Goal: Task Accomplishment & Management: Manage account settings

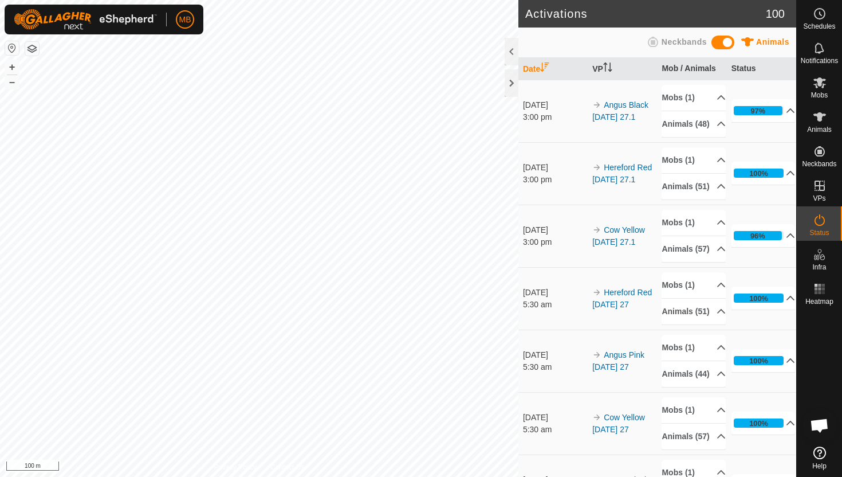
click at [539, 236] on div "[DATE]" at bounding box center [555, 230] width 64 height 12
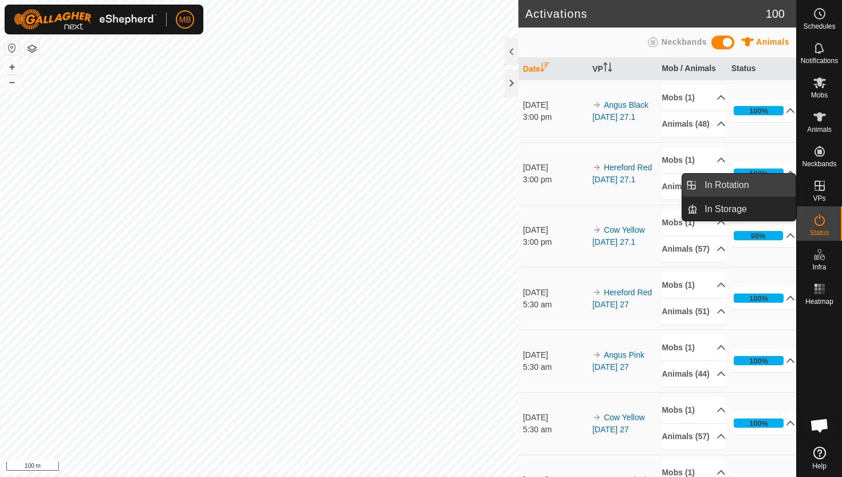
click at [749, 188] on link "In Rotation" at bounding box center [747, 185] width 98 height 23
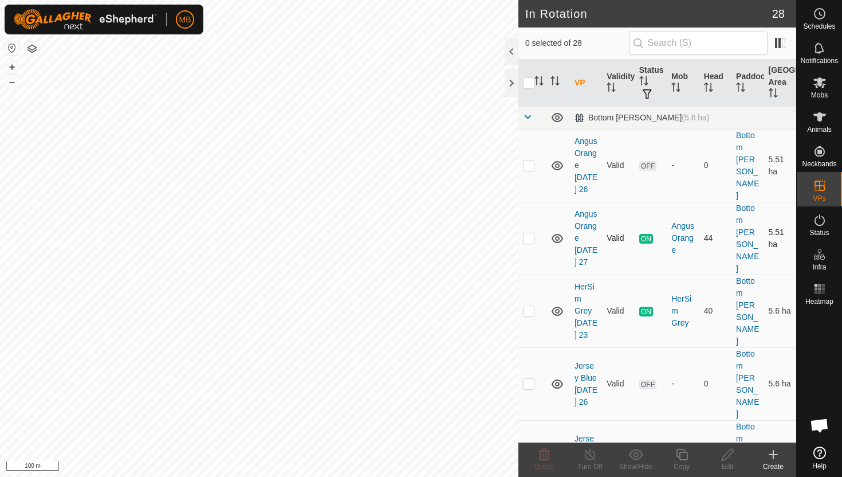
click at [529, 233] on p-checkbox at bounding box center [528, 237] width 11 height 9
checkbox input "true"
click at [681, 458] on icon at bounding box center [682, 455] width 14 height 14
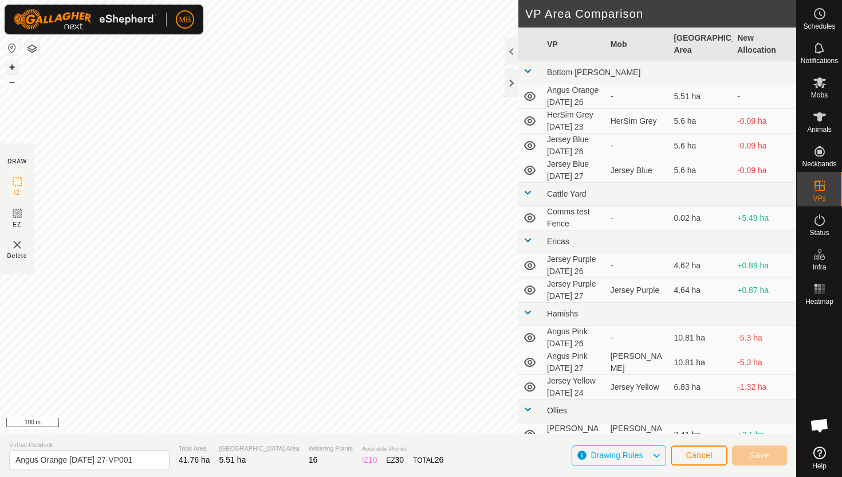
click at [13, 69] on button "+" at bounding box center [12, 67] width 14 height 14
click at [11, 67] on button "+" at bounding box center [12, 67] width 14 height 14
click at [10, 68] on button "+" at bounding box center [12, 67] width 14 height 14
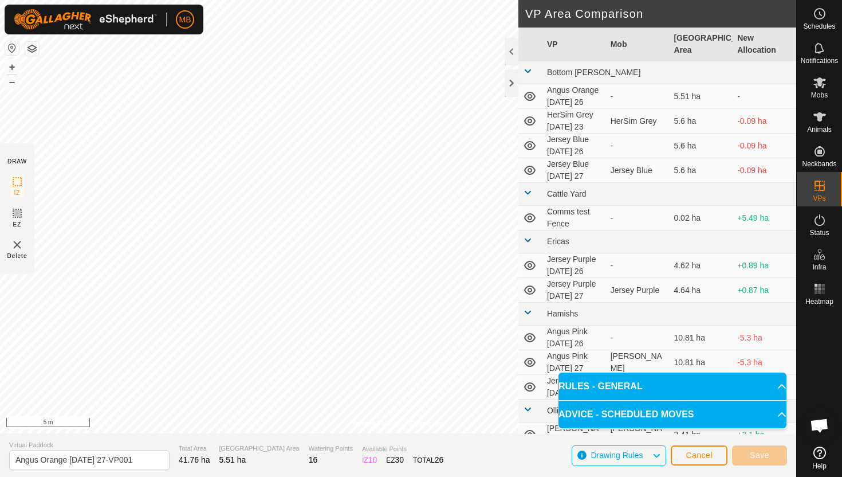
click at [340, 0] on html "MB Schedules Notifications Mobs Animals Neckbands VPs Status Infra Heatmap Help…" at bounding box center [421, 238] width 842 height 477
click at [320, 0] on html "MB Schedules Notifications Mobs Animals Neckbands VPs Status Infra Heatmap Help…" at bounding box center [421, 238] width 842 height 477
click at [325, 0] on html "MB Schedules Notifications Mobs Animals Neckbands VPs Status Infra Heatmap Help…" at bounding box center [421, 238] width 842 height 477
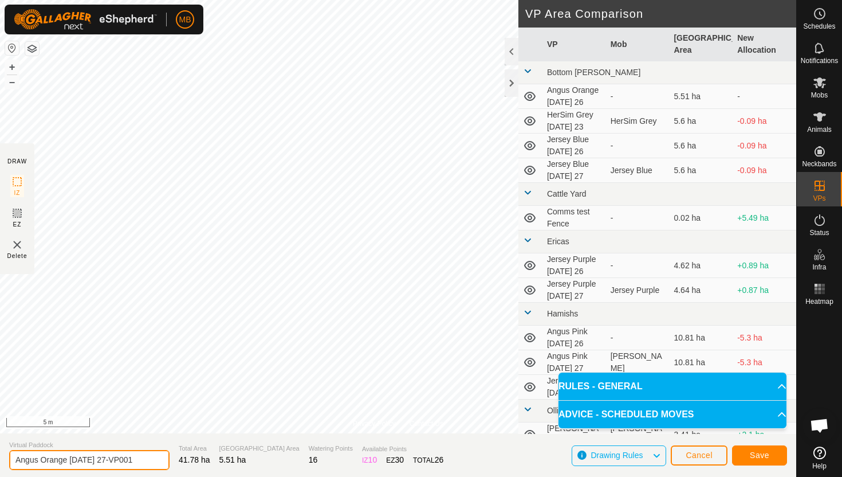
click at [140, 460] on input "Angus Orange [DATE] 27-VP001" at bounding box center [89, 460] width 160 height 20
type input "Angus Orange [DATE] 28"
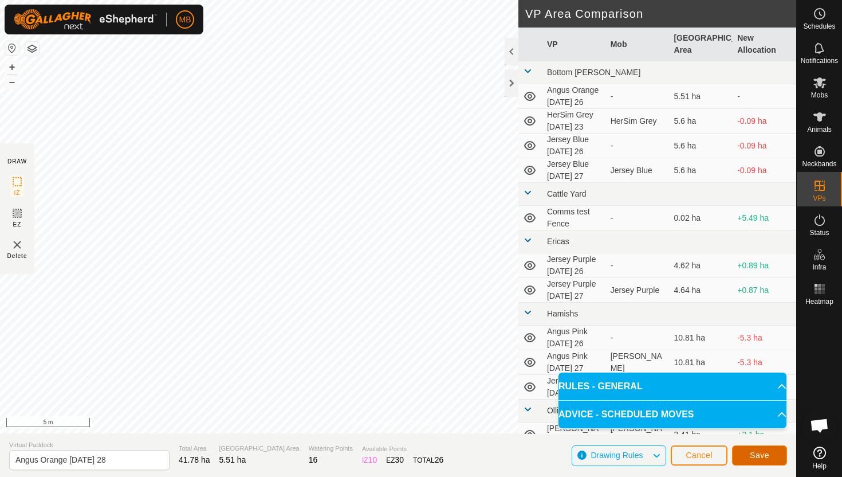
click at [769, 454] on span "Save" at bounding box center [759, 454] width 19 height 9
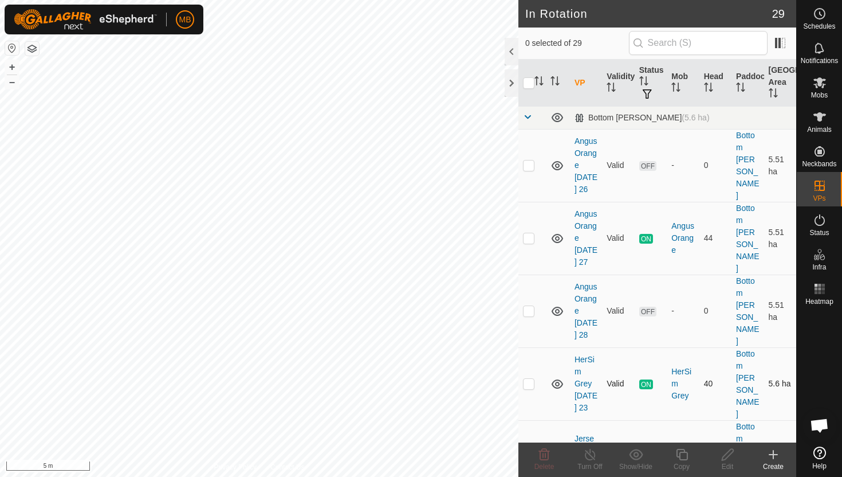
click at [532, 379] on p-checkbox at bounding box center [528, 383] width 11 height 9
checkbox input "true"
click at [682, 453] on icon at bounding box center [682, 455] width 14 height 14
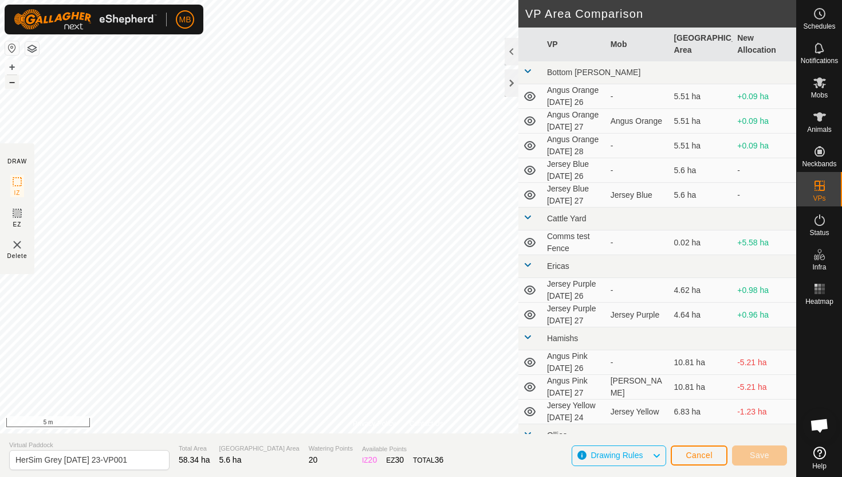
click at [12, 83] on button "–" at bounding box center [12, 82] width 14 height 14
click at [207, 0] on html "MB Schedules Notifications Mobs Animals Neckbands VPs Status Infra Heatmap Help…" at bounding box center [421, 238] width 842 height 477
click at [17, 83] on button "–" at bounding box center [12, 82] width 14 height 14
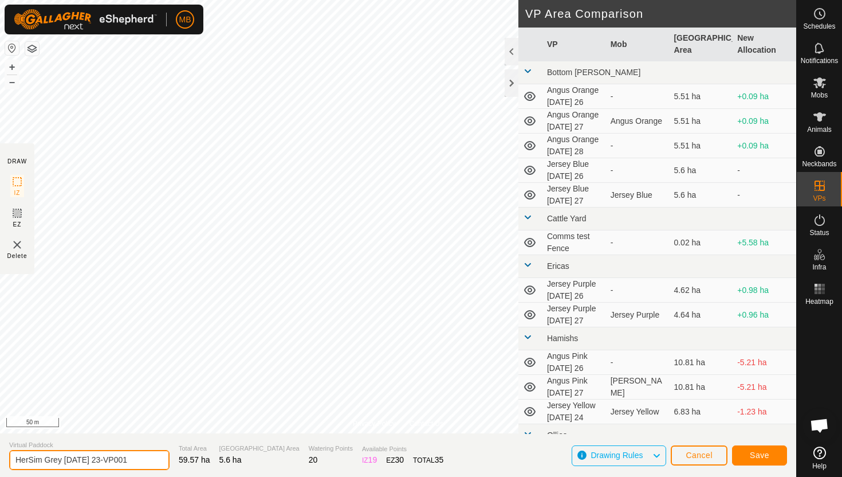
click at [138, 459] on input "HerSim Grey [DATE] 23-VP001" at bounding box center [89, 460] width 160 height 20
type input "HerSim Grey [DATE] 28"
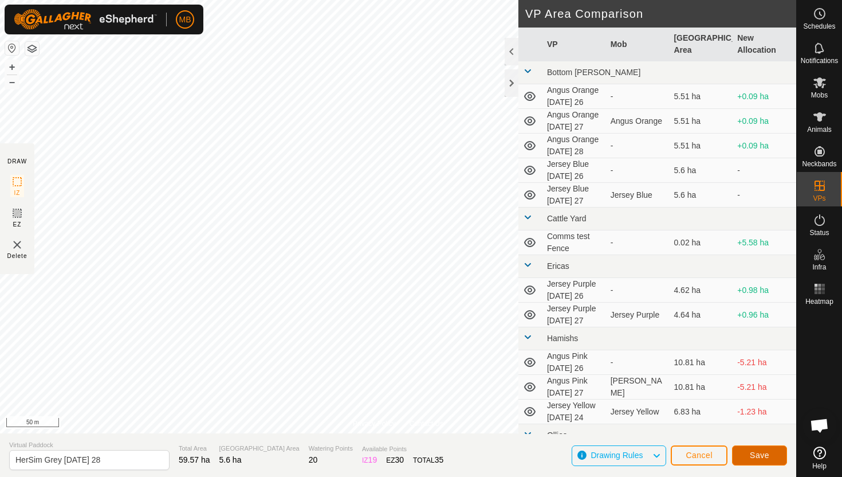
click at [757, 453] on span "Save" at bounding box center [759, 454] width 19 height 9
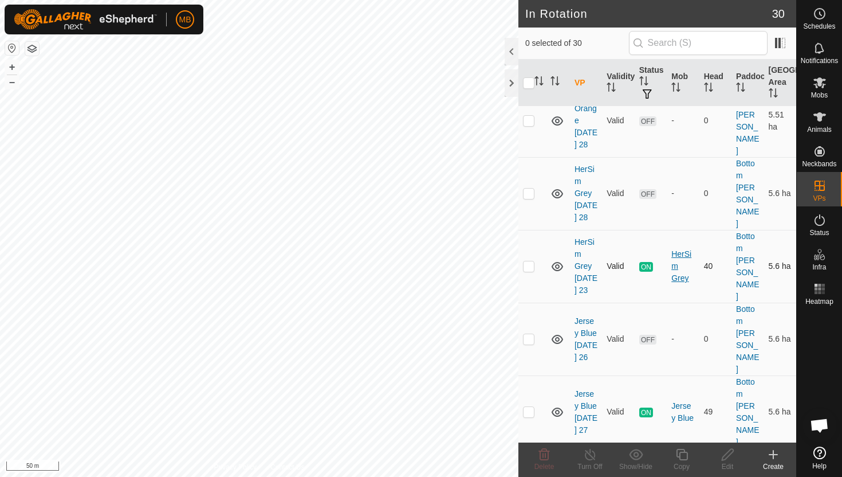
scroll to position [192, 0]
click at [528, 405] on p-checkbox at bounding box center [528, 409] width 11 height 9
checkbox input "true"
click at [683, 455] on icon at bounding box center [682, 455] width 14 height 14
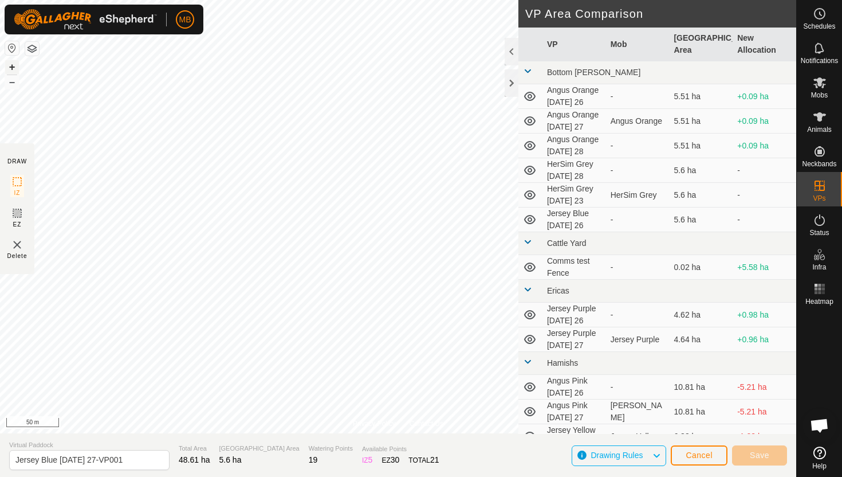
click at [16, 66] on button "+" at bounding box center [12, 67] width 14 height 14
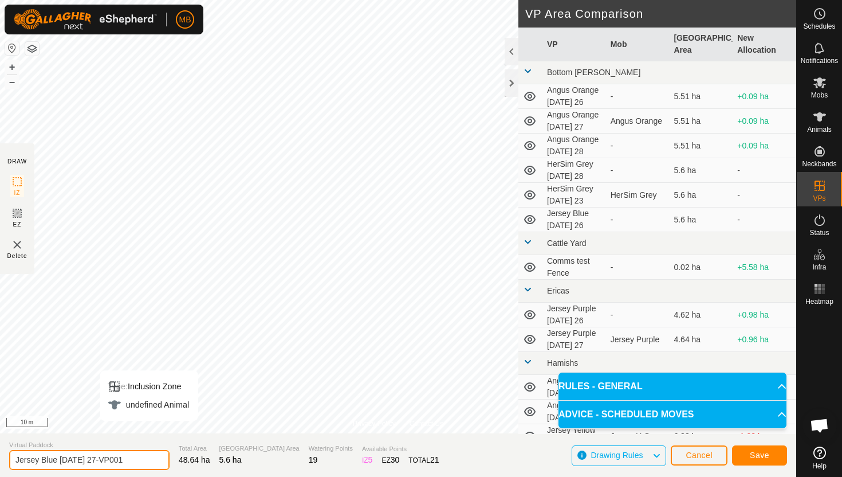
click at [136, 457] on input "Jersey Blue [DATE] 27-VP001" at bounding box center [89, 460] width 160 height 20
type input "Jersey Blue [DATE] 28"
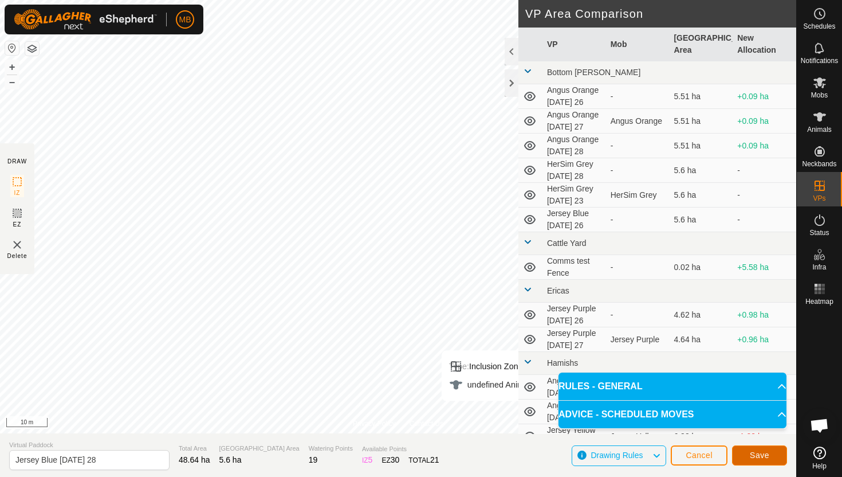
click at [758, 457] on span "Save" at bounding box center [759, 454] width 19 height 9
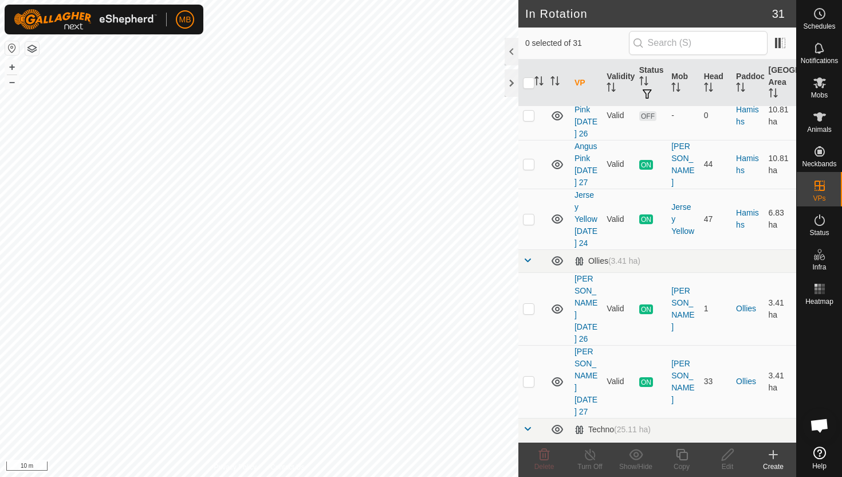
scroll to position [884, 0]
click at [528, 376] on p-checkbox at bounding box center [528, 380] width 11 height 9
checkbox input "true"
click at [680, 453] on icon at bounding box center [681, 454] width 11 height 11
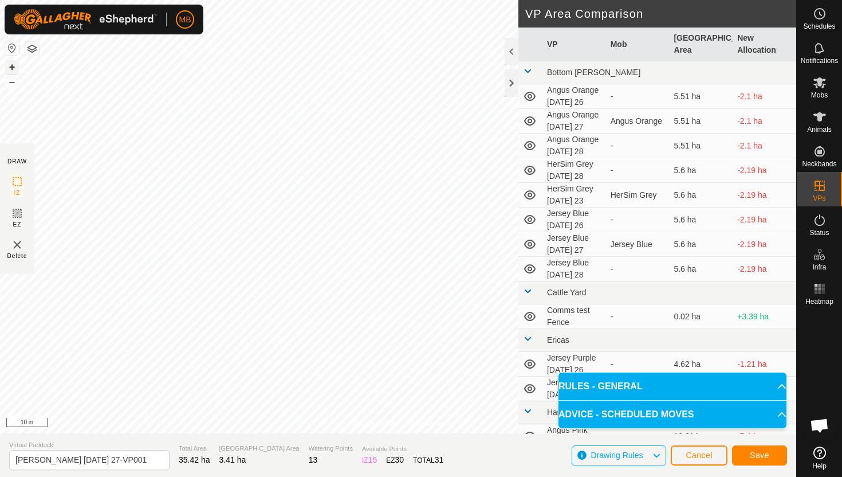
click at [9, 65] on button "+" at bounding box center [12, 67] width 14 height 14
click at [138, 459] on input "[PERSON_NAME] [DATE] 27-VP001" at bounding box center [89, 460] width 160 height 20
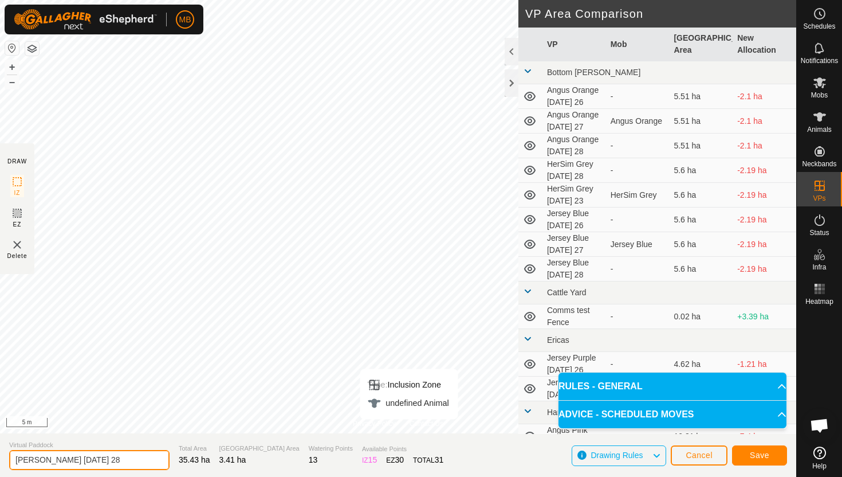
type input "[PERSON_NAME] [DATE] 28"
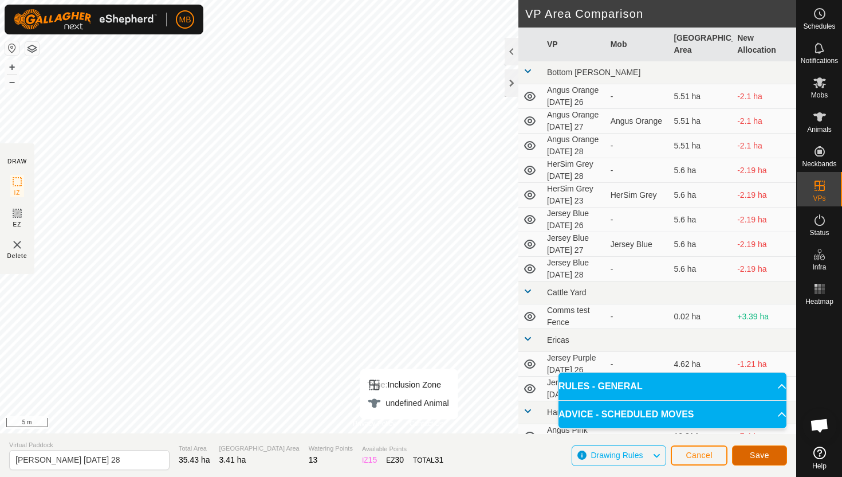
click at [766, 458] on span "Save" at bounding box center [759, 454] width 19 height 9
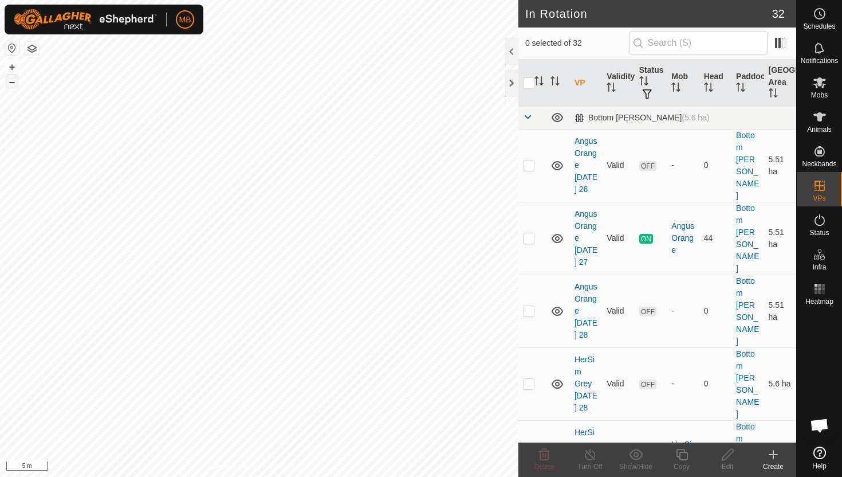
click at [14, 80] on button "–" at bounding box center [12, 82] width 14 height 14
click at [11, 65] on button "+" at bounding box center [12, 67] width 14 height 14
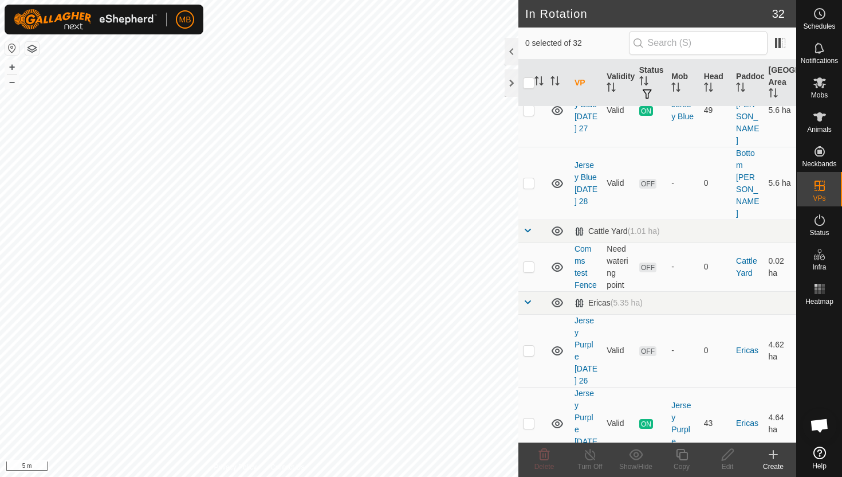
scroll to position [492, 0]
click at [529, 418] on p-checkbox at bounding box center [528, 422] width 11 height 9
checkbox input "true"
click at [682, 451] on icon at bounding box center [682, 455] width 14 height 14
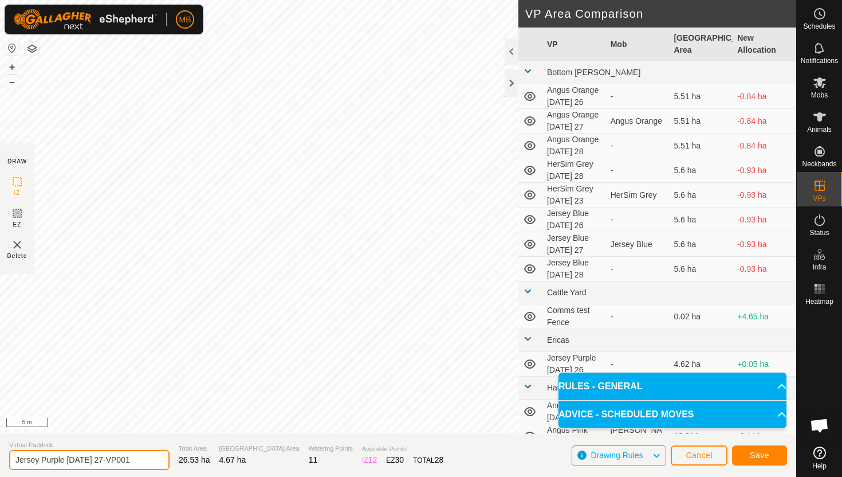
click at [138, 460] on input "Jersey Purple [DATE] 27-VP001" at bounding box center [89, 460] width 160 height 20
type input "Jersey Purple [DATE] 28"
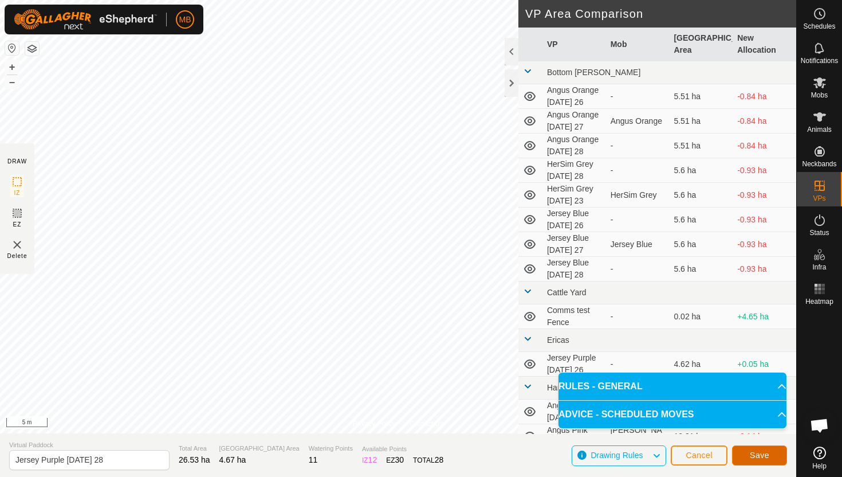
click at [752, 457] on span "Save" at bounding box center [759, 454] width 19 height 9
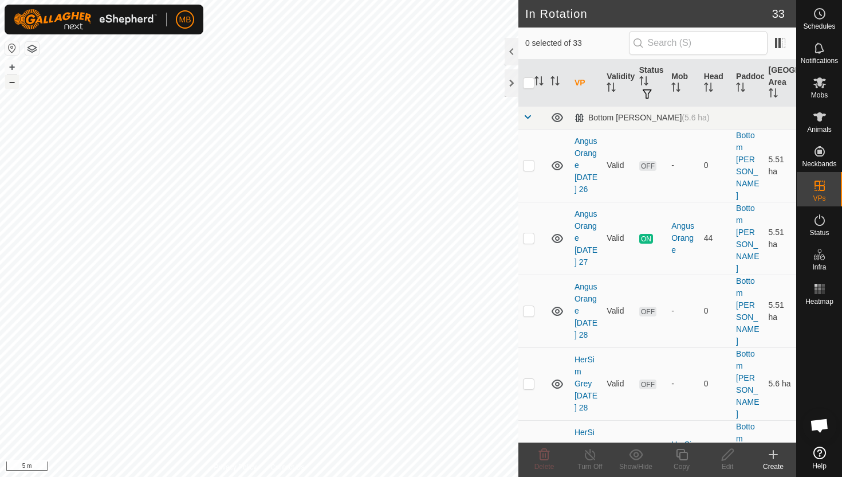
click at [17, 81] on button "–" at bounding box center [12, 82] width 14 height 14
click at [10, 82] on button "–" at bounding box center [12, 82] width 14 height 14
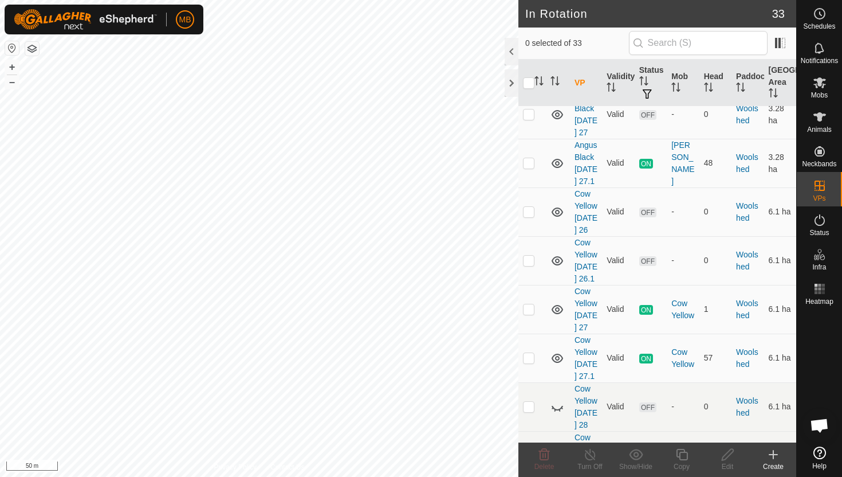
scroll to position [1567, 0]
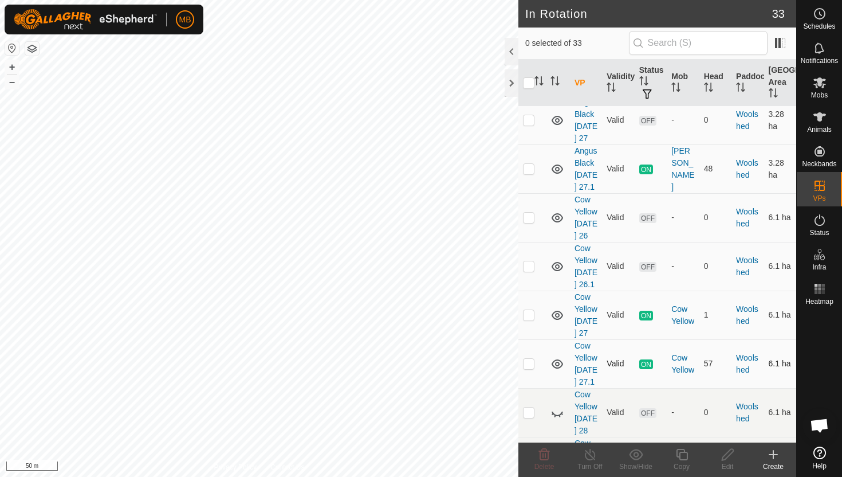
click at [531, 359] on p-checkbox at bounding box center [528, 363] width 11 height 9
checkbox input "true"
click at [684, 456] on icon at bounding box center [682, 455] width 14 height 14
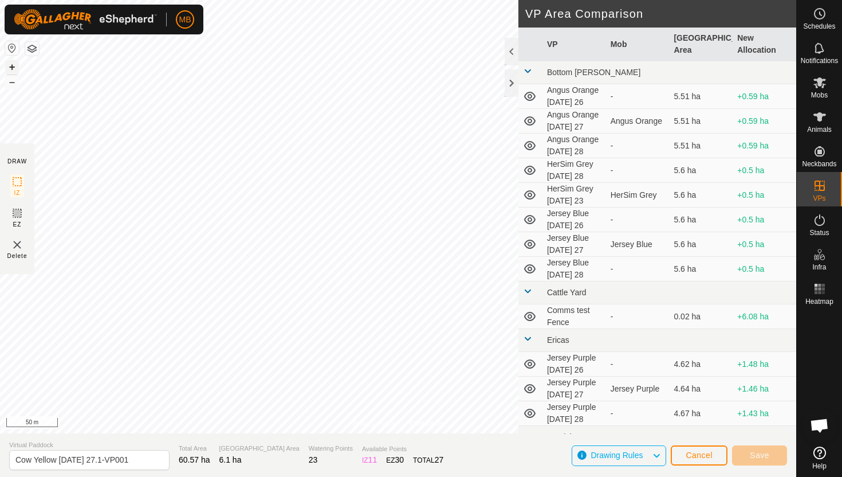
click at [10, 66] on button "+" at bounding box center [12, 67] width 14 height 14
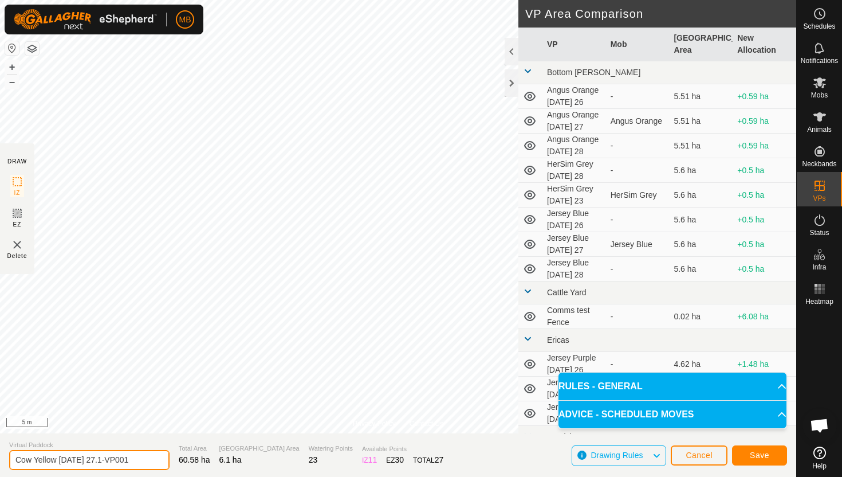
click at [138, 461] on input "Cow Yellow [DATE] 27.1-VP001" at bounding box center [89, 460] width 160 height 20
type input "Cow Yellow [DATE] 28"
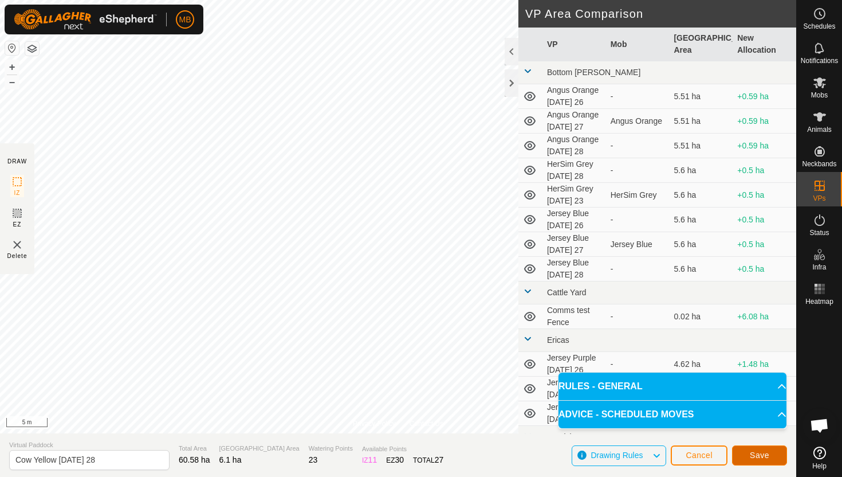
click at [766, 455] on span "Save" at bounding box center [759, 454] width 19 height 9
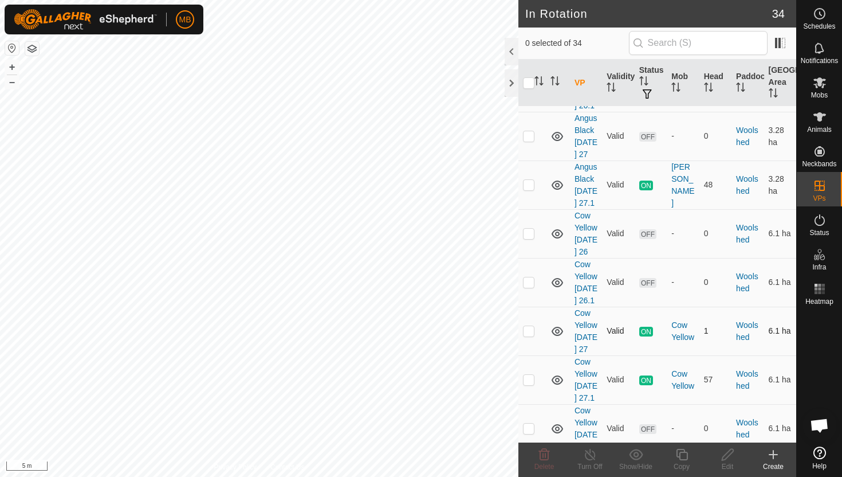
scroll to position [1552, 0]
click at [530, 422] on p-checkbox at bounding box center [528, 426] width 11 height 9
checkbox input "true"
click at [683, 453] on icon at bounding box center [682, 455] width 14 height 14
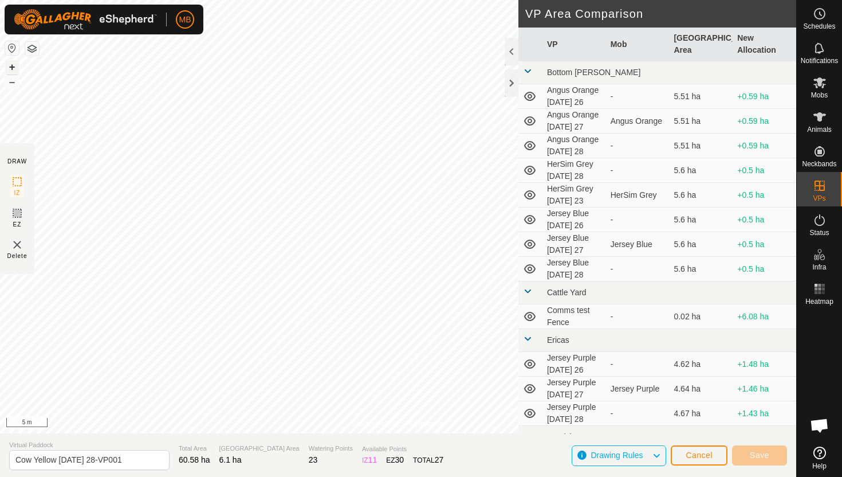
click at [12, 65] on button "+" at bounding box center [12, 67] width 14 height 14
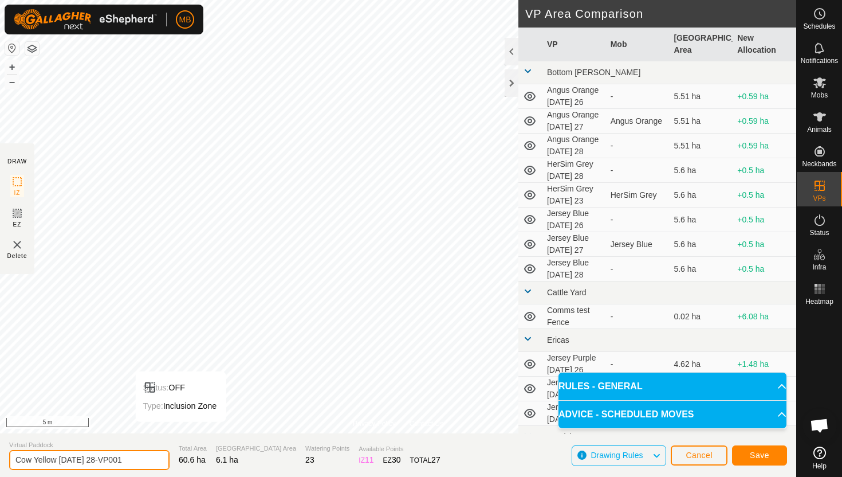
click at [135, 461] on input "Cow Yellow [DATE] 28-VP001" at bounding box center [89, 460] width 160 height 20
type input "Cow Yellow [DATE] 28.1"
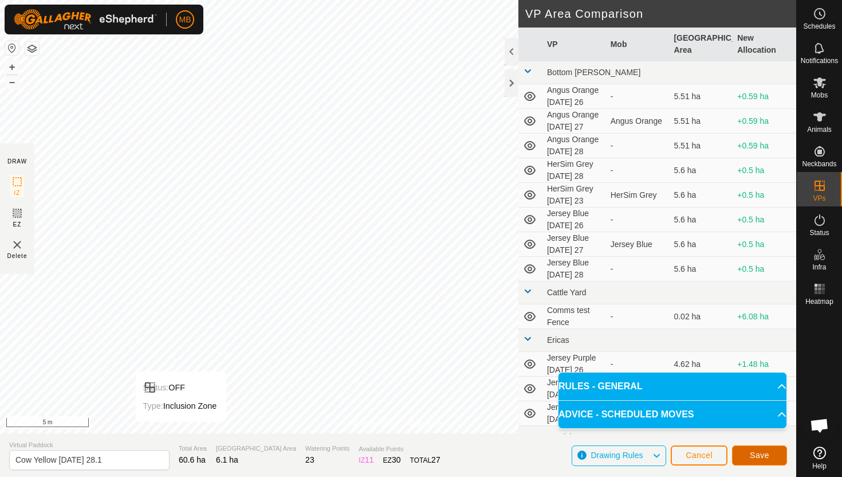
click at [766, 455] on span "Save" at bounding box center [759, 454] width 19 height 9
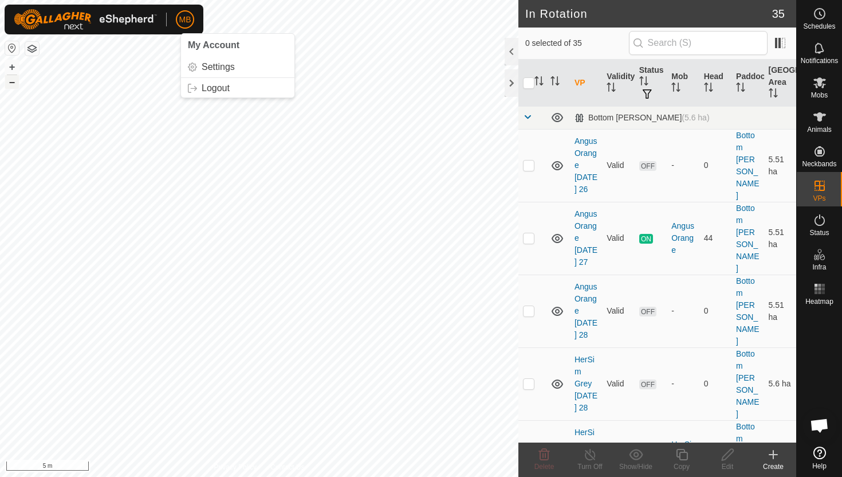
click at [10, 85] on button "–" at bounding box center [12, 82] width 14 height 14
click at [14, 84] on button "–" at bounding box center [12, 82] width 14 height 14
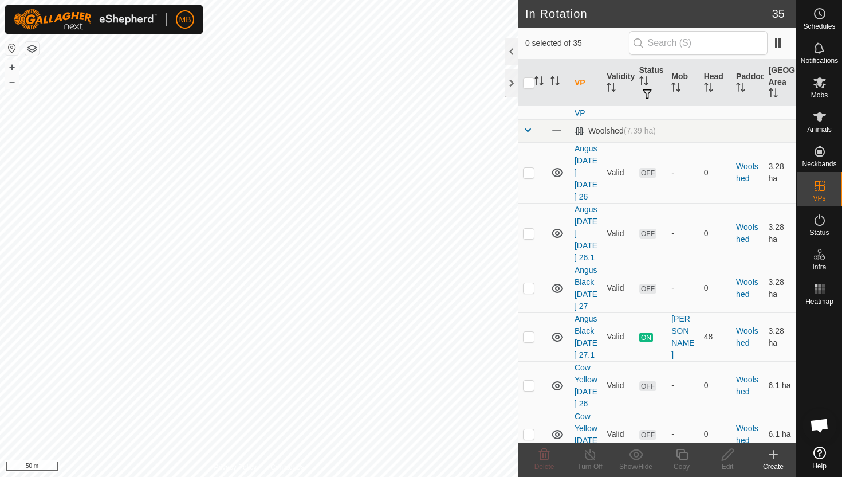
scroll to position [1400, 0]
click at [529, 330] on p-checkbox at bounding box center [528, 334] width 11 height 9
checkbox input "true"
click at [685, 452] on icon at bounding box center [681, 454] width 11 height 11
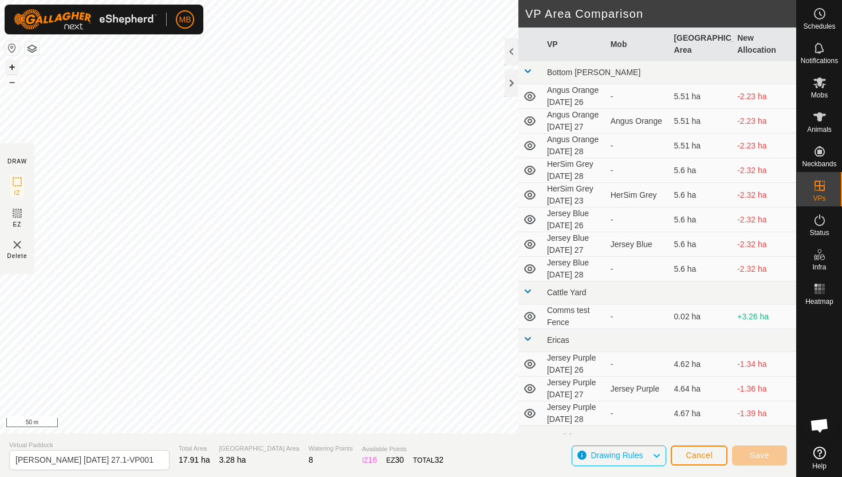
click at [13, 66] on button "+" at bounding box center [12, 67] width 14 height 14
click at [11, 70] on button "+" at bounding box center [12, 67] width 14 height 14
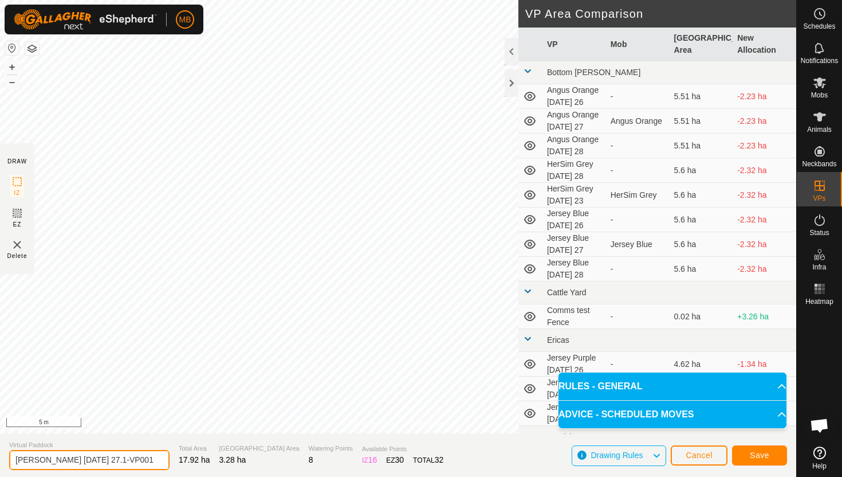
click at [141, 462] on input "[PERSON_NAME] [DATE] 27.1-VP001" at bounding box center [89, 460] width 160 height 20
type input "Angus Black [DATE] 28"
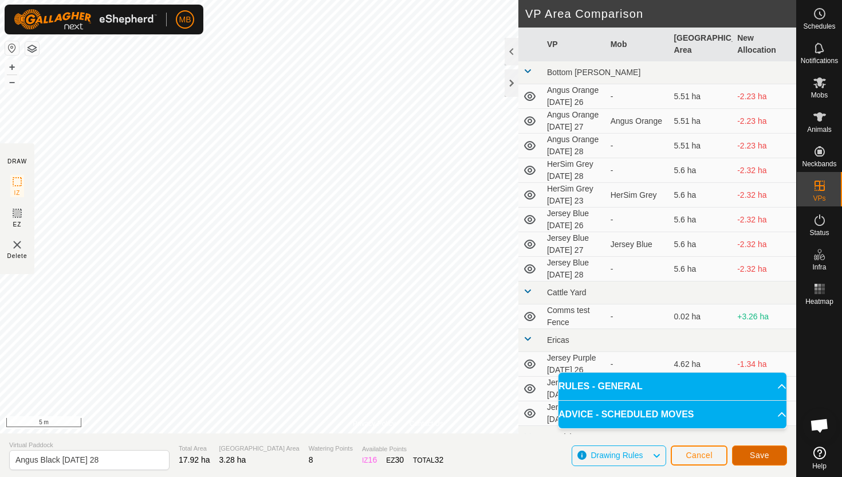
click at [761, 453] on span "Save" at bounding box center [759, 454] width 19 height 9
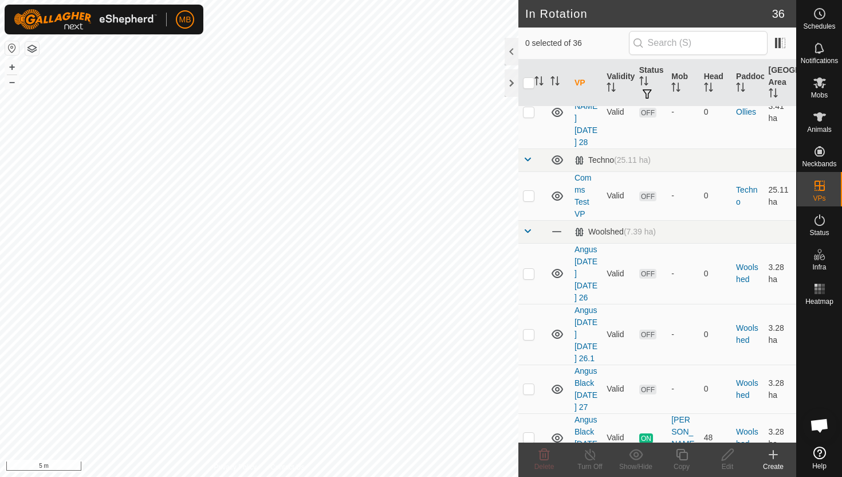
scroll to position [1300, 0]
click at [528, 476] on p-checkbox at bounding box center [528, 483] width 11 height 9
checkbox input "true"
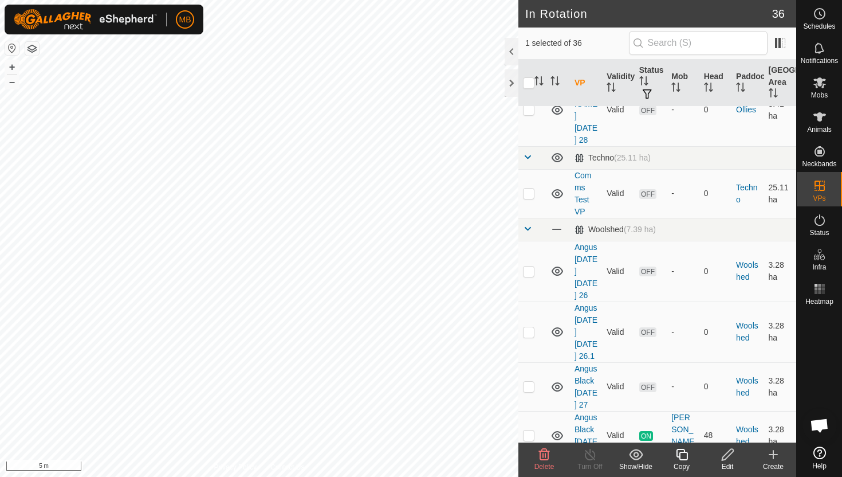
click at [683, 453] on icon at bounding box center [682, 455] width 14 height 14
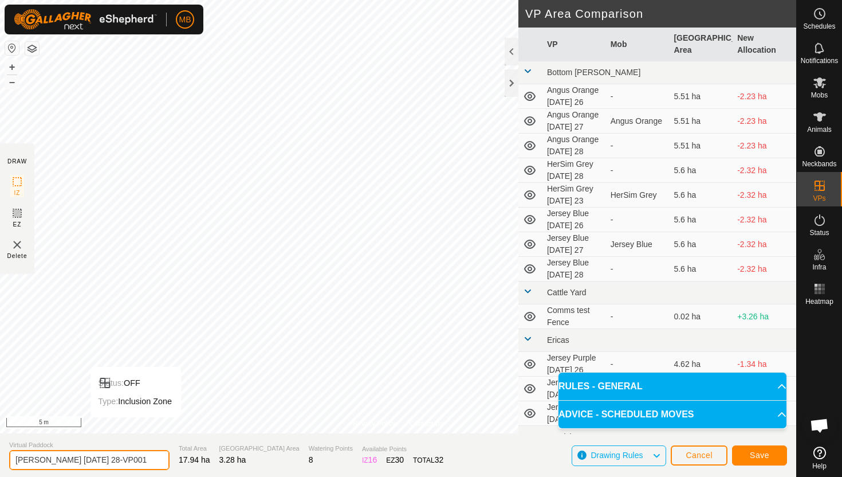
click at [130, 461] on input "[PERSON_NAME] [DATE] 28-VP001" at bounding box center [89, 460] width 160 height 20
type input "Angus Black [DATE] 28.1"
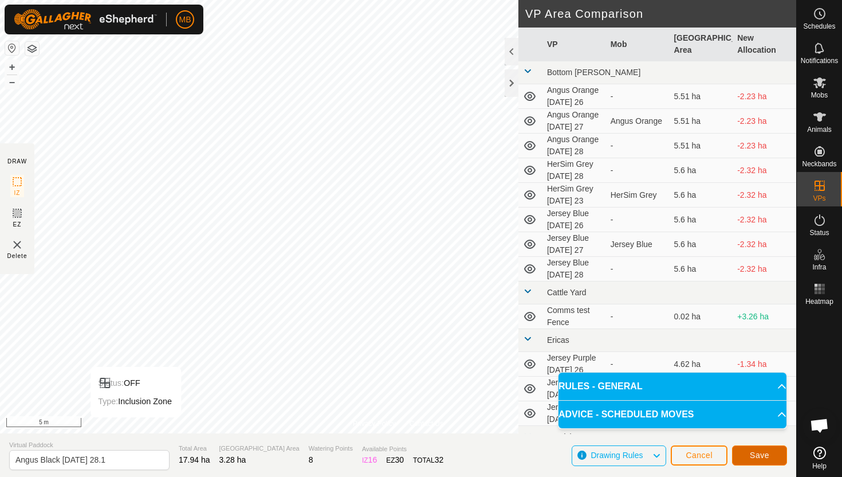
click at [774, 454] on button "Save" at bounding box center [759, 455] width 55 height 20
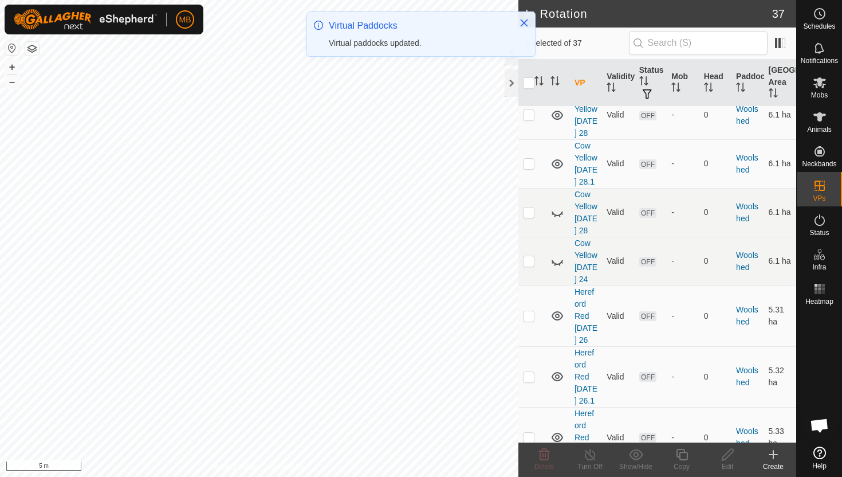
scroll to position [2011, 0]
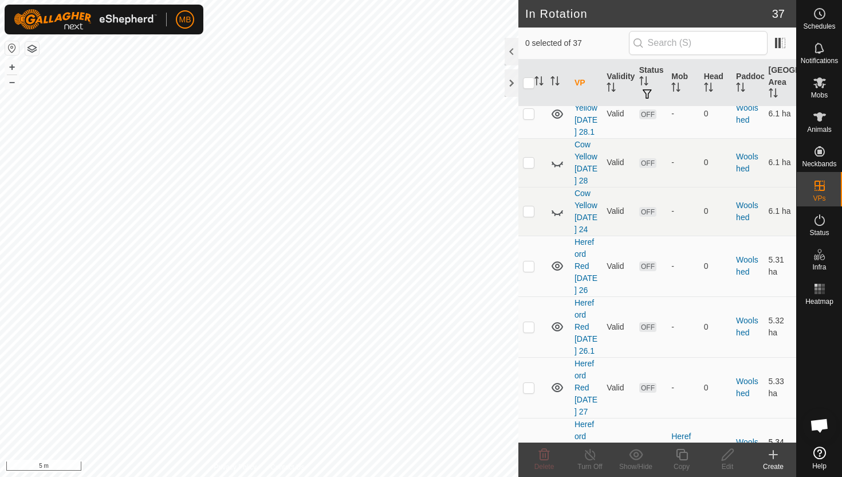
click at [531, 443] on p-checkbox at bounding box center [528, 447] width 11 height 9
checkbox input "true"
click at [684, 454] on icon at bounding box center [682, 455] width 14 height 14
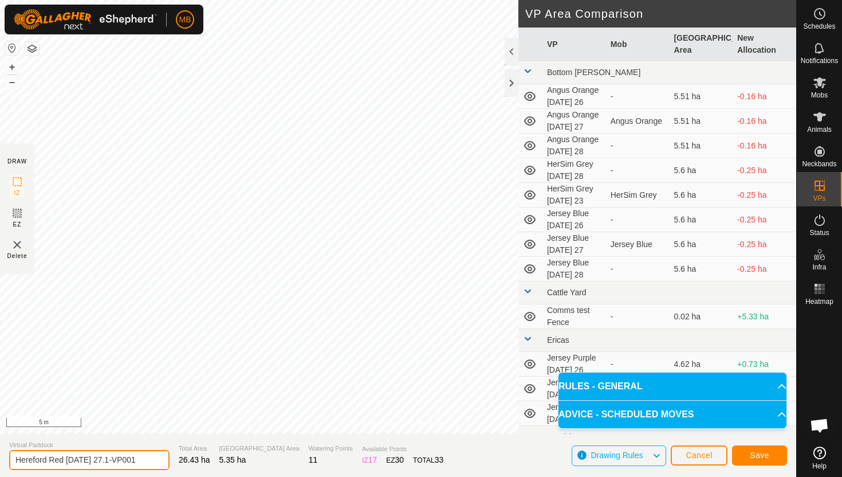
click at [143, 461] on input "Hereford Red [DATE] 27.1-VP001" at bounding box center [89, 460] width 160 height 20
type input "Hereford Red [DATE] 28"
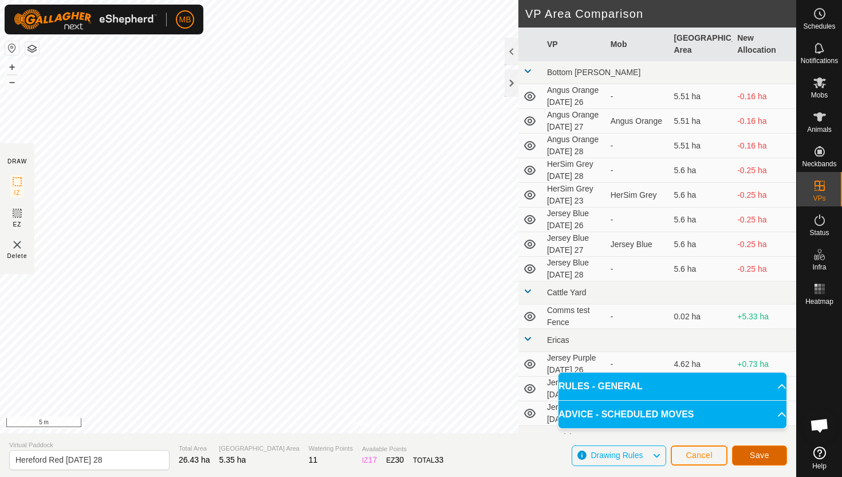
click at [759, 454] on span "Save" at bounding box center [759, 454] width 19 height 9
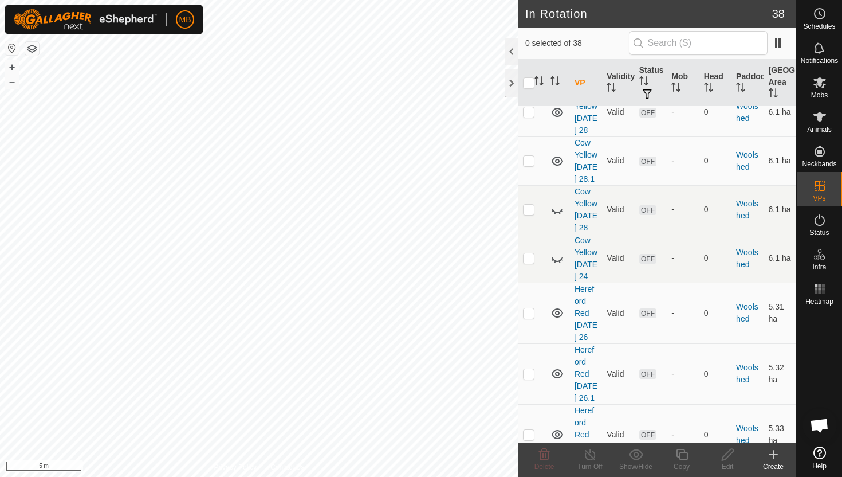
scroll to position [2072, 0]
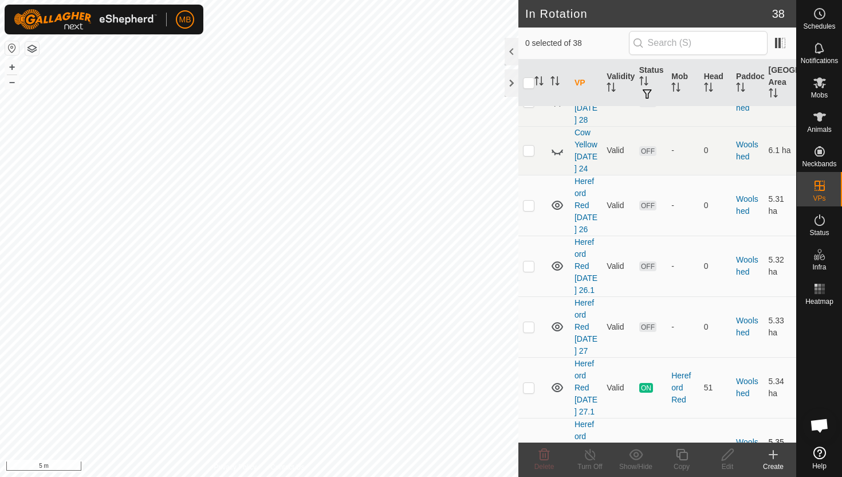
click at [533, 443] on p-checkbox at bounding box center [528, 447] width 11 height 9
checkbox input "true"
click at [682, 453] on icon at bounding box center [682, 455] width 14 height 14
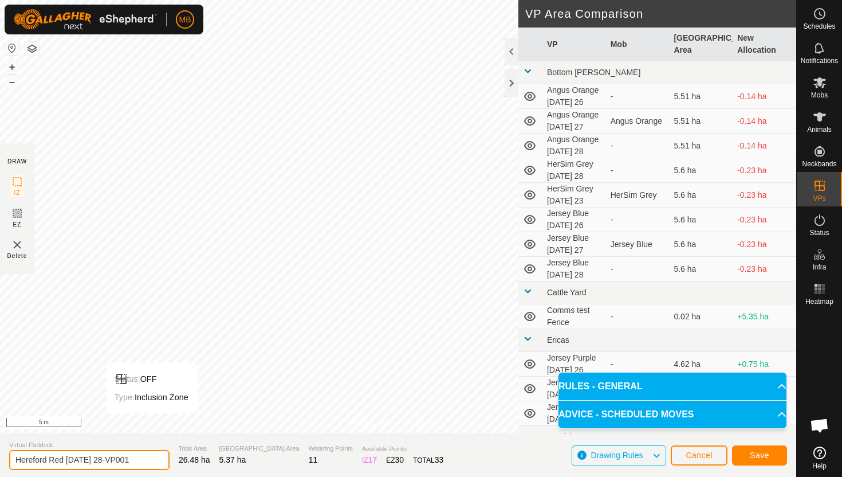
click at [138, 458] on input "Hereford Red [DATE] 28-VP001" at bounding box center [89, 460] width 160 height 20
type input "Hereford Red [DATE] 28.1"
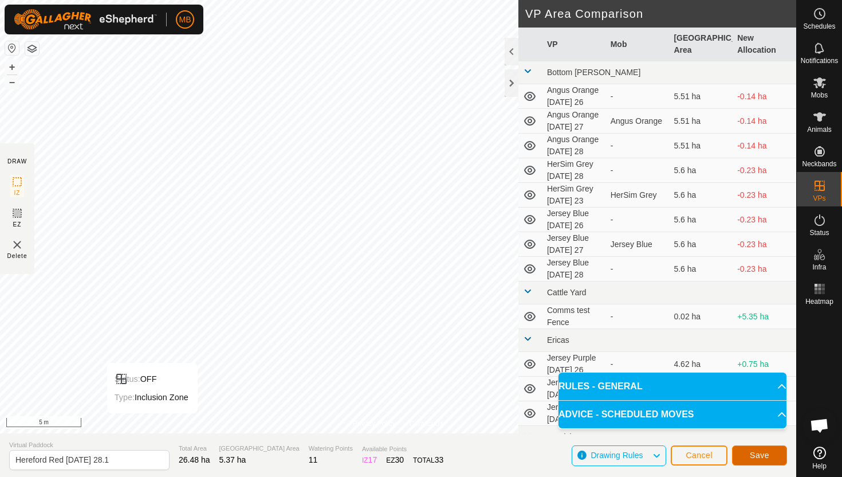
click at [760, 455] on span "Save" at bounding box center [759, 454] width 19 height 9
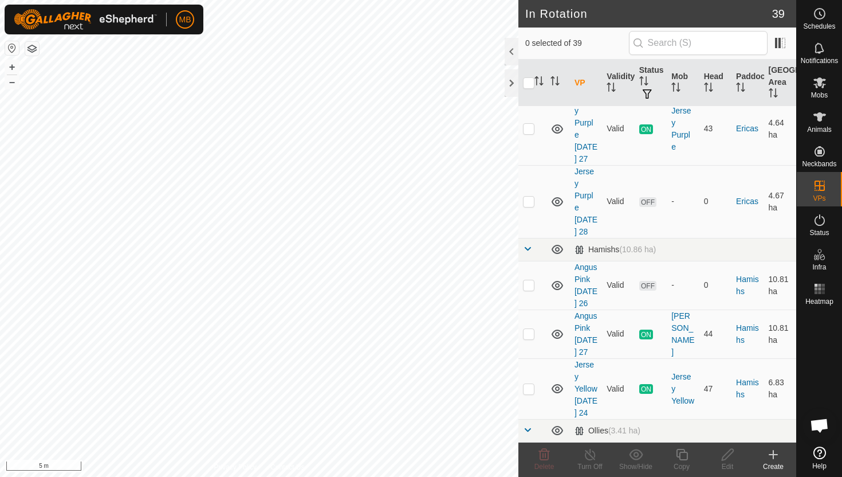
scroll to position [783, 0]
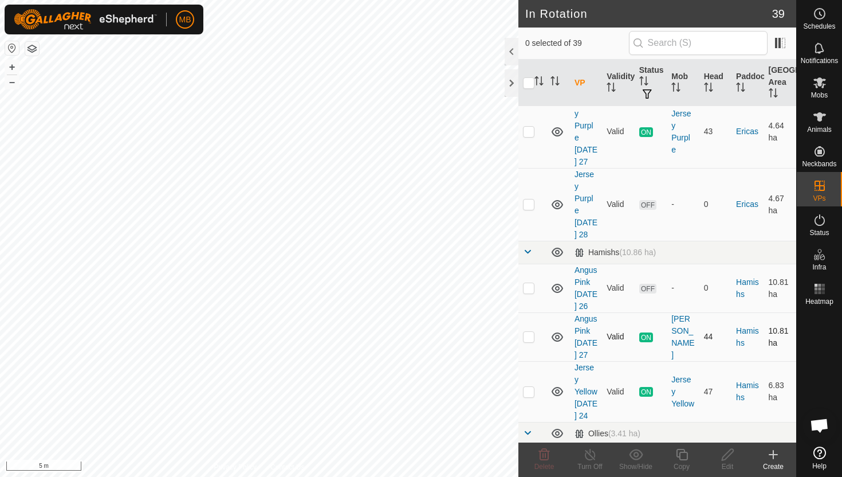
click at [529, 332] on p-checkbox at bounding box center [528, 336] width 11 height 9
checkbox input "true"
click at [683, 453] on icon at bounding box center [682, 455] width 14 height 14
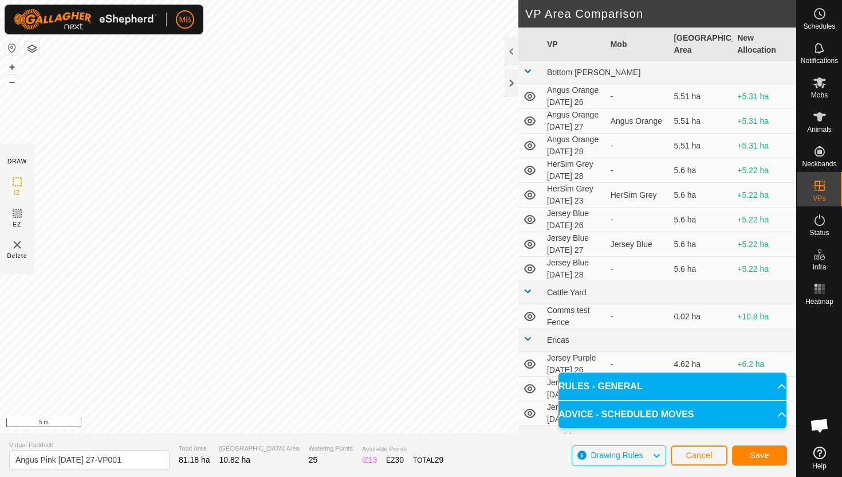
click at [529, 320] on div "Privacy Policy Contact Us 214 2745105606 Angus Pink Angus Pink [DATE] 27 + – ⇧ …" at bounding box center [398, 238] width 796 height 477
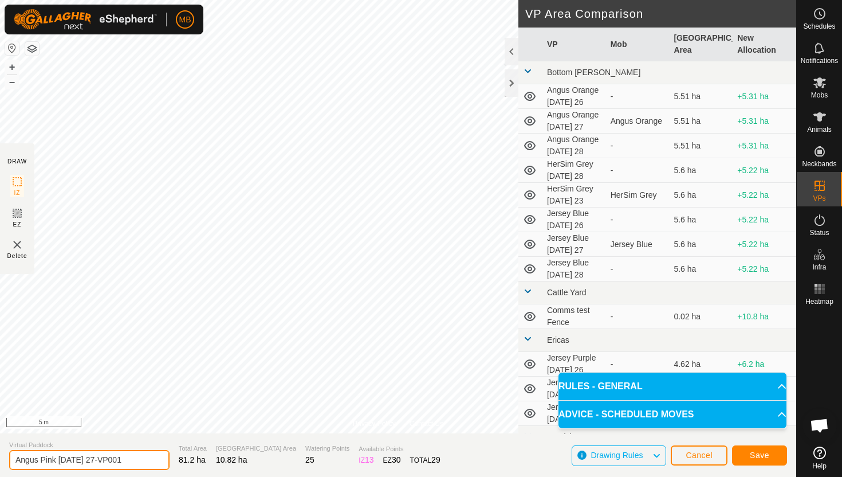
click at [131, 461] on input "Angus Pink [DATE] 27-VP001" at bounding box center [89, 460] width 160 height 20
type input "Angus Pink [DATE] 28"
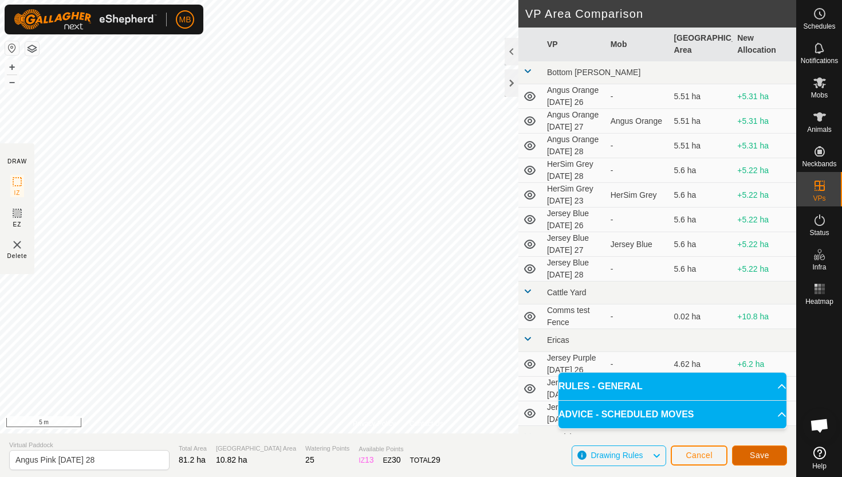
click at [759, 458] on span "Save" at bounding box center [759, 454] width 19 height 9
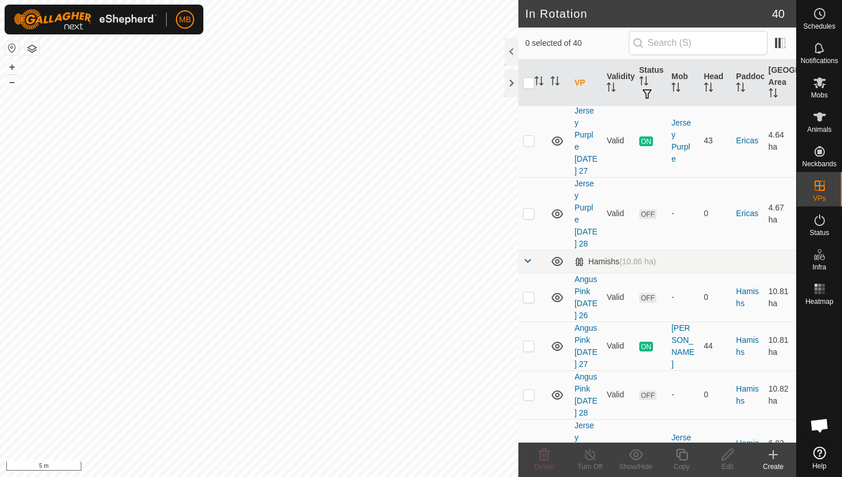
scroll to position [776, 0]
click at [529, 417] on td at bounding box center [533, 447] width 28 height 61
checkbox input "true"
click at [681, 454] on icon at bounding box center [682, 455] width 14 height 14
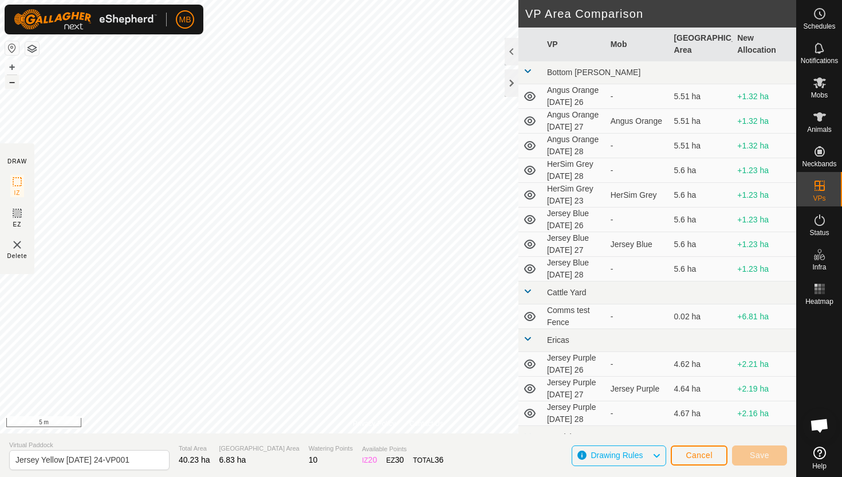
click at [7, 84] on button "–" at bounding box center [12, 82] width 14 height 14
click at [23, 213] on div "Privacy Policy Contact Us Type: Inclusion Zone undefined Animal + – ⇧ i 10 m DR…" at bounding box center [398, 238] width 796 height 477
click at [9, 83] on button "–" at bounding box center [12, 82] width 14 height 14
click at [129, 449] on div "Privacy Policy Contact Us Type: Inclusion Zone undefined Animal + – ⇧ i 20 m DR…" at bounding box center [398, 238] width 796 height 477
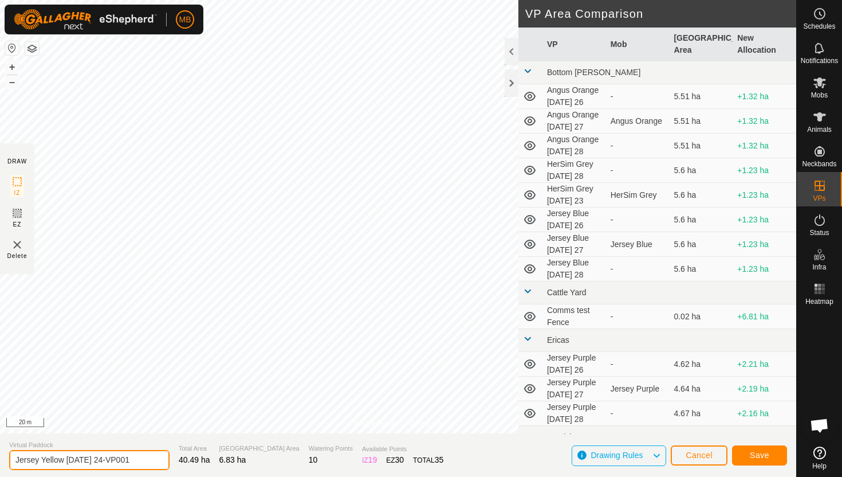
click at [143, 460] on input "Jersey Yellow [DATE] 24-VP001" at bounding box center [89, 460] width 160 height 20
type input "Jersey Yellow [DATE] 28"
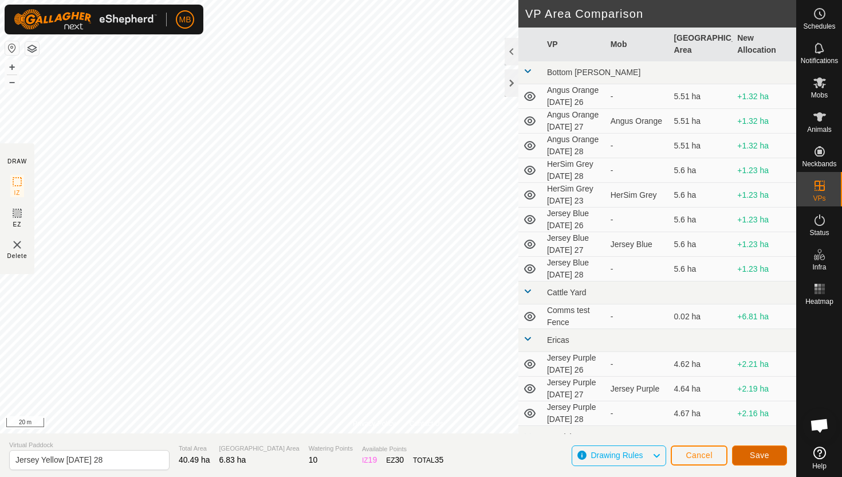
click at [764, 454] on span "Save" at bounding box center [759, 454] width 19 height 9
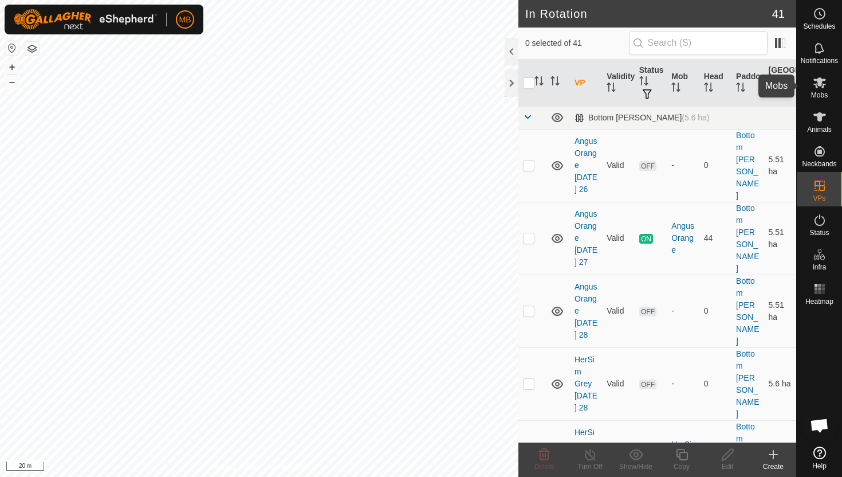
click at [818, 89] on icon at bounding box center [820, 83] width 14 height 14
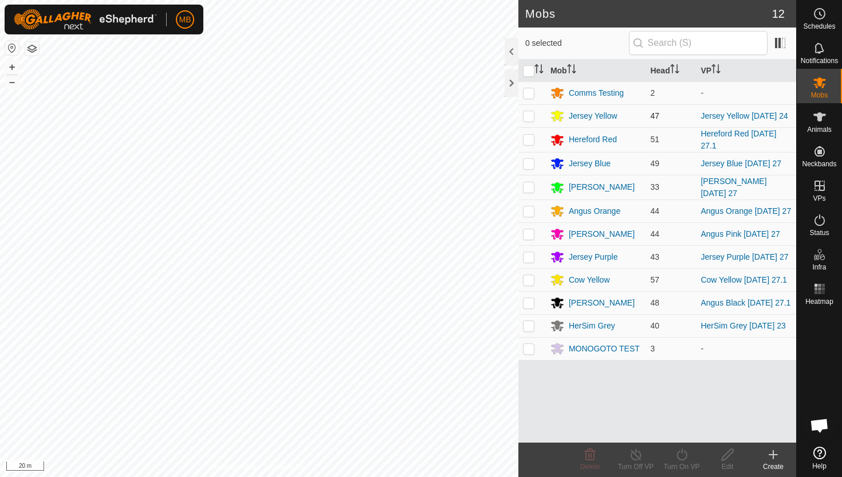
click at [531, 119] on p-checkbox at bounding box center [528, 115] width 11 height 9
checkbox input "true"
click at [684, 454] on icon at bounding box center [682, 455] width 14 height 14
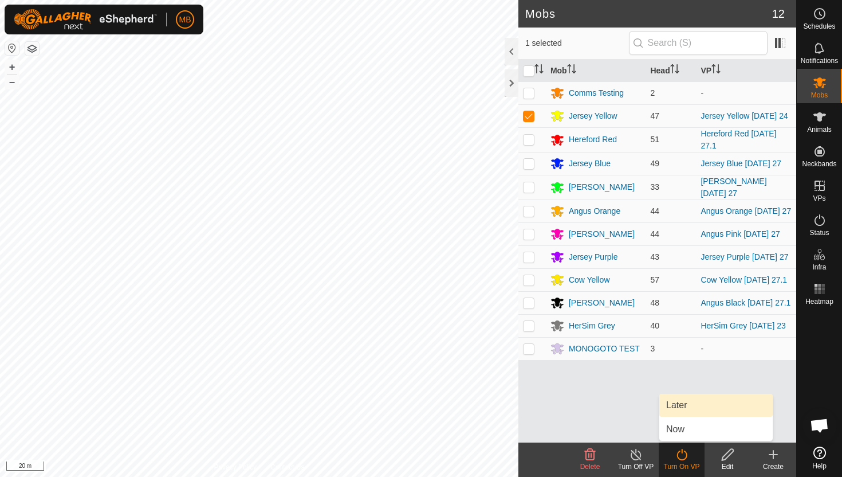
click at [686, 410] on link "Later" at bounding box center [716, 405] width 113 height 23
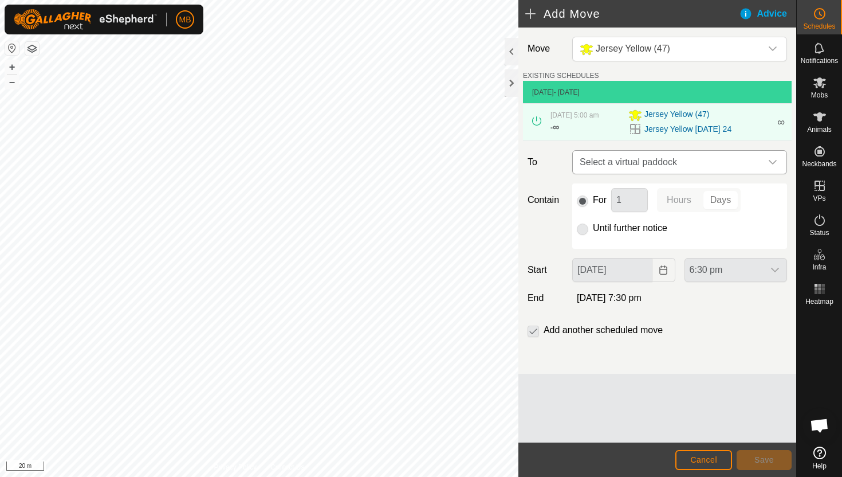
click at [773, 159] on icon "dropdown trigger" at bounding box center [772, 162] width 9 height 9
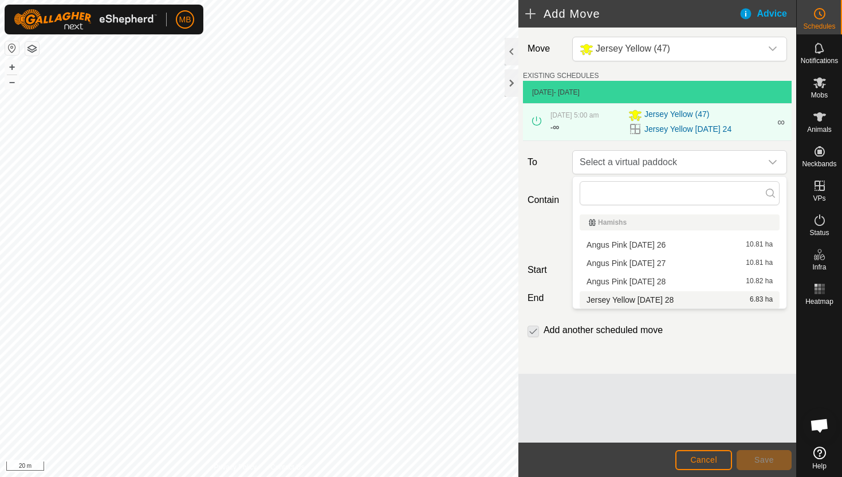
click at [673, 301] on li "Jersey Yellow [DATE] 28 6.83 ha" at bounding box center [680, 299] width 200 height 17
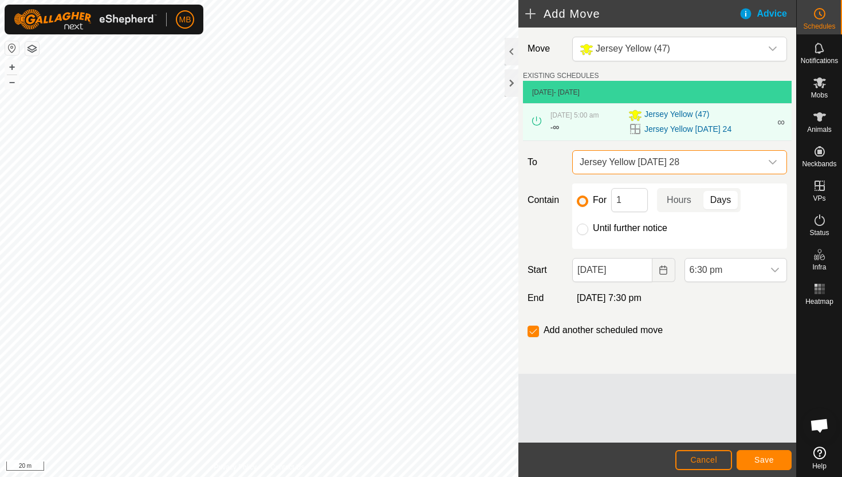
click at [633, 227] on label "Until further notice" at bounding box center [630, 227] width 74 height 9
click at [588, 227] on input "Until further notice" at bounding box center [582, 228] width 11 height 11
radio input "true"
checkbox input "false"
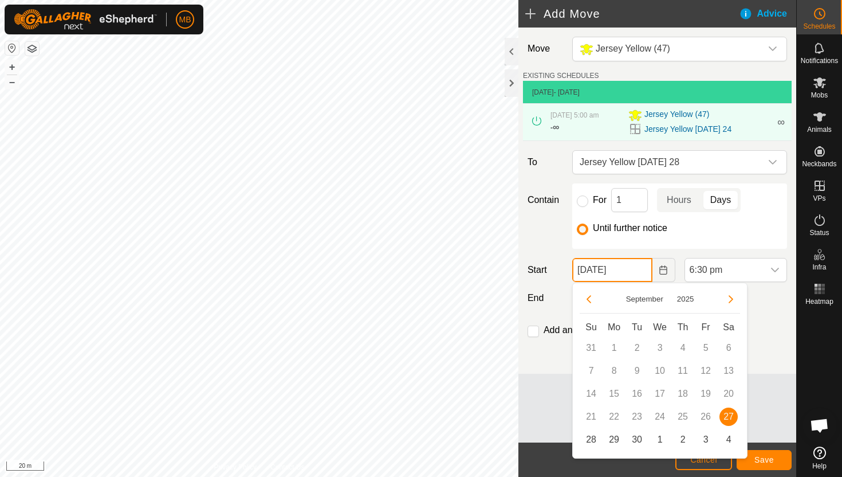
click at [645, 270] on input "[DATE]" at bounding box center [612, 270] width 80 height 24
click at [591, 441] on span "28" at bounding box center [591, 439] width 18 height 18
type input "[DATE]"
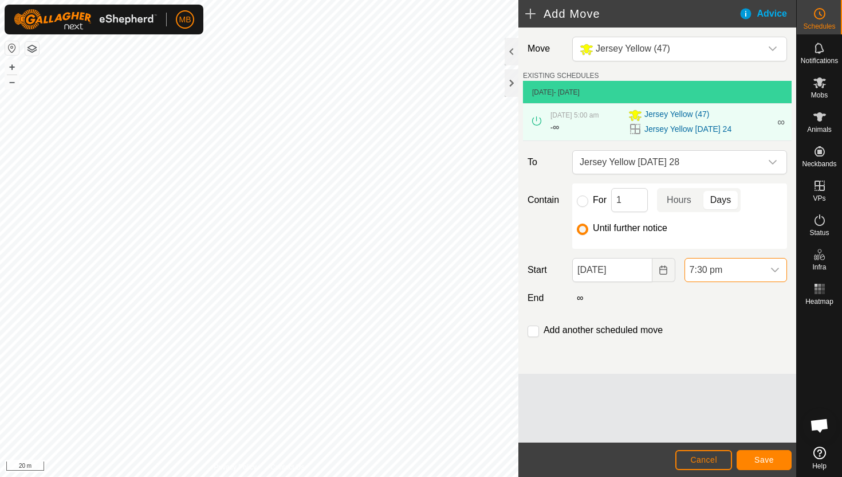
click at [745, 266] on span "7:30 pm" at bounding box center [724, 269] width 79 height 23
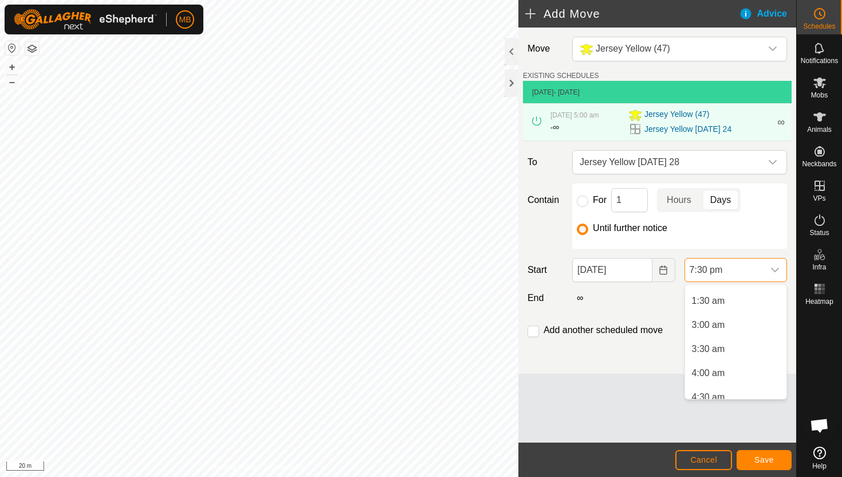
scroll to position [65, 0]
click at [724, 376] on li "4:00 am" at bounding box center [735, 375] width 101 height 23
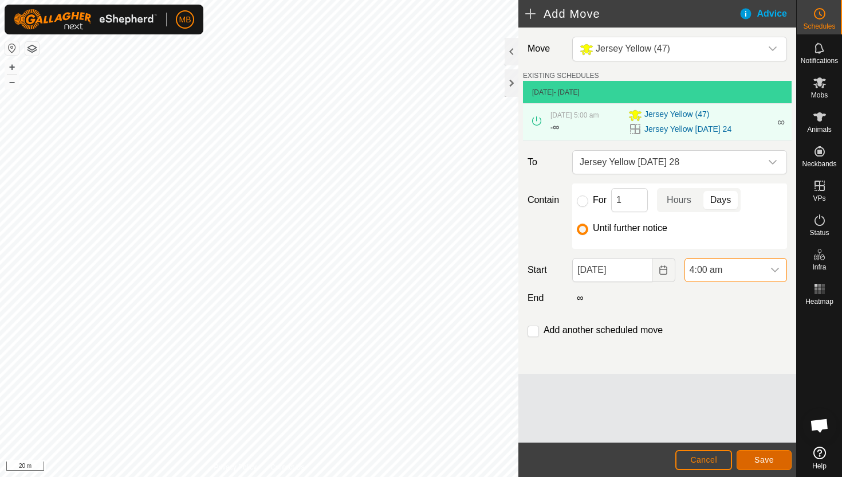
click at [771, 457] on span "Save" at bounding box center [764, 459] width 19 height 9
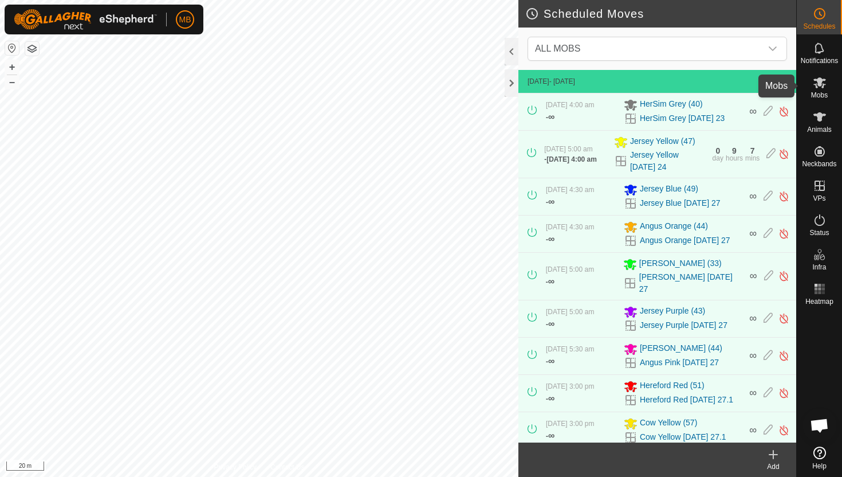
click at [820, 79] on icon at bounding box center [820, 82] width 13 height 11
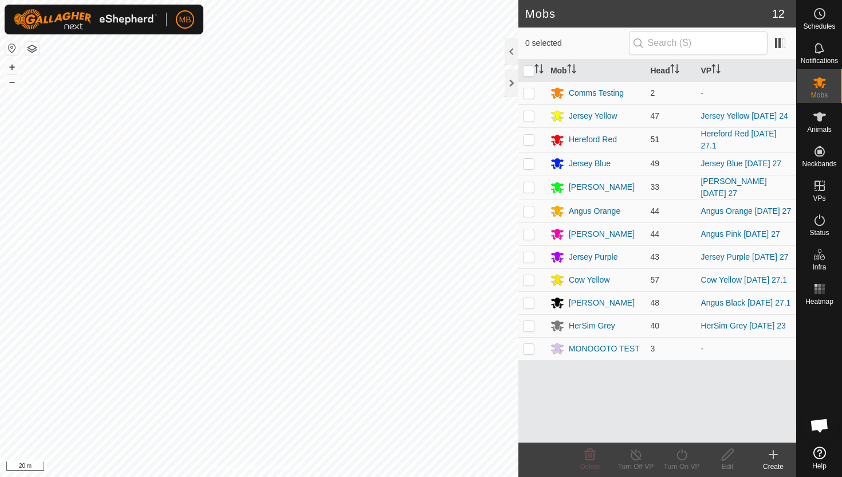
click at [528, 141] on p-checkbox at bounding box center [528, 139] width 11 height 9
checkbox input "true"
click at [684, 451] on icon at bounding box center [682, 454] width 10 height 11
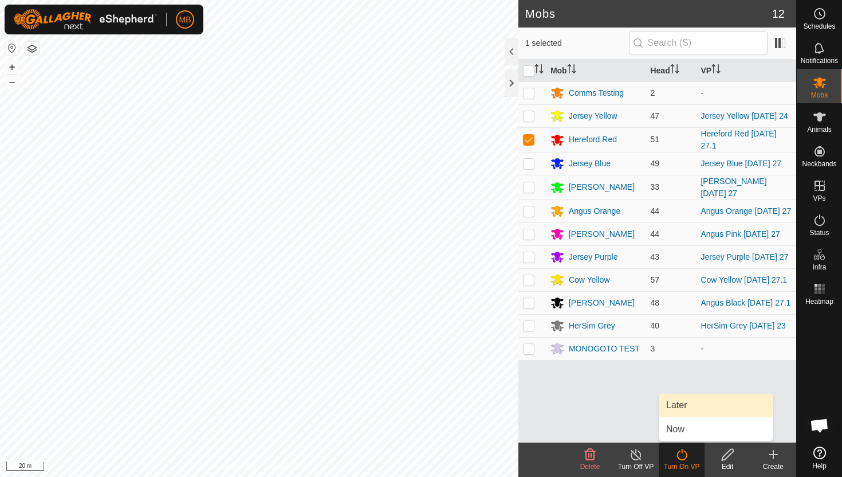
click at [690, 409] on link "Later" at bounding box center [716, 405] width 113 height 23
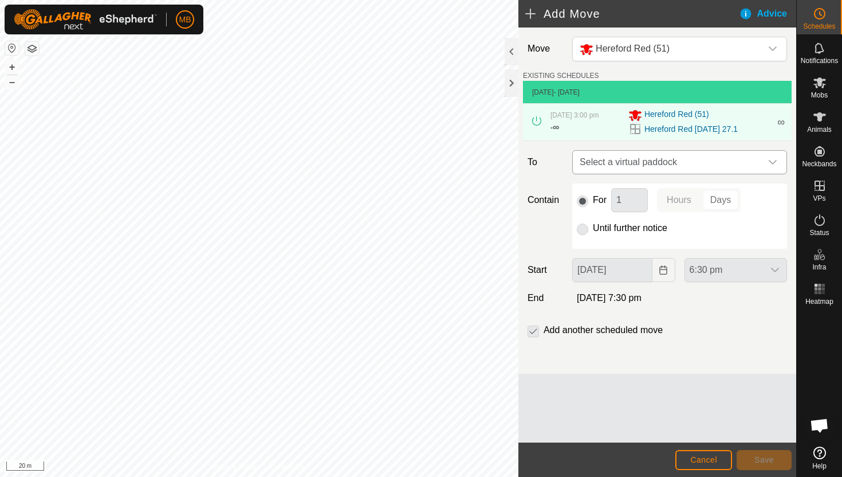
click at [767, 162] on div "dropdown trigger" at bounding box center [773, 162] width 23 height 23
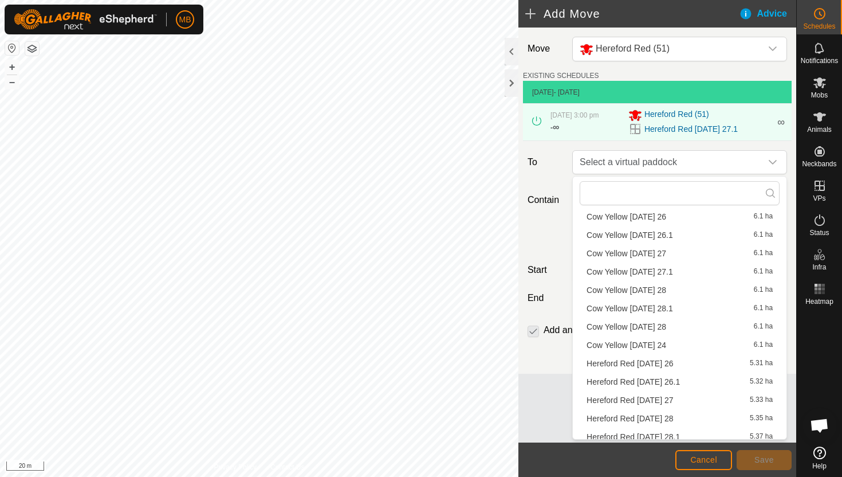
scroll to position [144, 0]
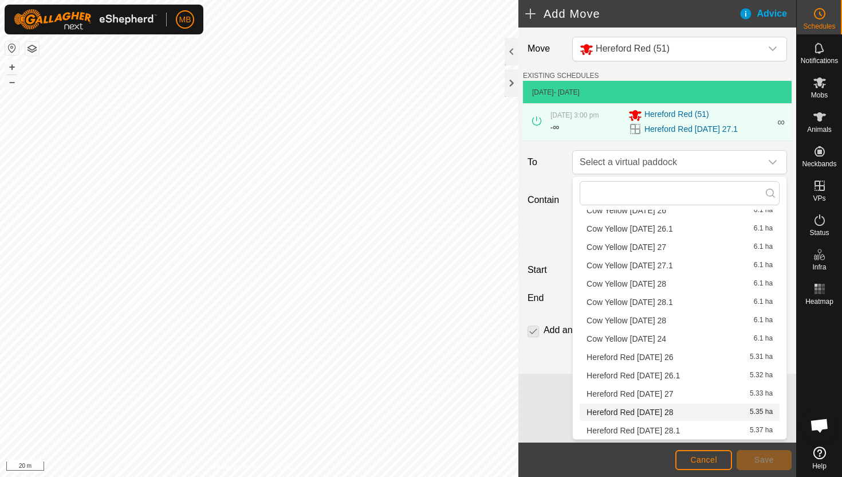
click at [674, 407] on li "Hereford Red [DATE] 28 5.35 ha" at bounding box center [680, 411] width 200 height 17
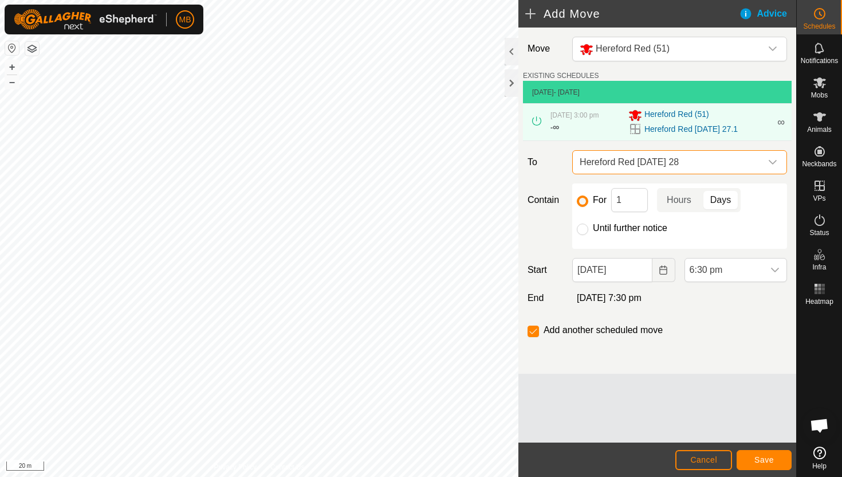
click at [603, 228] on label "Until further notice" at bounding box center [630, 227] width 74 height 9
click at [588, 228] on input "Until further notice" at bounding box center [582, 228] width 11 height 11
radio input "true"
checkbox input "false"
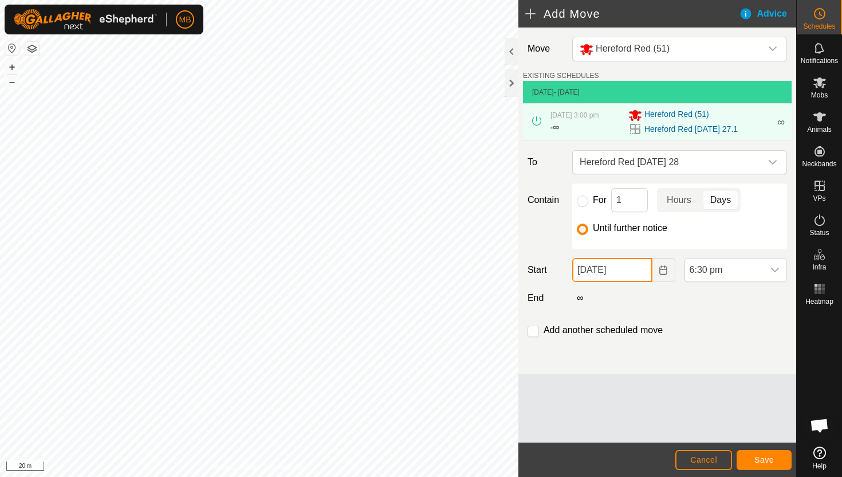
click at [638, 268] on input "[DATE]" at bounding box center [612, 270] width 80 height 24
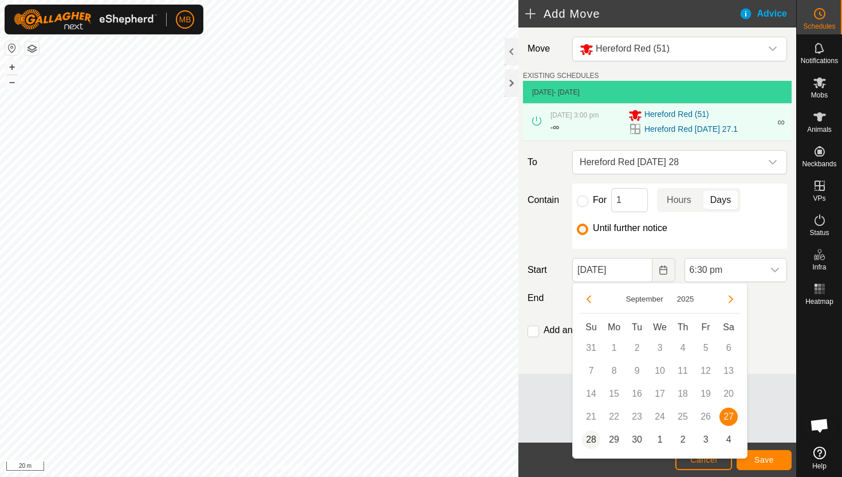
click at [594, 440] on span "28" at bounding box center [591, 439] width 18 height 18
type input "[DATE]"
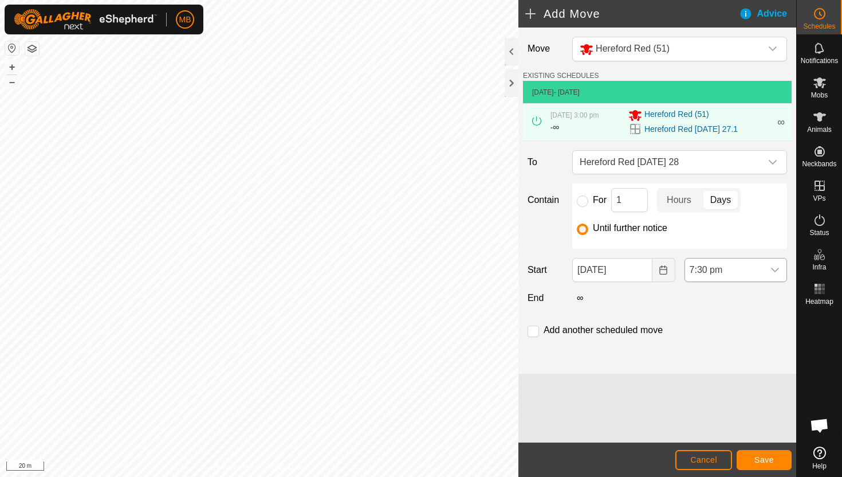
click at [764, 270] on div "dropdown trigger" at bounding box center [775, 269] width 23 height 23
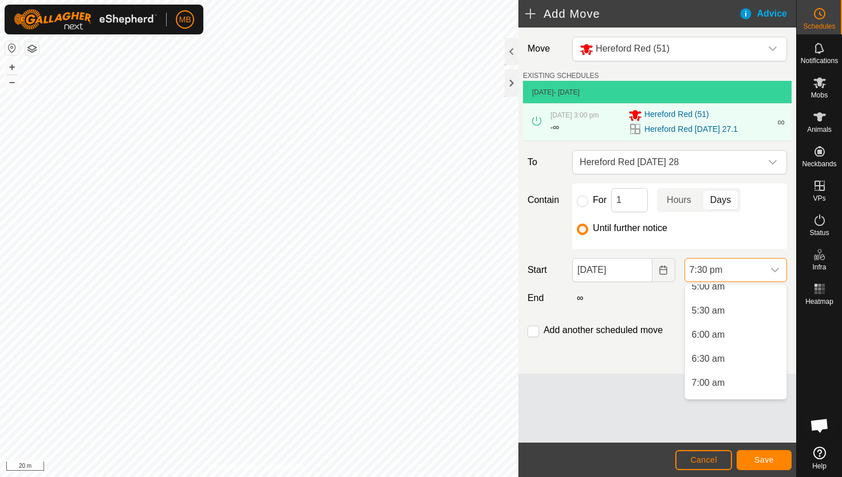
scroll to position [200, 0]
click at [747, 315] on li "5:30 am" at bounding box center [735, 312] width 101 height 23
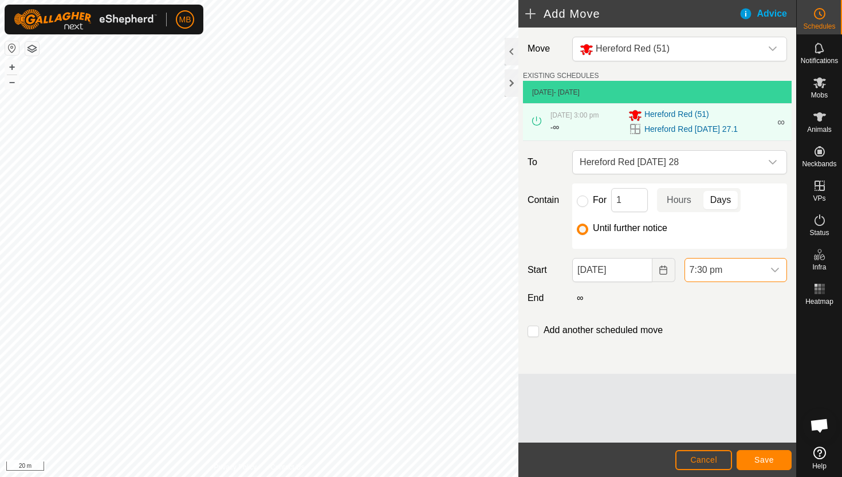
scroll to position [799, 0]
click at [536, 330] on input "checkbox" at bounding box center [533, 330] width 11 height 11
checkbox input "true"
click at [759, 456] on span "Save" at bounding box center [764, 459] width 19 height 9
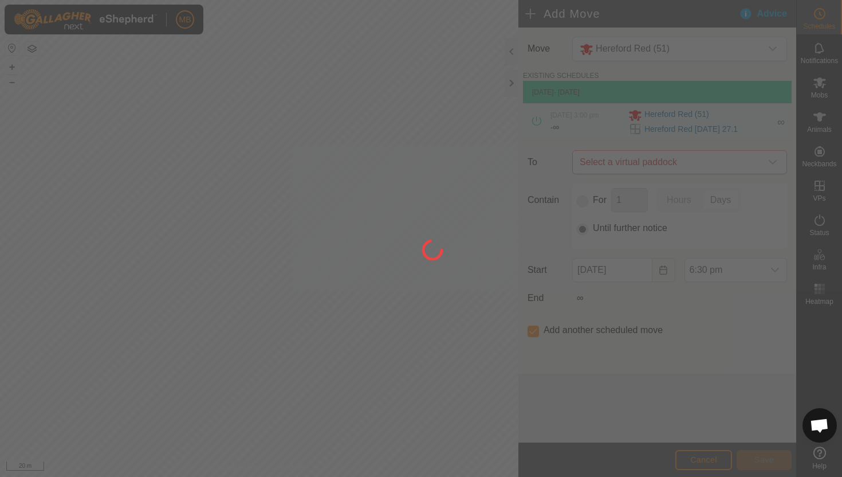
type input "[DATE]"
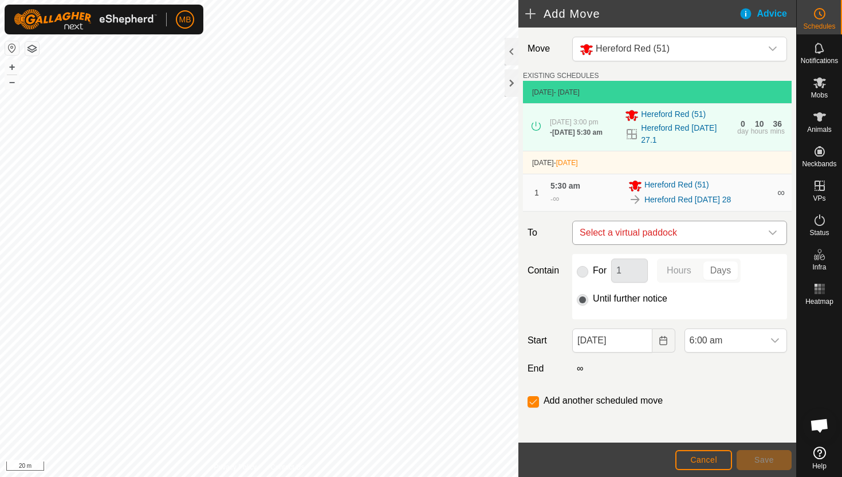
click at [768, 233] on icon "dropdown trigger" at bounding box center [772, 232] width 9 height 9
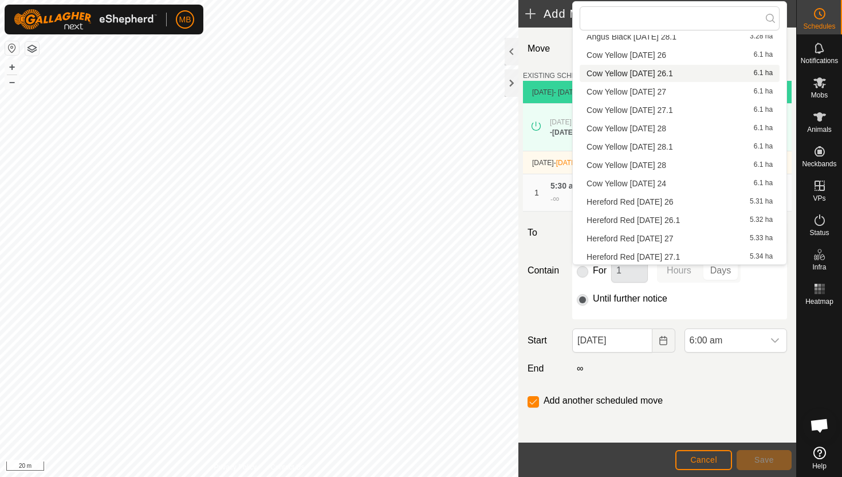
scroll to position [144, 0]
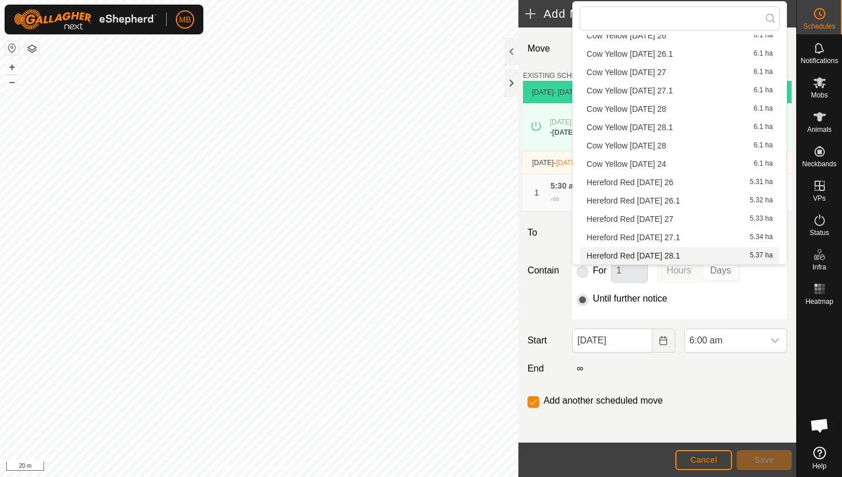
click at [705, 253] on li "Hereford Red [DATE] 28.1 5.37 ha" at bounding box center [680, 255] width 200 height 17
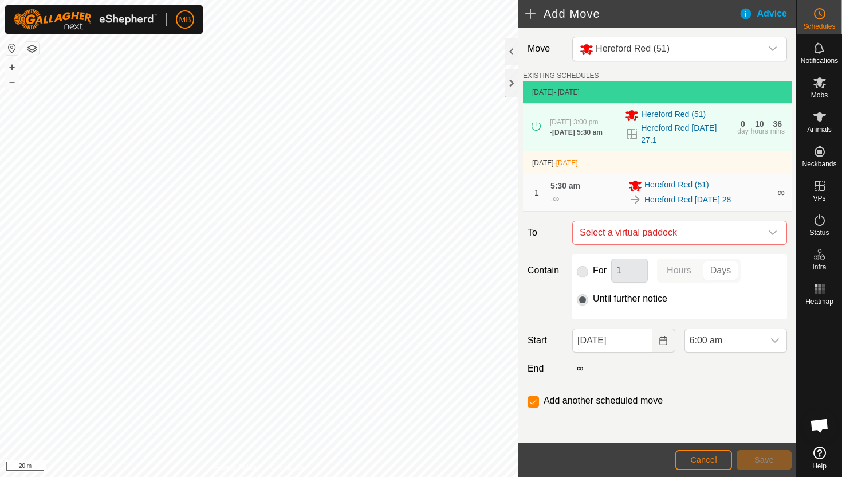
checkbox input "false"
click at [737, 347] on span "6:00 am" at bounding box center [724, 340] width 79 height 23
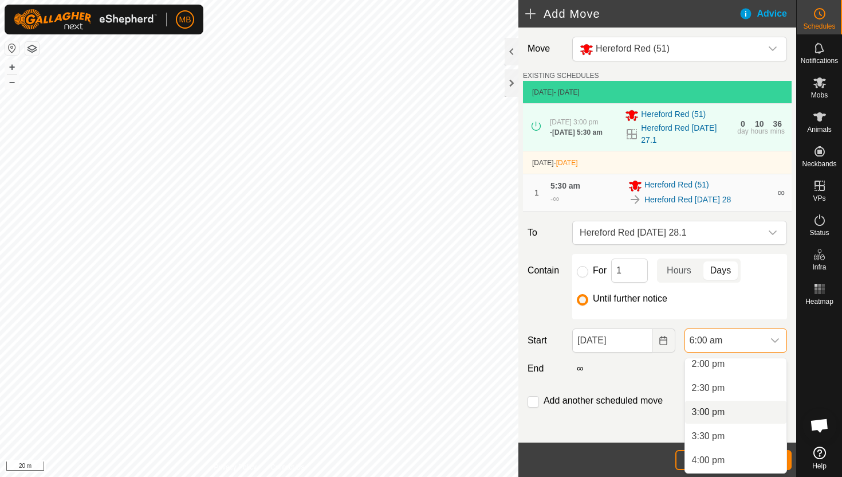
click at [737, 412] on li "3:00 pm" at bounding box center [735, 412] width 101 height 23
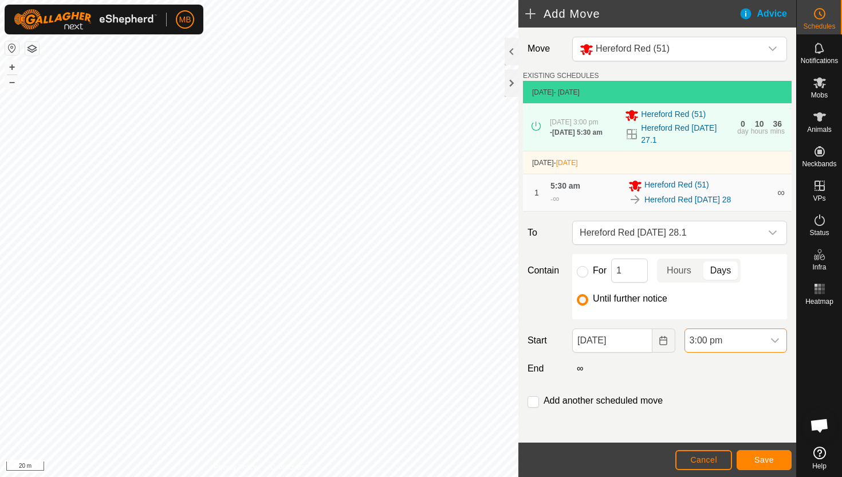
scroll to position [241, 0]
click at [769, 462] on span "Save" at bounding box center [764, 459] width 19 height 9
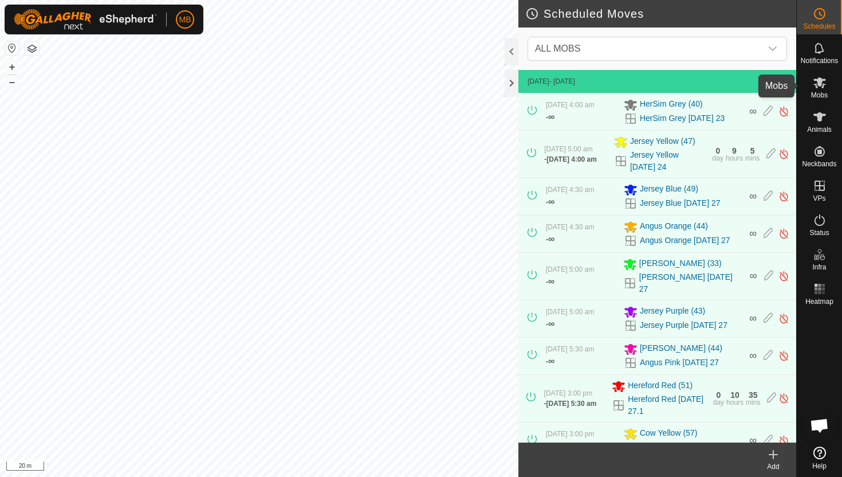
click at [820, 87] on icon at bounding box center [820, 83] width 14 height 14
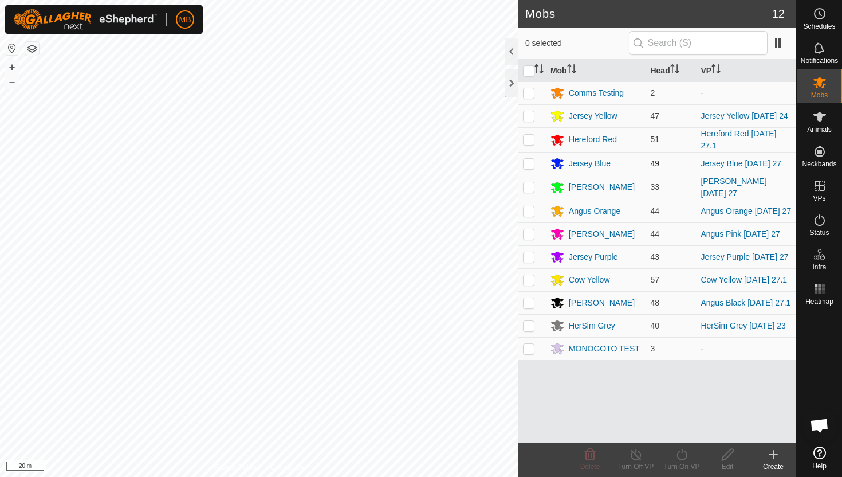
click at [528, 167] on p-checkbox at bounding box center [528, 163] width 11 height 9
checkbox input "true"
click at [681, 451] on icon at bounding box center [682, 454] width 10 height 11
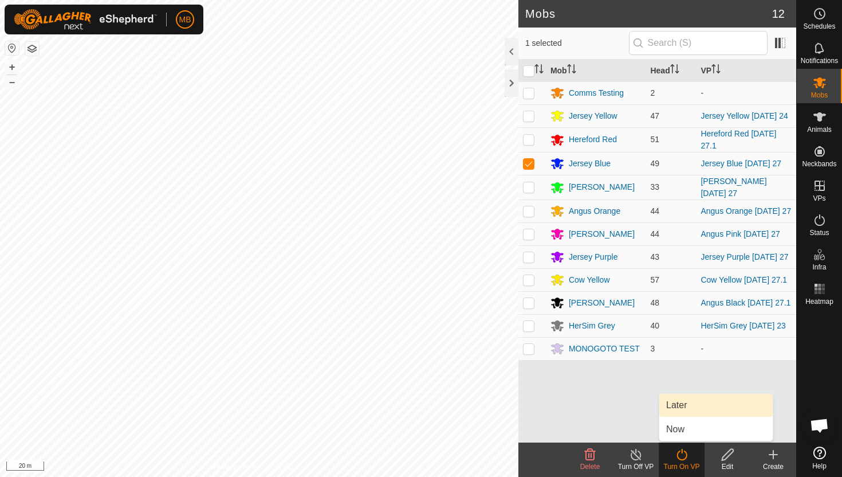
click at [698, 405] on link "Later" at bounding box center [716, 405] width 113 height 23
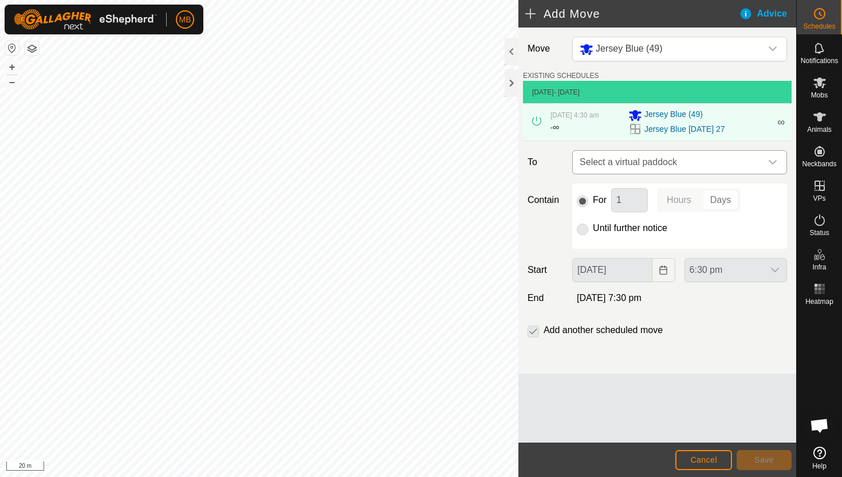
click at [766, 162] on div "dropdown trigger" at bounding box center [773, 162] width 23 height 23
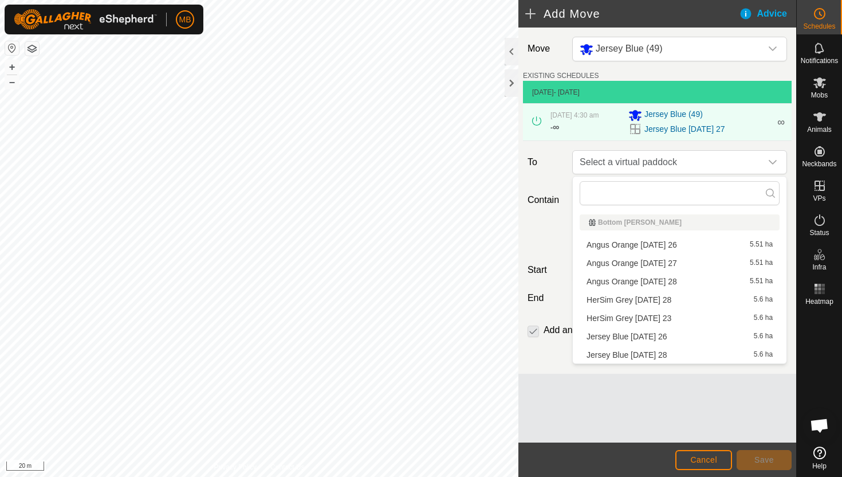
click at [670, 354] on li "Jersey Blue [DATE] 28 5.6 ha" at bounding box center [680, 354] width 200 height 17
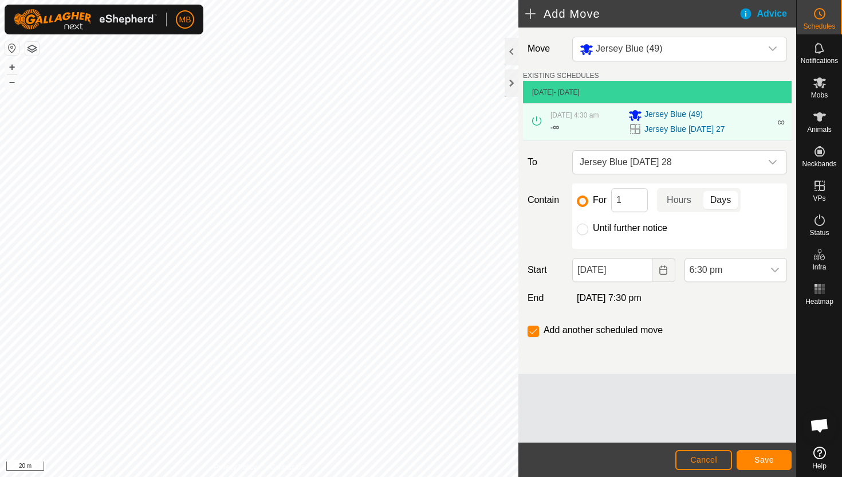
click at [618, 229] on label "Until further notice" at bounding box center [630, 227] width 74 height 9
click at [588, 229] on input "Until further notice" at bounding box center [582, 228] width 11 height 11
radio input "true"
checkbox input "false"
click at [644, 276] on input "[DATE]" at bounding box center [612, 270] width 80 height 24
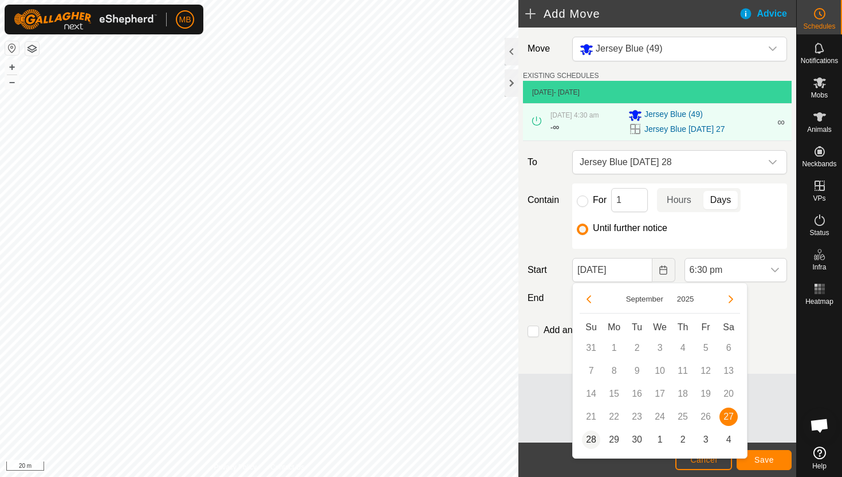
click at [595, 439] on span "28" at bounding box center [591, 439] width 18 height 18
type input "[DATE]"
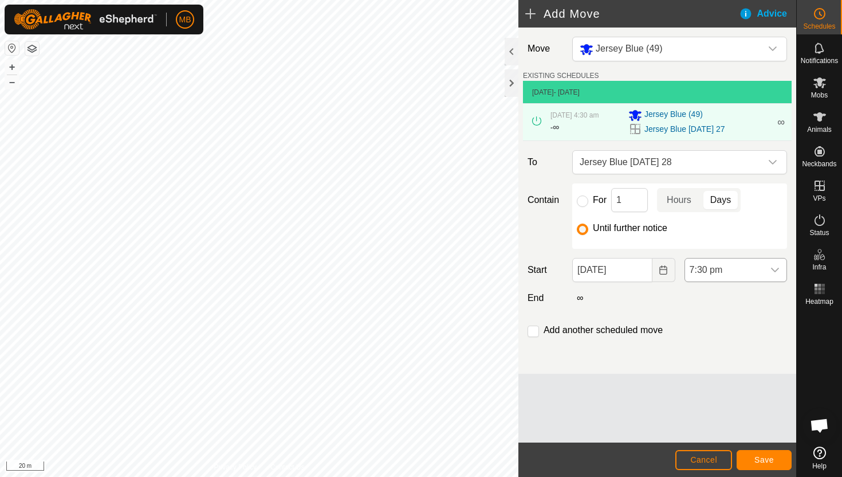
click at [752, 268] on span "7:30 pm" at bounding box center [724, 269] width 79 height 23
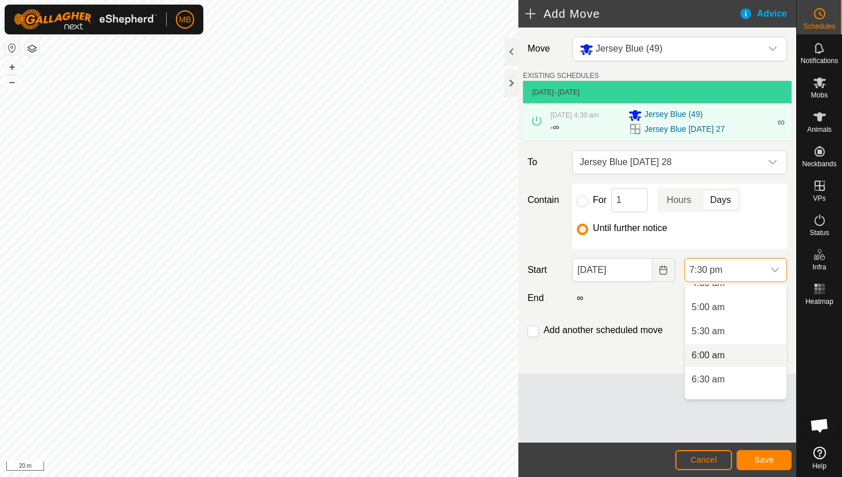
scroll to position [167, 0]
click at [736, 300] on li "4:30 am" at bounding box center [735, 296] width 101 height 23
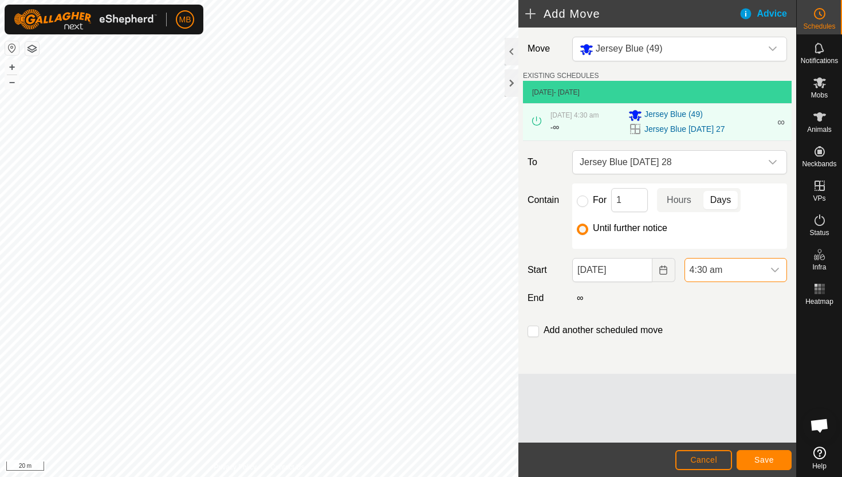
scroll to position [799, 0]
click at [763, 455] on span "Save" at bounding box center [764, 459] width 19 height 9
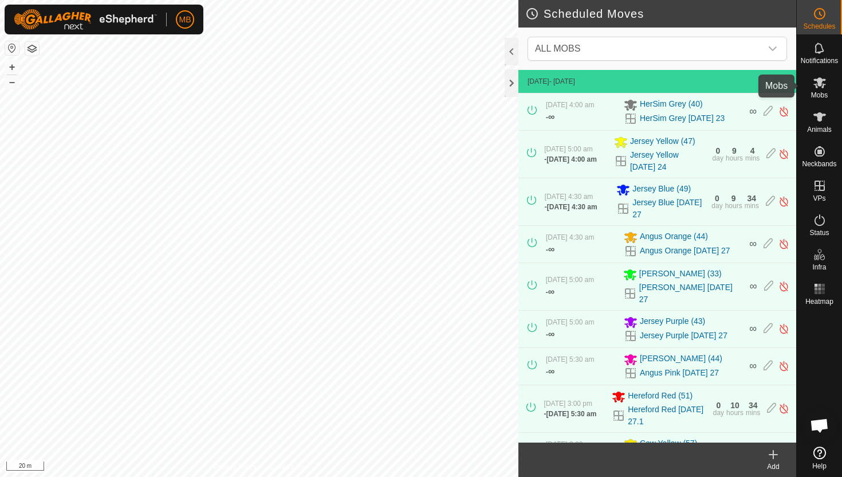
click at [821, 89] on icon at bounding box center [820, 83] width 14 height 14
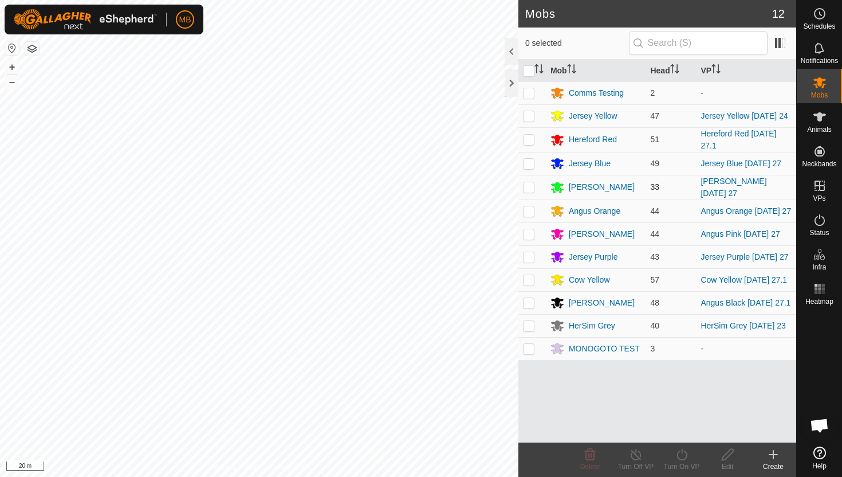
click at [527, 186] on p-checkbox at bounding box center [528, 186] width 11 height 9
checkbox input "true"
click at [682, 452] on icon at bounding box center [682, 454] width 10 height 11
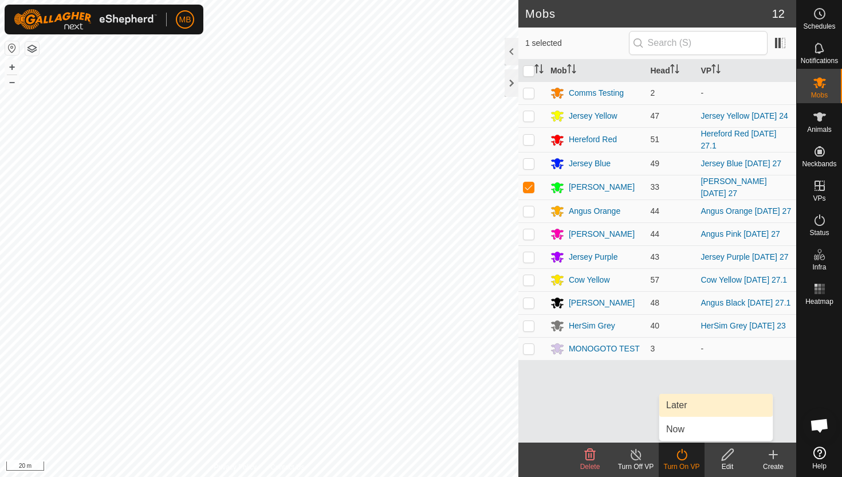
click at [681, 406] on link "Later" at bounding box center [716, 405] width 113 height 23
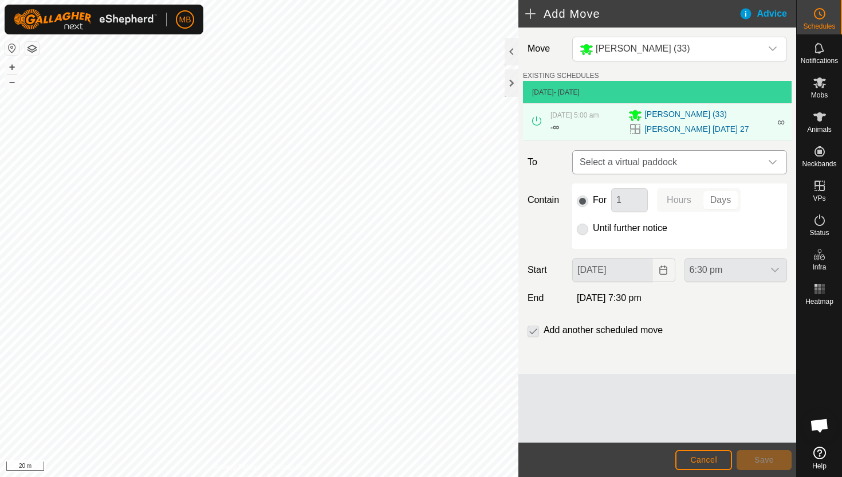
click at [754, 159] on span "Select a virtual paddock" at bounding box center [668, 162] width 186 height 23
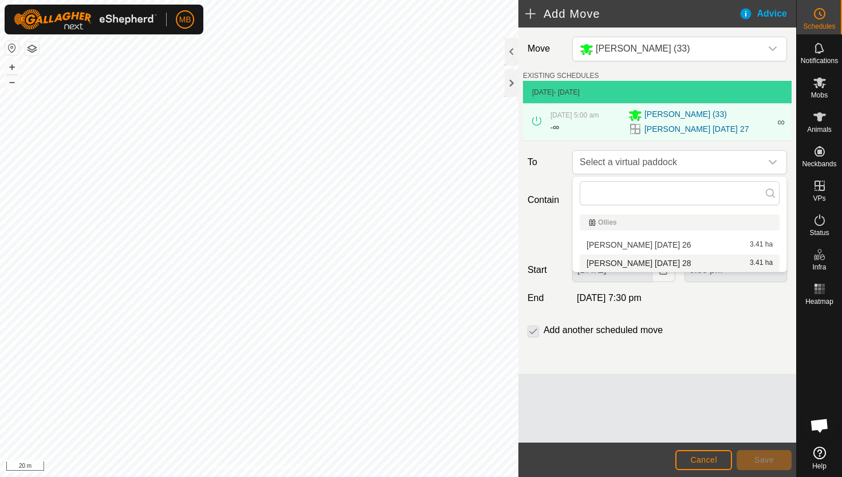
click at [679, 264] on li "[PERSON_NAME] [DATE] 28 3.41 ha" at bounding box center [680, 262] width 200 height 17
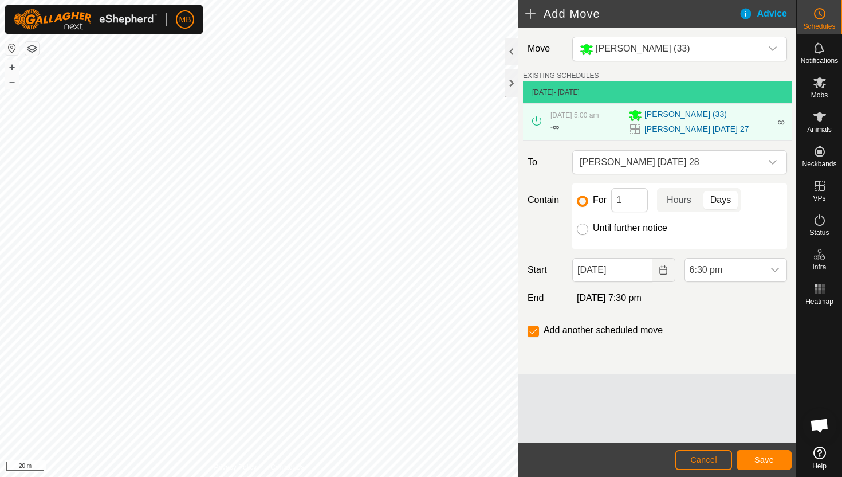
click at [583, 230] on input "Until further notice" at bounding box center [582, 228] width 11 height 11
radio input "true"
checkbox input "false"
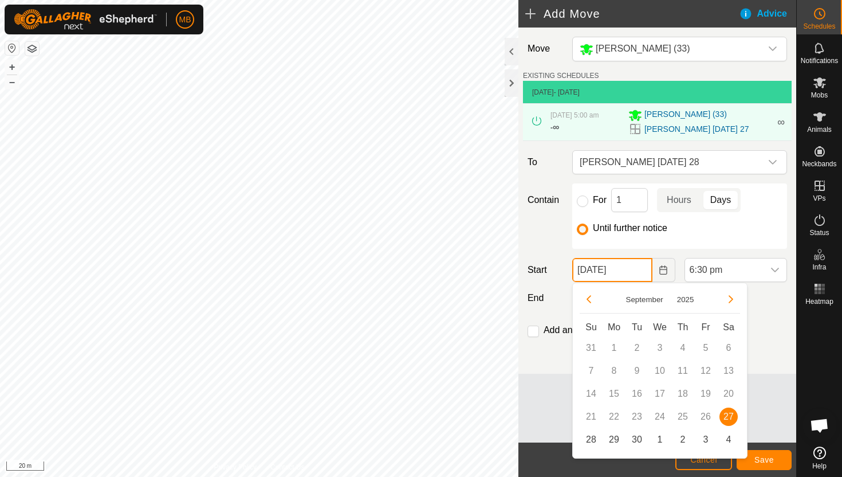
click at [641, 269] on input "[DATE]" at bounding box center [612, 270] width 80 height 24
click at [594, 439] on span "28" at bounding box center [591, 439] width 18 height 18
type input "[DATE]"
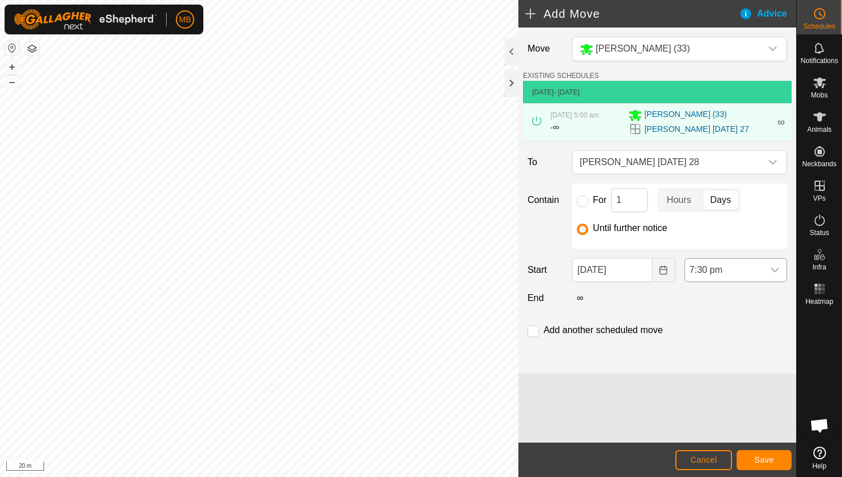
click at [753, 271] on span "7:30 pm" at bounding box center [724, 269] width 79 height 23
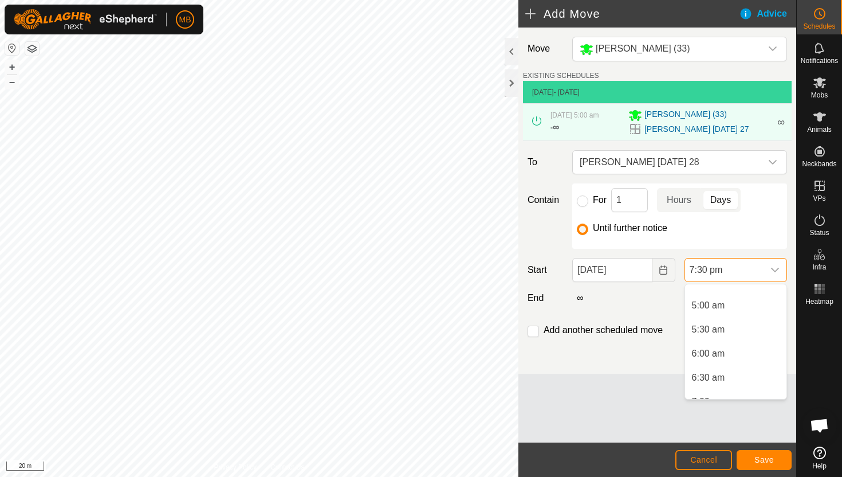
scroll to position [180, 0]
click at [737, 313] on li "5:00 am" at bounding box center [735, 308] width 101 height 23
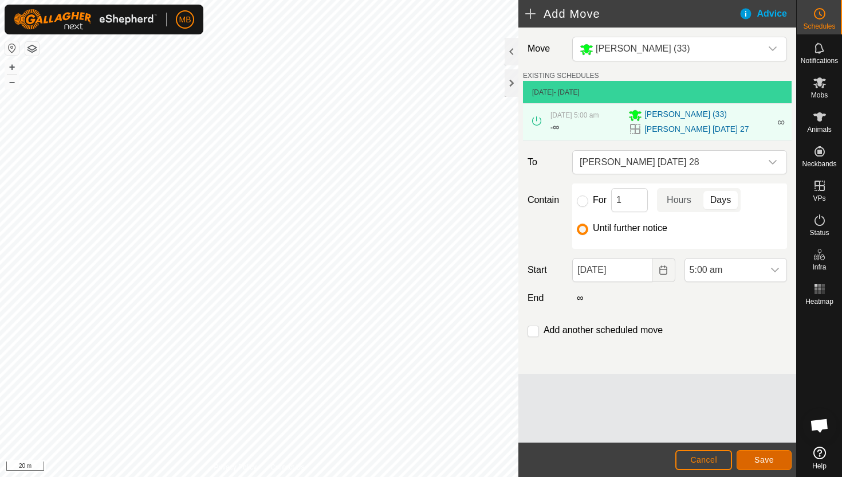
click at [764, 457] on span "Save" at bounding box center [764, 459] width 19 height 9
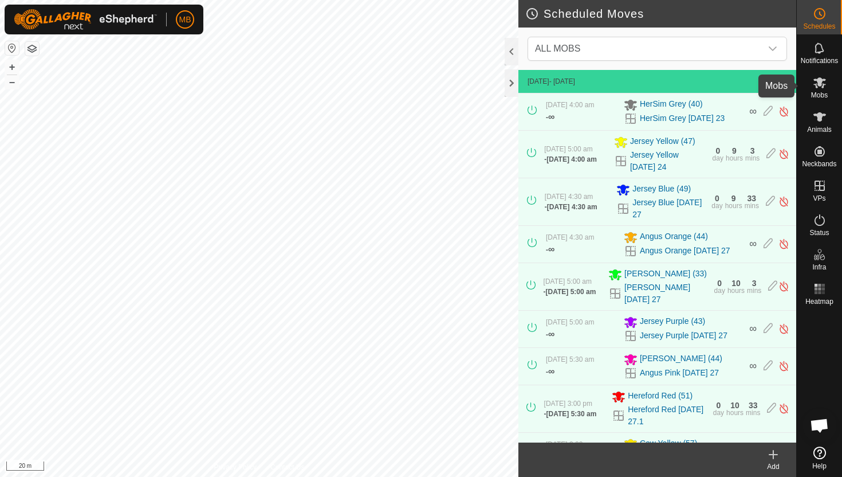
click at [822, 81] on icon at bounding box center [820, 82] width 13 height 11
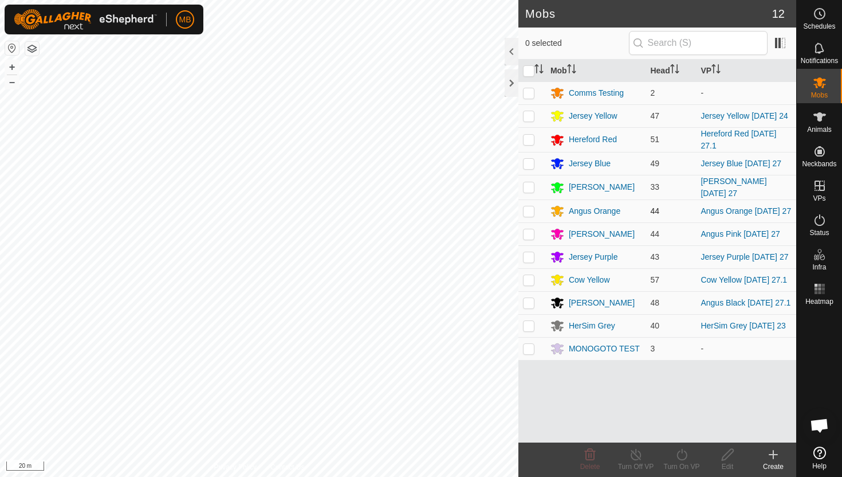
click at [529, 214] on p-checkbox at bounding box center [528, 210] width 11 height 9
checkbox input "true"
click at [682, 452] on icon at bounding box center [682, 454] width 10 height 11
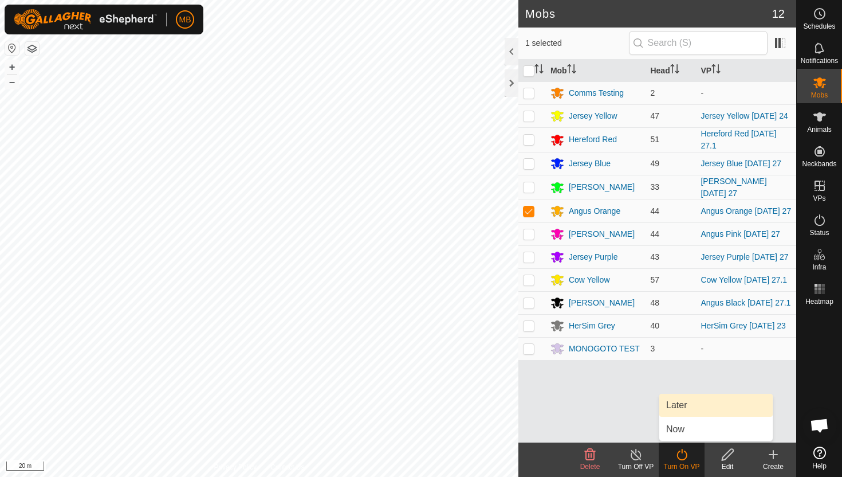
click at [693, 403] on link "Later" at bounding box center [716, 405] width 113 height 23
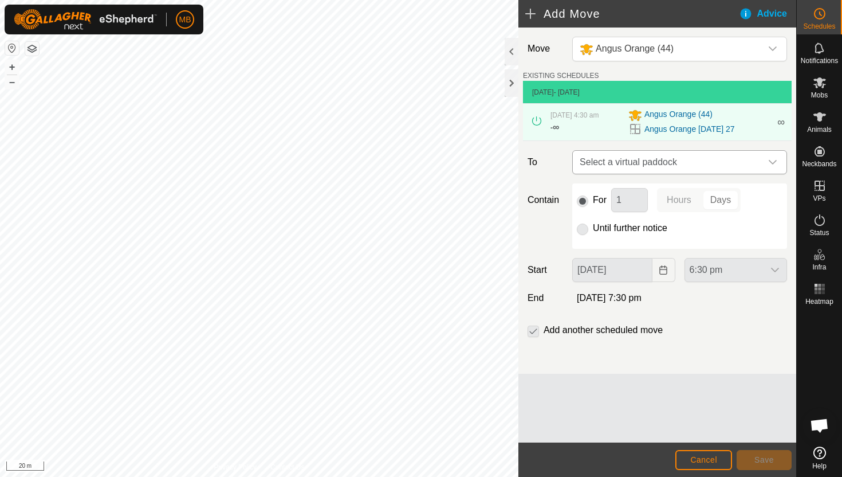
click at [771, 162] on icon "dropdown trigger" at bounding box center [773, 162] width 8 height 5
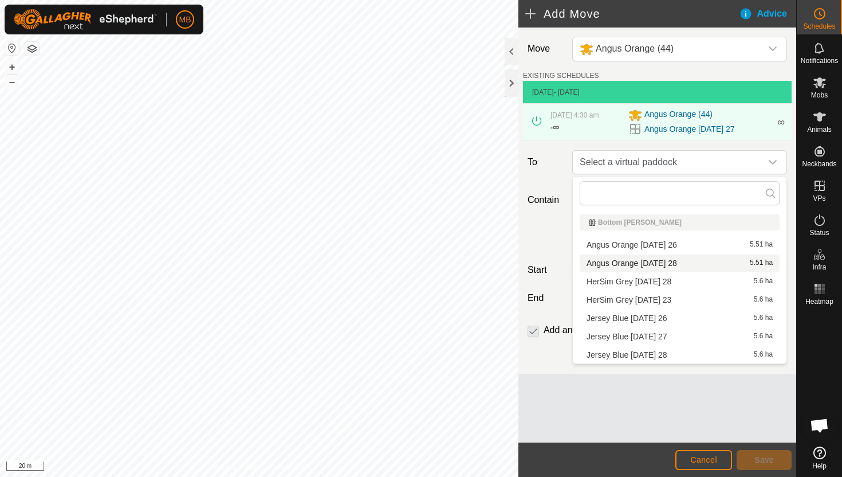
click at [670, 263] on li "Angus Orange [DATE] 28 5.51 ha" at bounding box center [680, 262] width 200 height 17
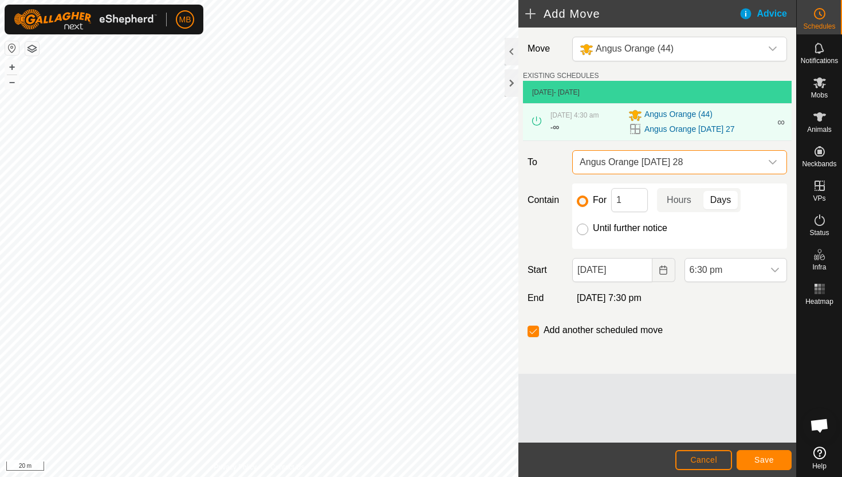
click at [582, 229] on input "Until further notice" at bounding box center [582, 228] width 11 height 11
radio input "true"
checkbox input "false"
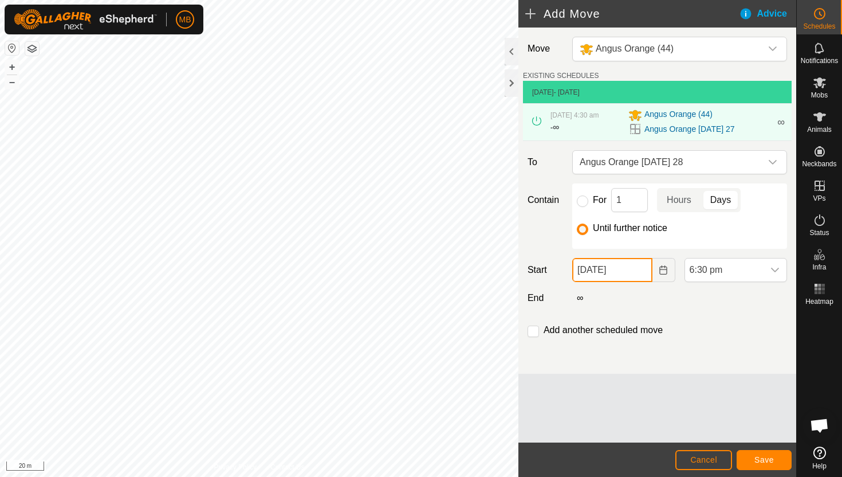
click at [646, 275] on input "[DATE]" at bounding box center [612, 270] width 80 height 24
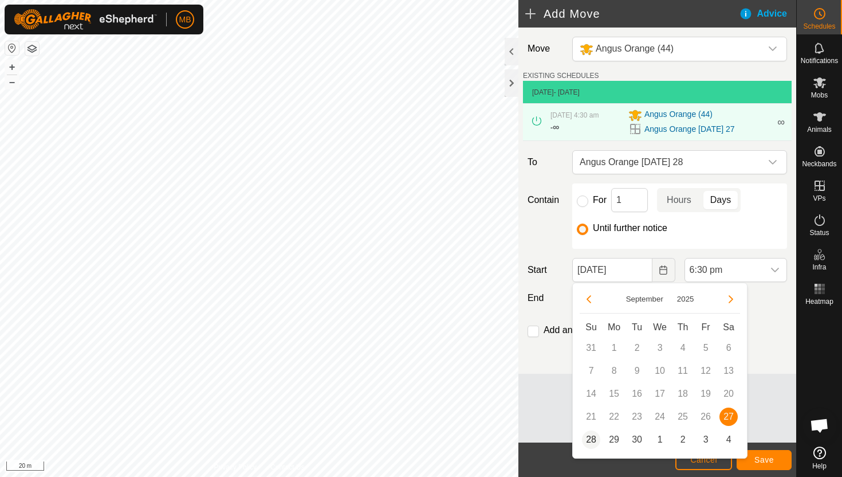
click at [593, 439] on span "28" at bounding box center [591, 439] width 18 height 18
type input "[DATE]"
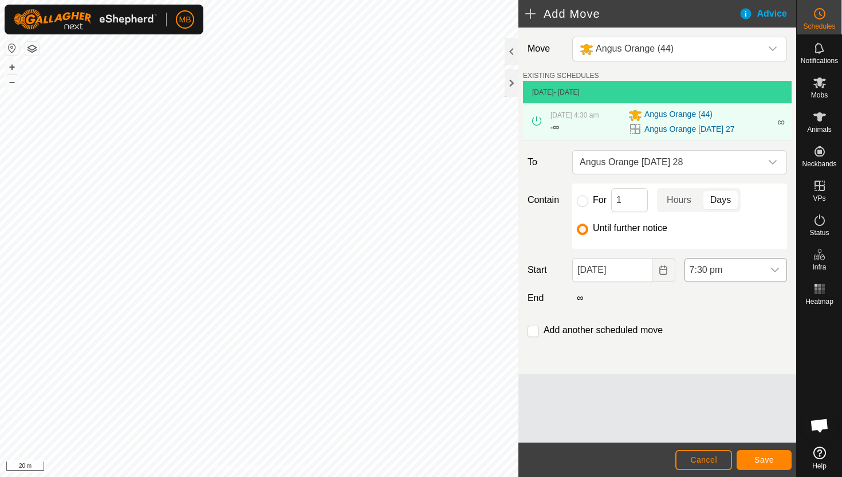
click at [743, 271] on span "7:30 pm" at bounding box center [724, 269] width 79 height 23
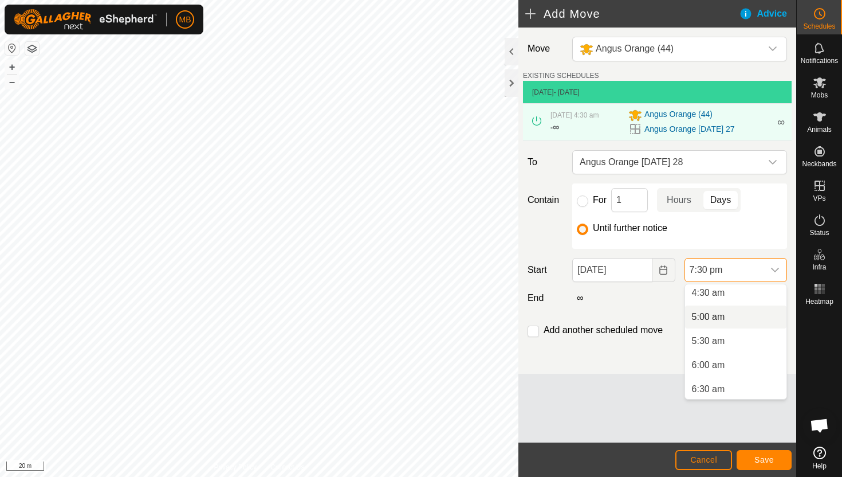
scroll to position [165, 0]
click at [744, 302] on li "4:30 am" at bounding box center [735, 299] width 101 height 23
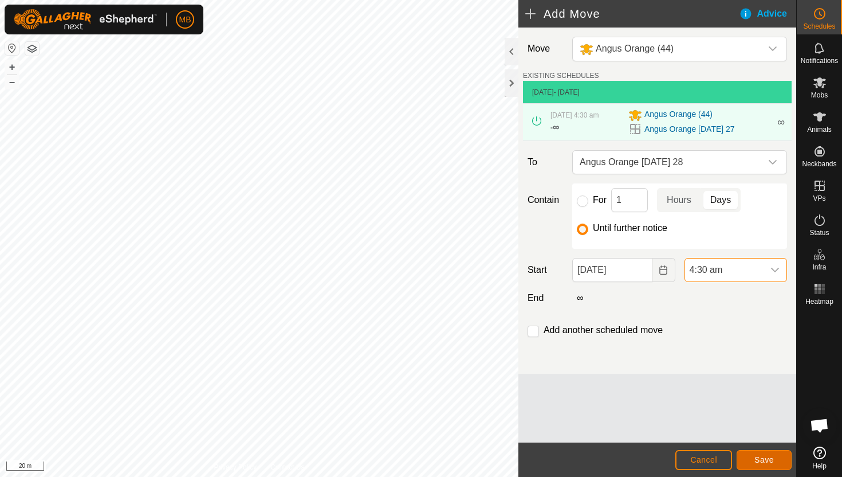
click at [766, 457] on span "Save" at bounding box center [764, 459] width 19 height 9
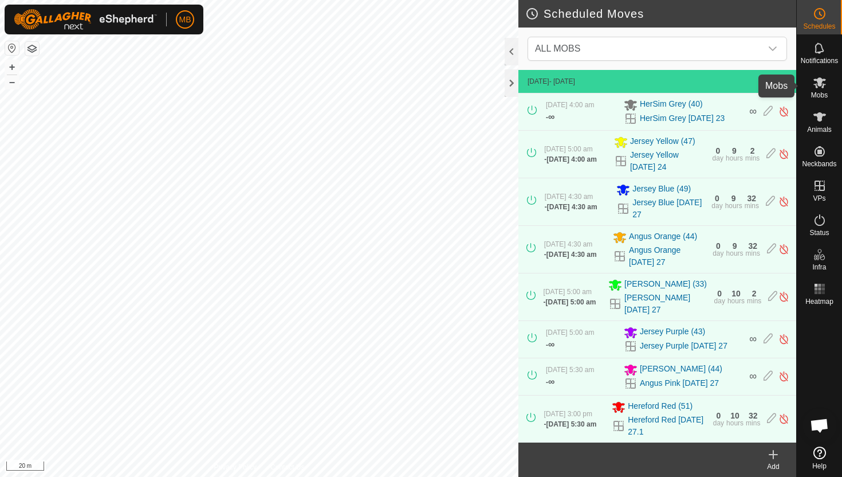
click at [817, 81] on icon at bounding box center [820, 83] width 14 height 14
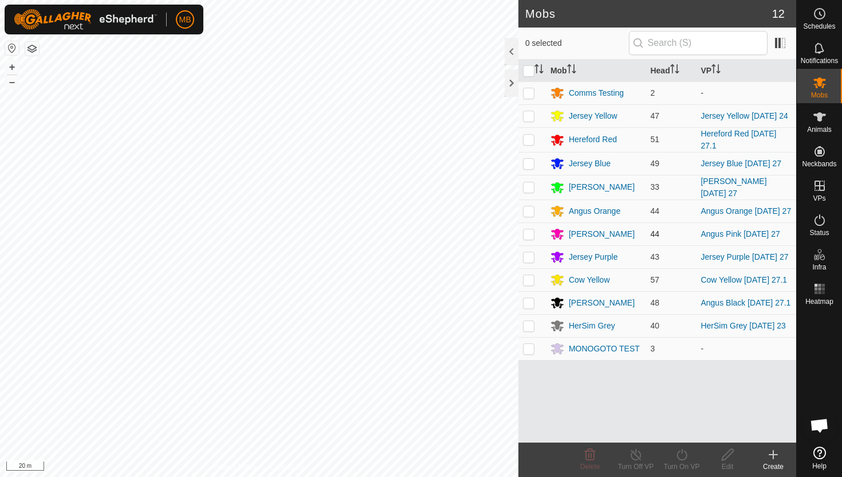
click at [531, 238] on p-checkbox at bounding box center [528, 233] width 11 height 9
checkbox input "true"
click at [683, 452] on icon at bounding box center [682, 455] width 14 height 14
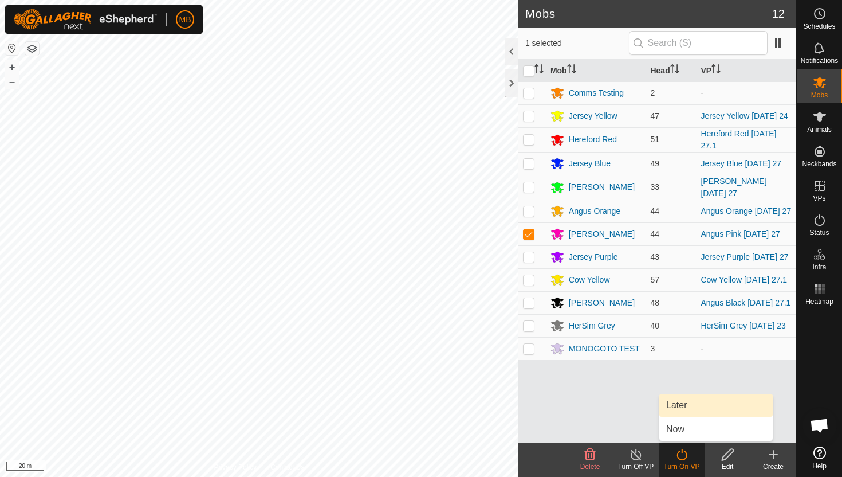
click at [693, 404] on link "Later" at bounding box center [716, 405] width 113 height 23
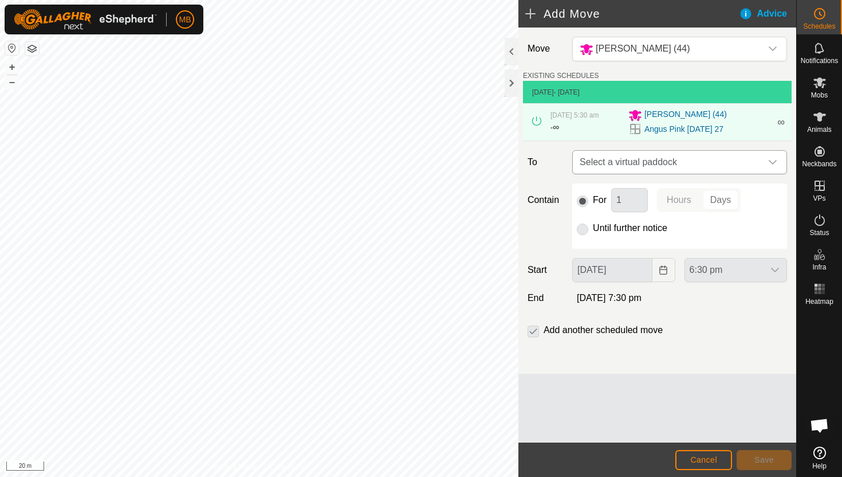
click at [770, 162] on icon "dropdown trigger" at bounding box center [773, 162] width 8 height 5
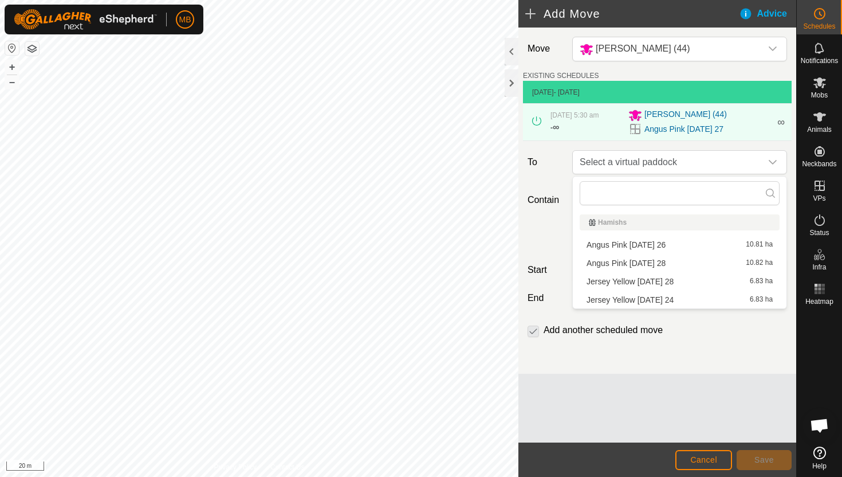
click at [658, 262] on li "Angus Pink [DATE] 28 10.82 ha" at bounding box center [680, 262] width 200 height 17
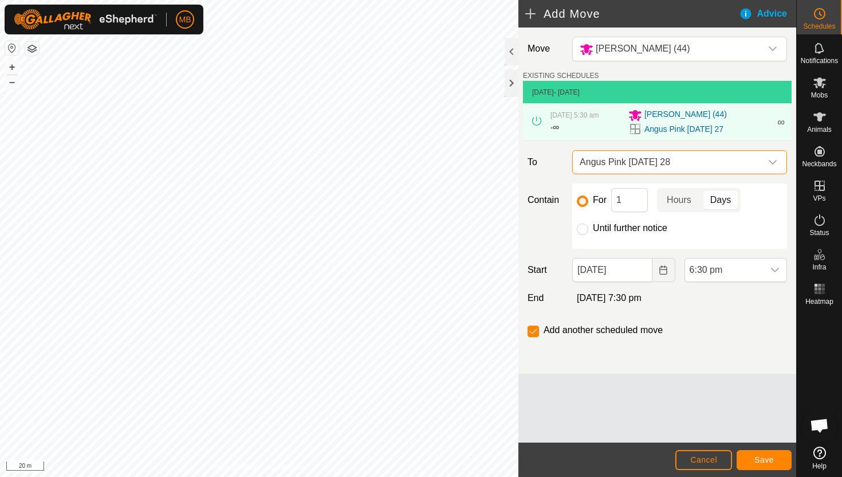
click at [611, 229] on label "Until further notice" at bounding box center [630, 227] width 74 height 9
click at [588, 229] on input "Until further notice" at bounding box center [582, 228] width 11 height 11
radio input "true"
checkbox input "false"
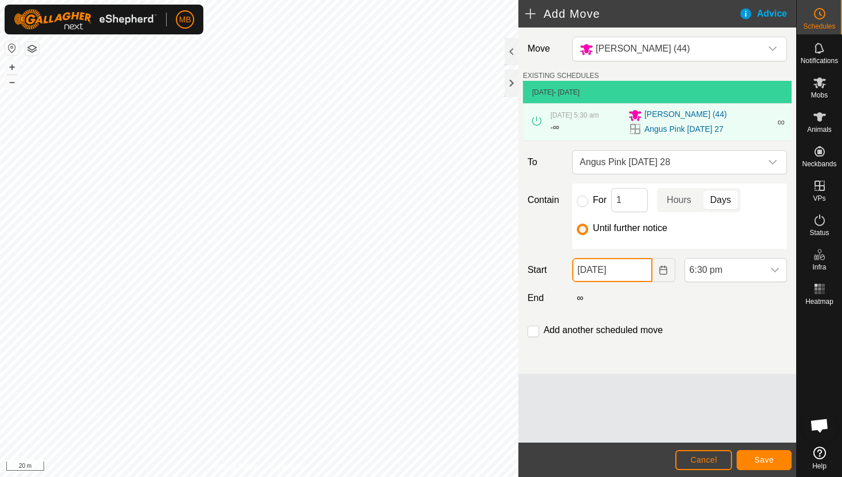
click at [635, 266] on input "[DATE]" at bounding box center [612, 270] width 80 height 24
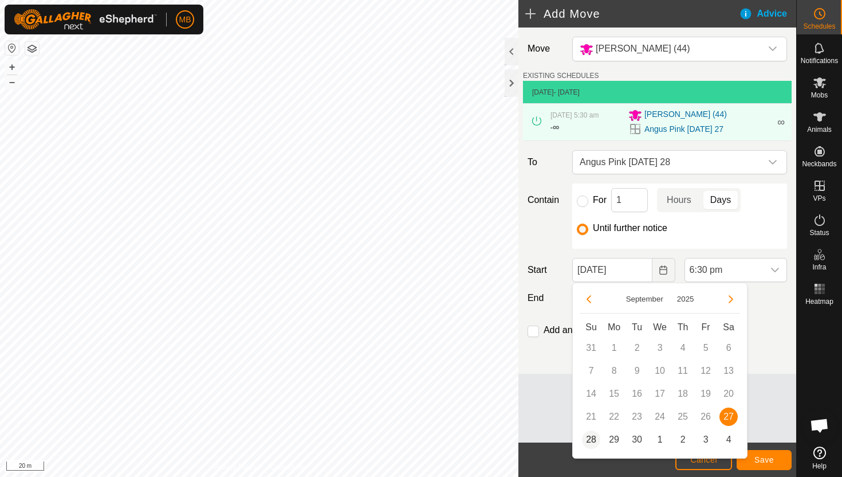
click at [591, 440] on span "28" at bounding box center [591, 439] width 18 height 18
type input "[DATE]"
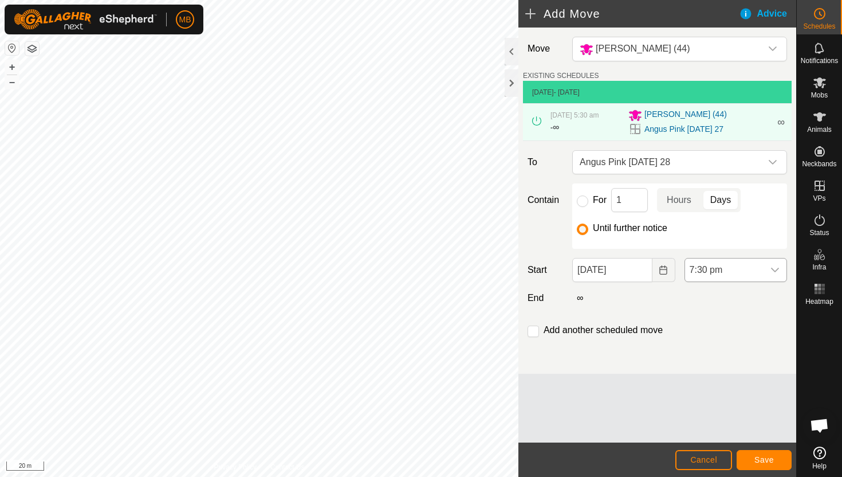
click at [734, 270] on span "7:30 pm" at bounding box center [724, 269] width 79 height 23
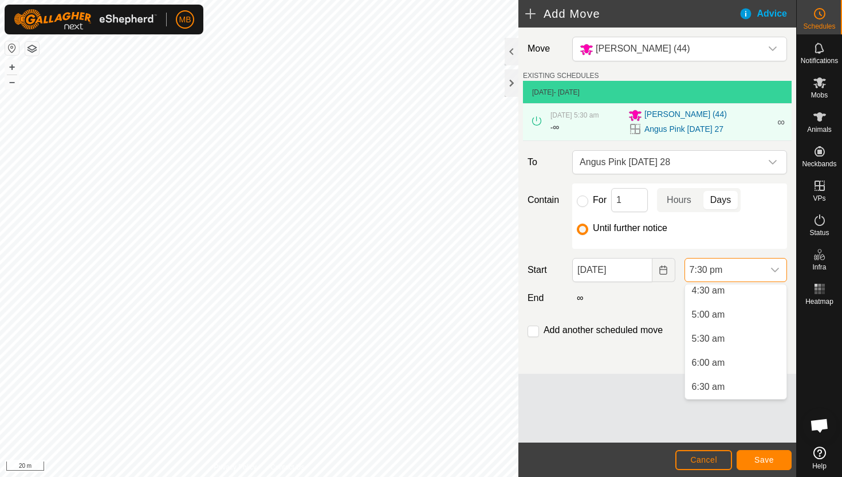
scroll to position [169, 0]
click at [744, 320] on li "5:00 am" at bounding box center [735, 319] width 101 height 23
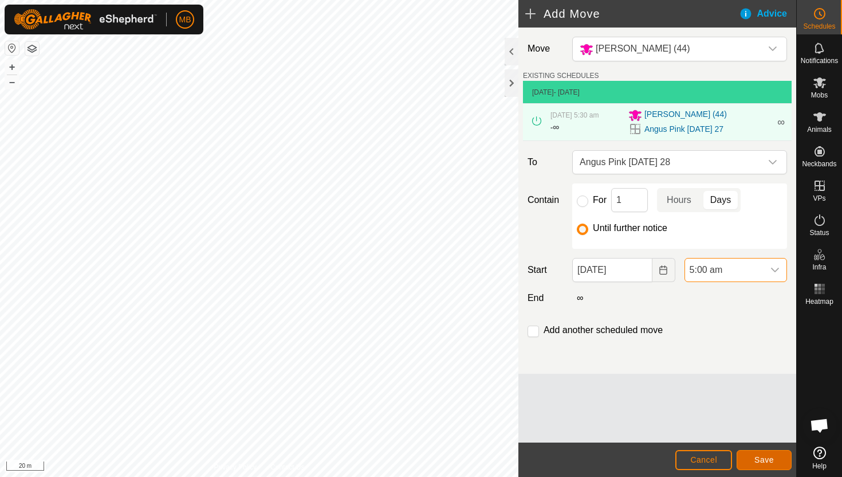
click at [764, 461] on span "Save" at bounding box center [764, 459] width 19 height 9
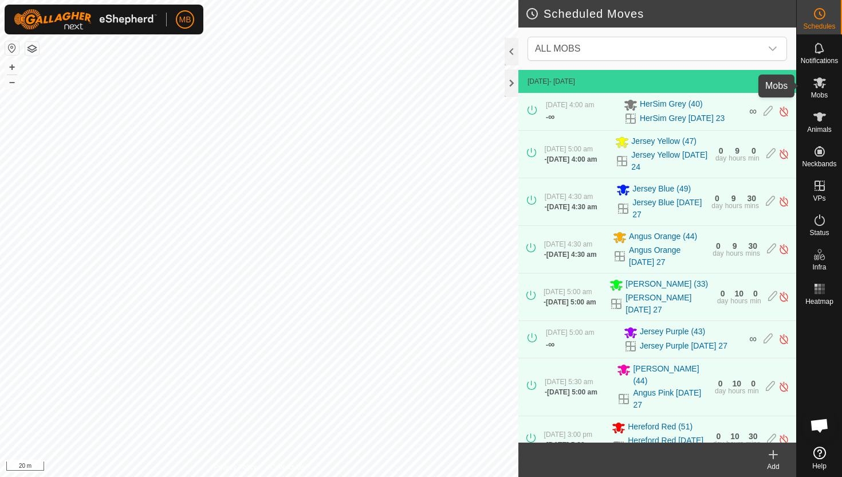
click at [818, 85] on icon at bounding box center [820, 82] width 13 height 11
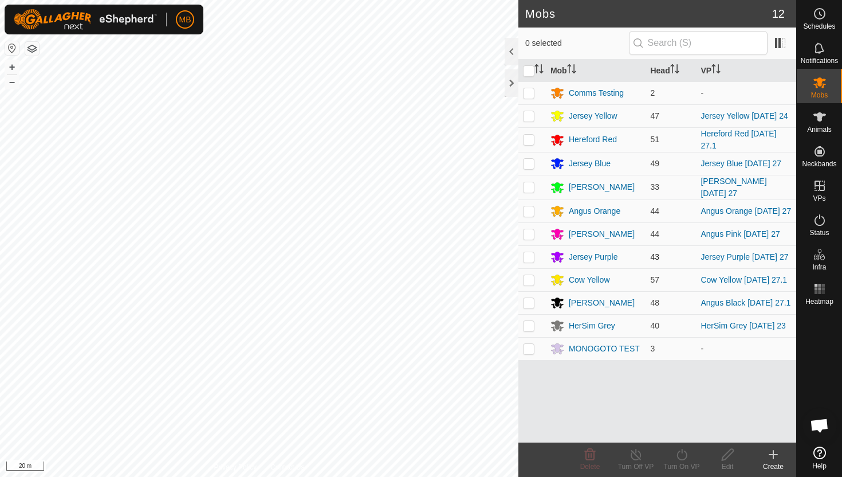
click at [530, 261] on p-checkbox at bounding box center [528, 256] width 11 height 9
checkbox input "true"
click at [680, 452] on icon at bounding box center [682, 455] width 14 height 14
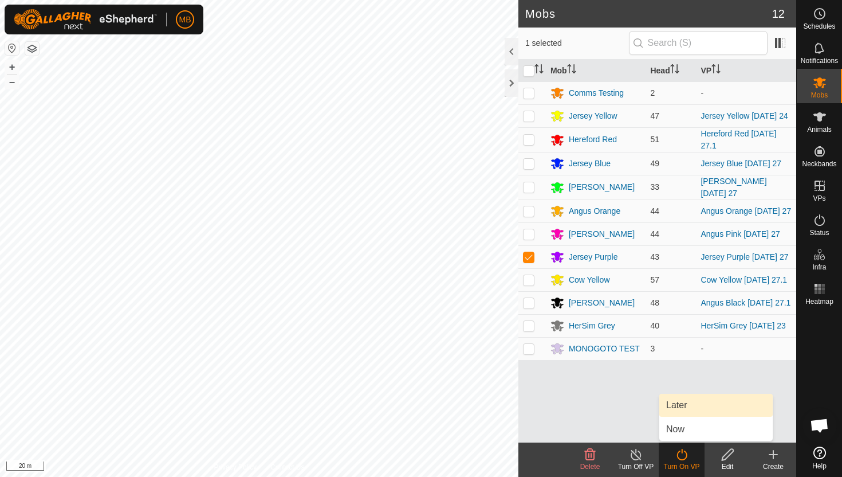
click at [689, 408] on link "Later" at bounding box center [716, 405] width 113 height 23
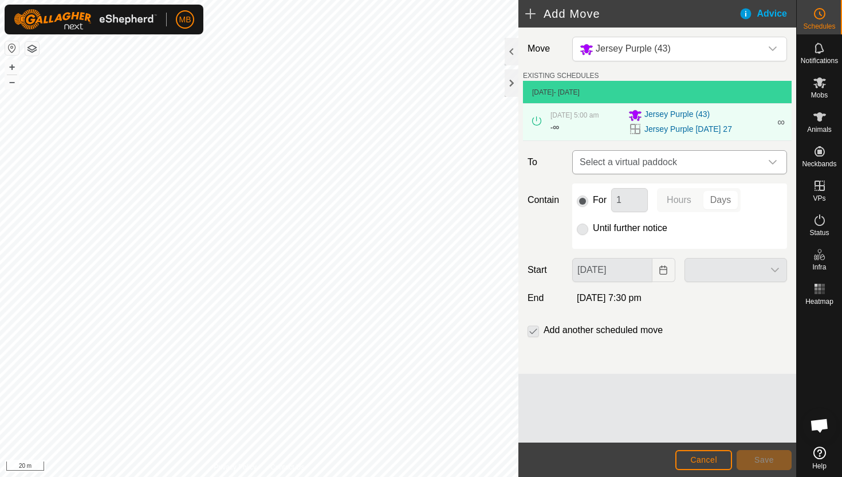
click at [772, 159] on icon "dropdown trigger" at bounding box center [772, 162] width 9 height 9
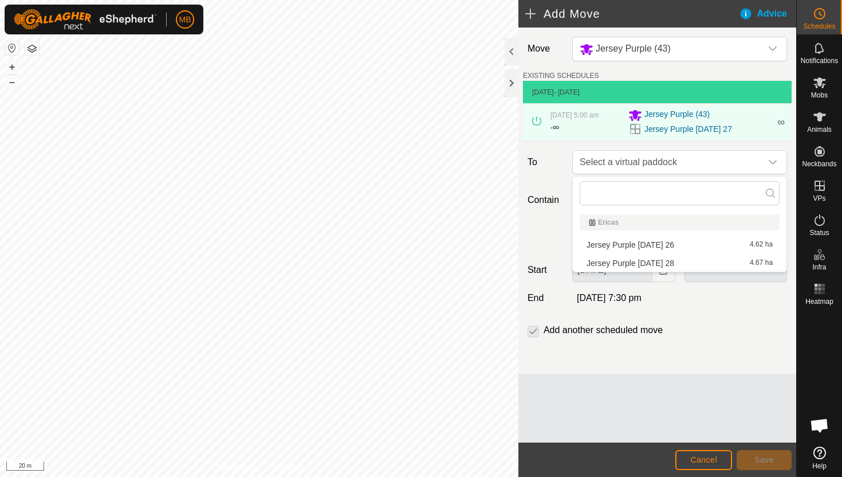
click at [670, 262] on li "Jersey Purple [DATE] 28 4.67 ha" at bounding box center [680, 262] width 200 height 17
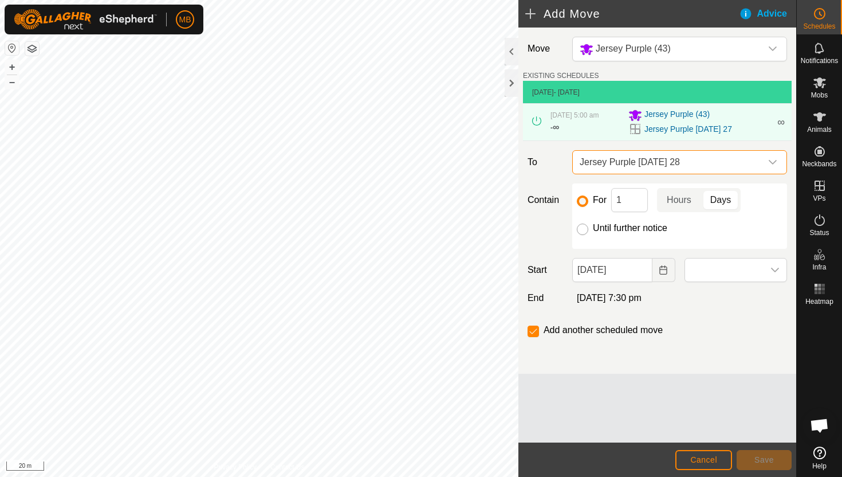
click at [581, 230] on input "Until further notice" at bounding box center [582, 228] width 11 height 11
radio input "true"
checkbox input "false"
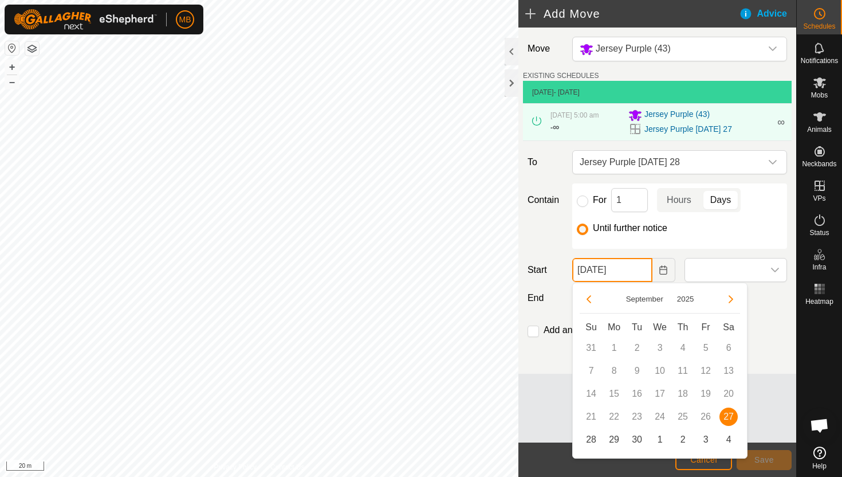
click at [638, 275] on input "[DATE]" at bounding box center [612, 270] width 80 height 24
click at [592, 435] on span "28" at bounding box center [591, 439] width 18 height 18
type input "[DATE]"
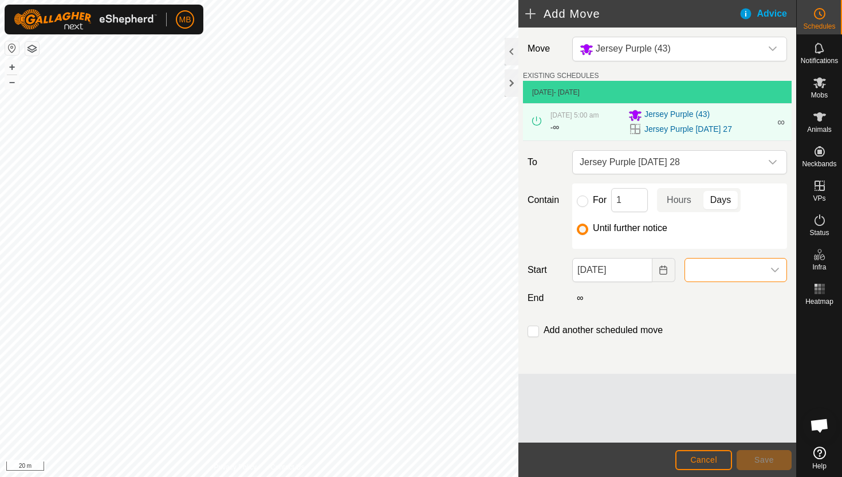
click at [740, 274] on span at bounding box center [724, 269] width 79 height 23
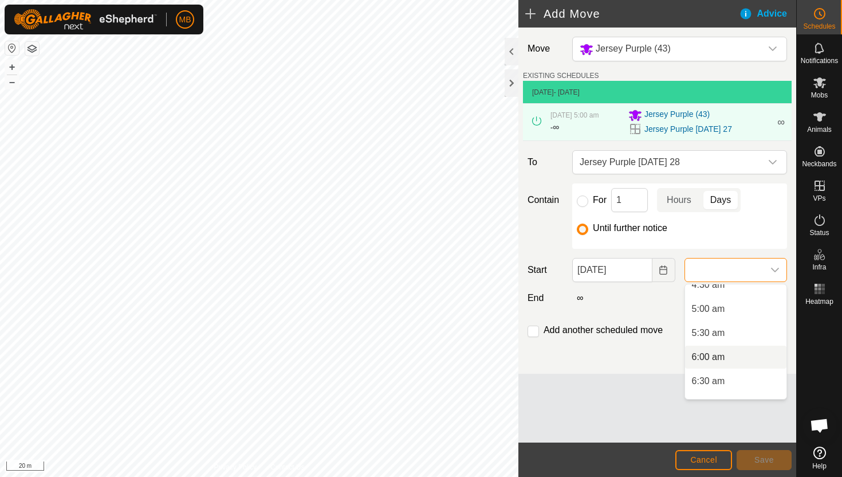
scroll to position [187, 0]
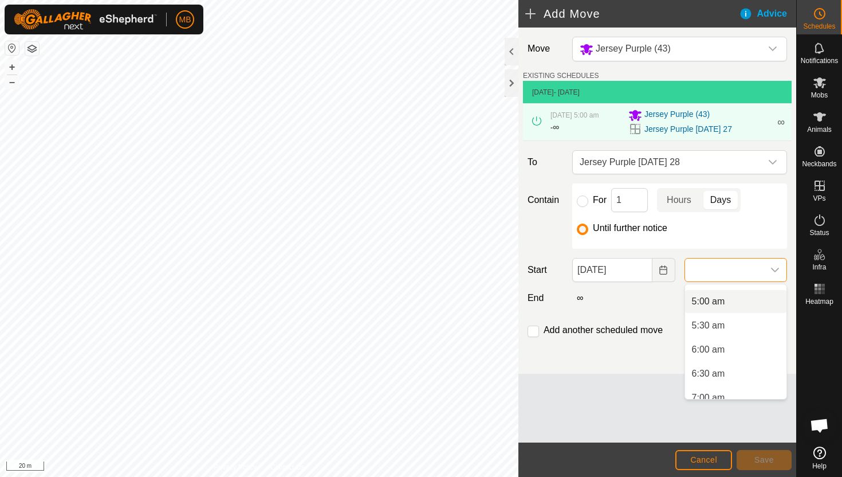
click at [737, 308] on li "5:00 am" at bounding box center [735, 301] width 101 height 23
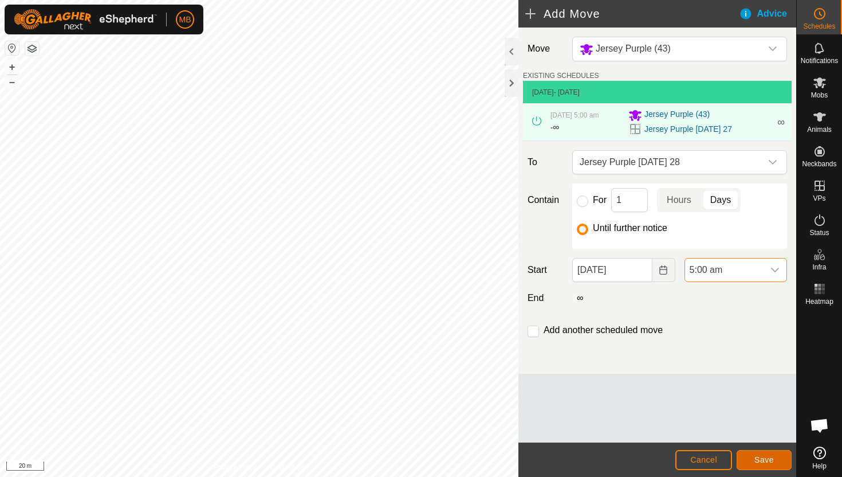
click at [769, 457] on span "Save" at bounding box center [764, 459] width 19 height 9
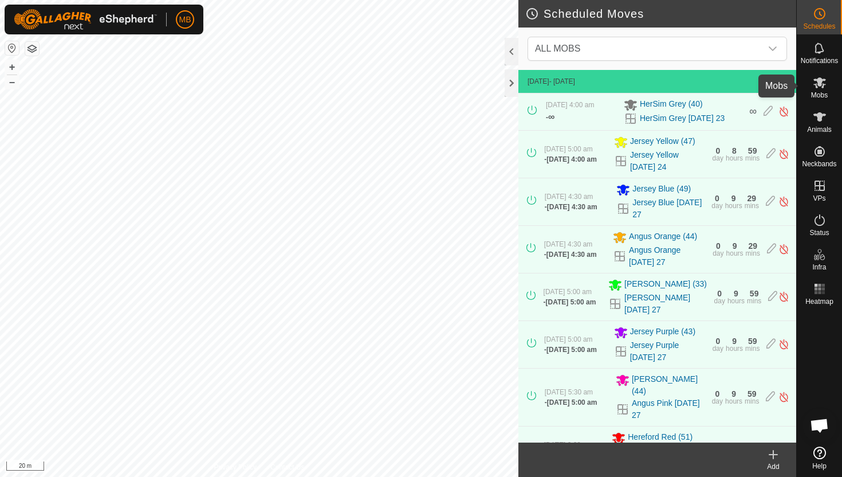
click at [819, 81] on icon at bounding box center [820, 82] width 13 height 11
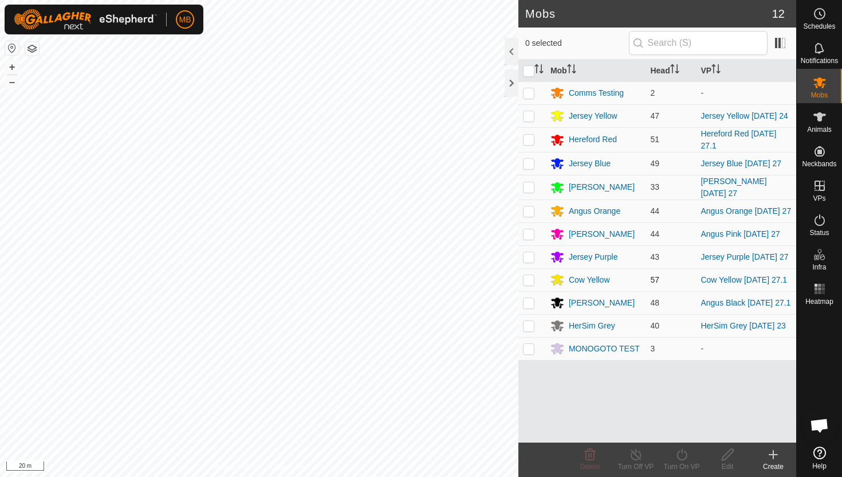
click at [529, 284] on p-checkbox at bounding box center [528, 279] width 11 height 9
checkbox input "true"
click at [681, 454] on icon at bounding box center [682, 455] width 14 height 14
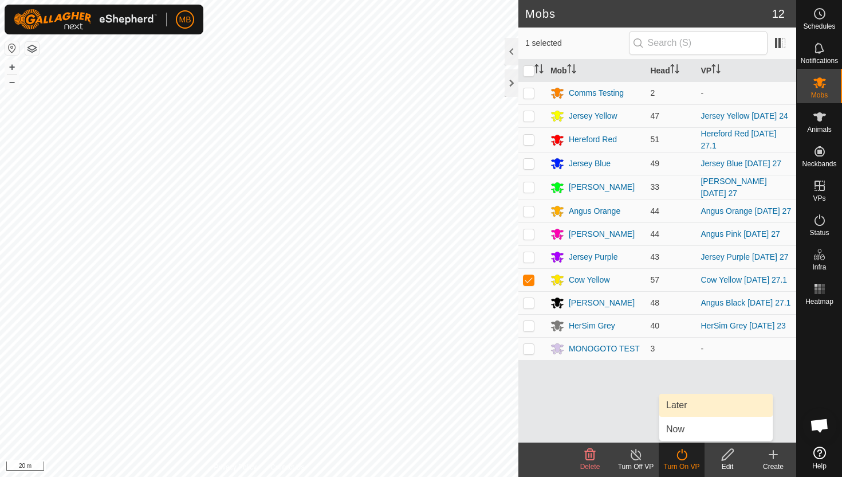
click at [685, 405] on link "Later" at bounding box center [716, 405] width 113 height 23
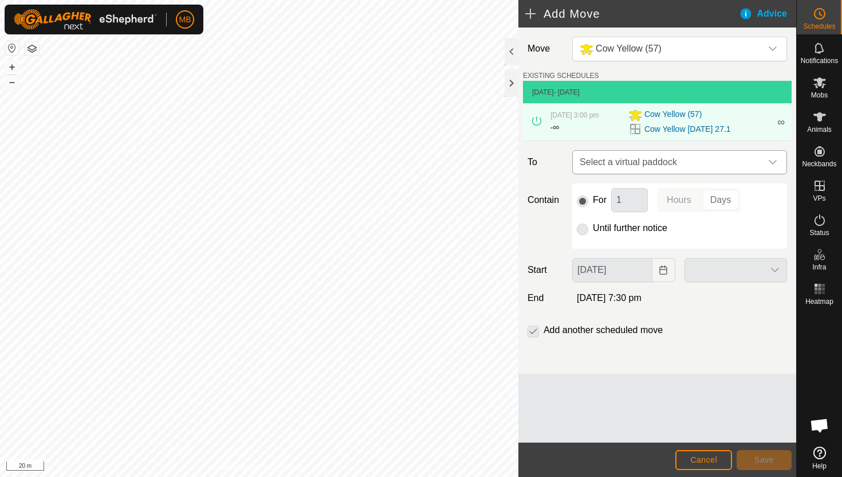
click at [773, 160] on icon "dropdown trigger" at bounding box center [772, 162] width 9 height 9
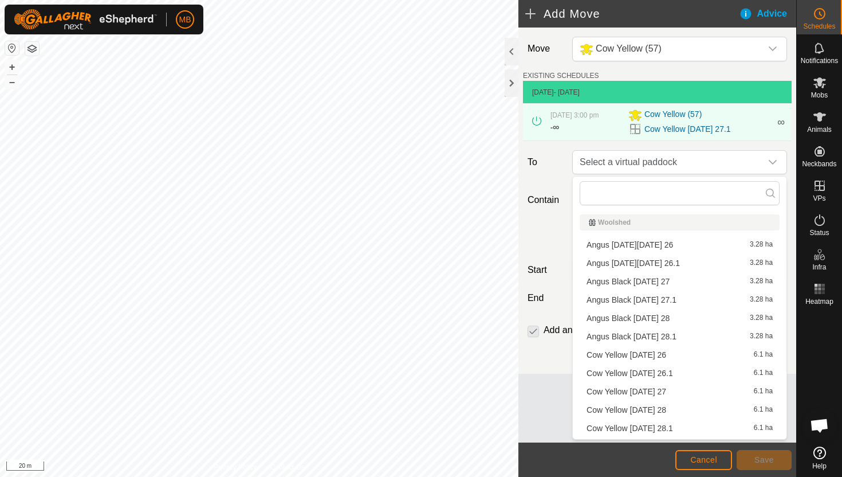
click at [678, 409] on li "Cow Yellow [DATE] 28 6.1 ha" at bounding box center [680, 409] width 200 height 17
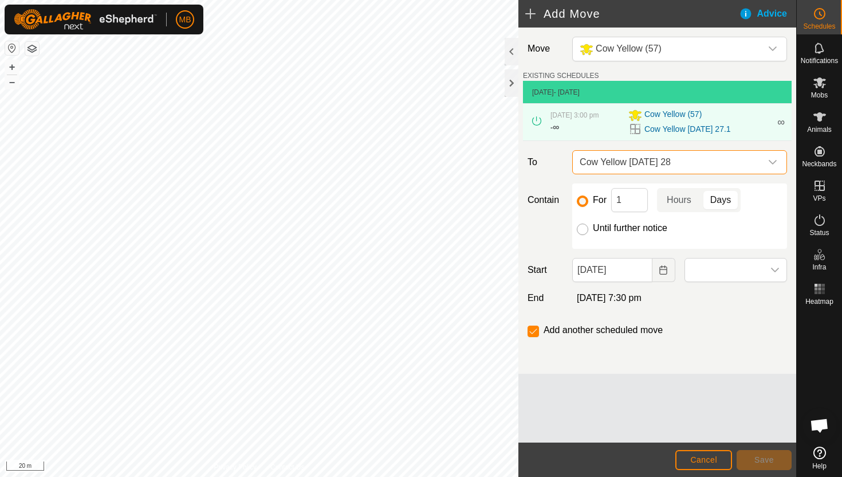
click at [583, 232] on input "Until further notice" at bounding box center [582, 228] width 11 height 11
radio input "true"
checkbox input "false"
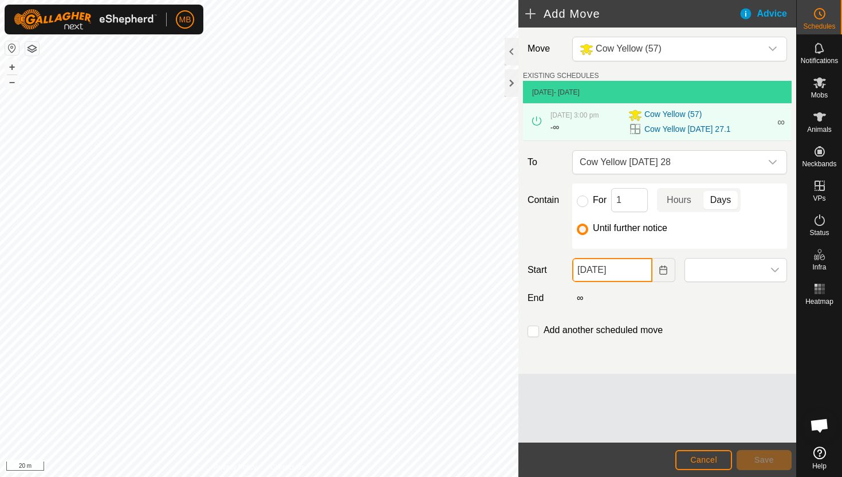
click at [639, 274] on input "[DATE]" at bounding box center [612, 270] width 80 height 24
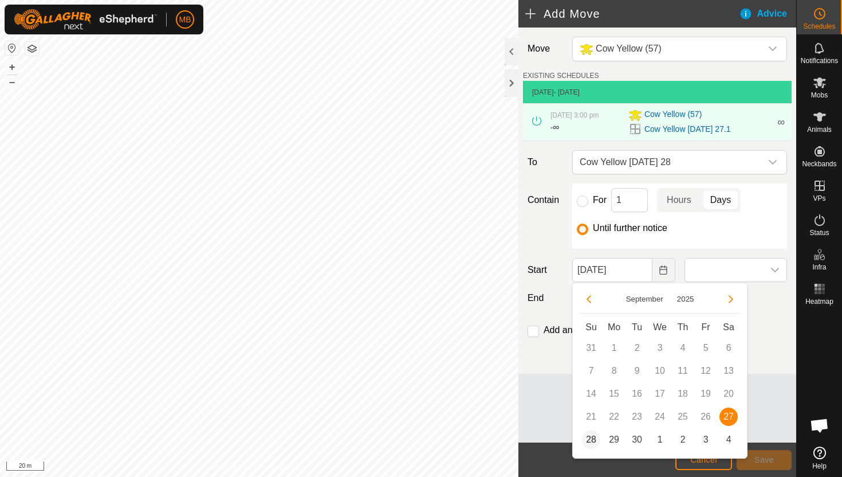
click at [591, 440] on span "28" at bounding box center [591, 439] width 18 height 18
type input "[DATE]"
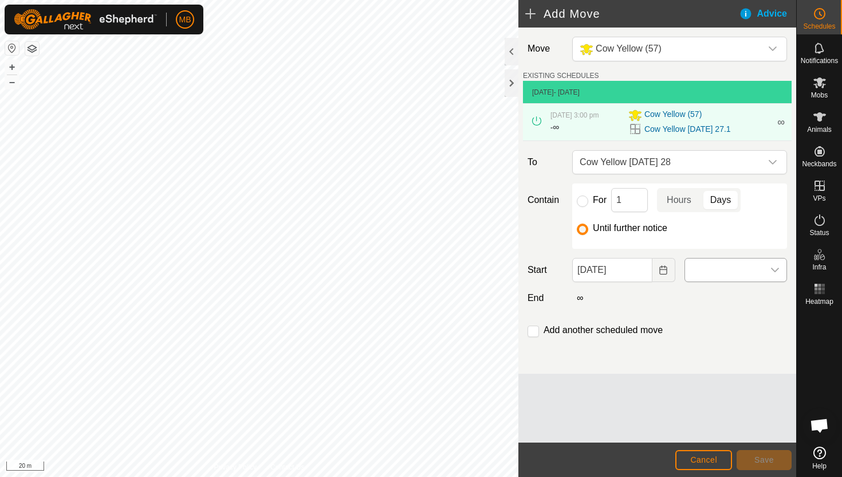
click at [747, 272] on span at bounding box center [724, 269] width 79 height 23
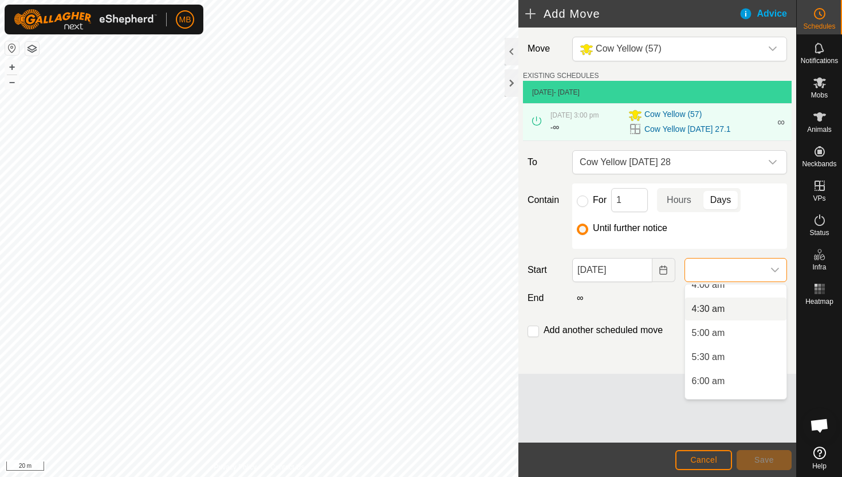
scroll to position [160, 0]
click at [735, 354] on li "5:30 am" at bounding box center [735, 351] width 101 height 23
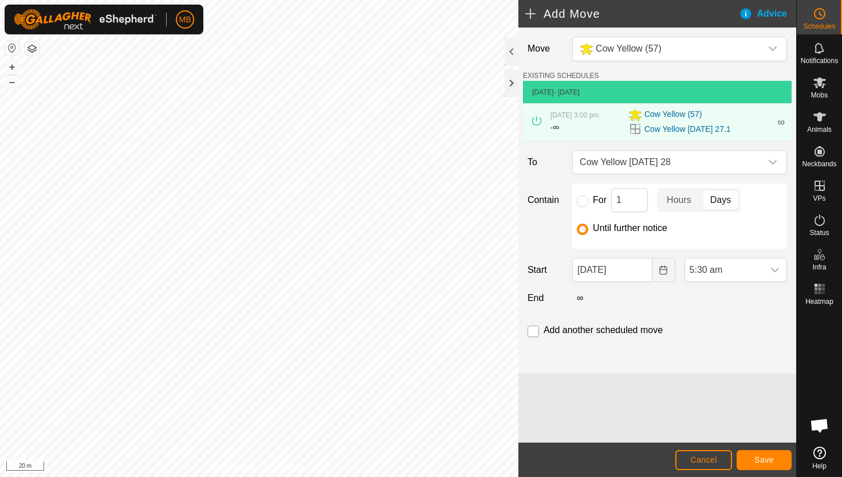
click at [533, 333] on input "checkbox" at bounding box center [533, 330] width 11 height 11
checkbox input "true"
click at [769, 463] on span "Save" at bounding box center [764, 459] width 19 height 9
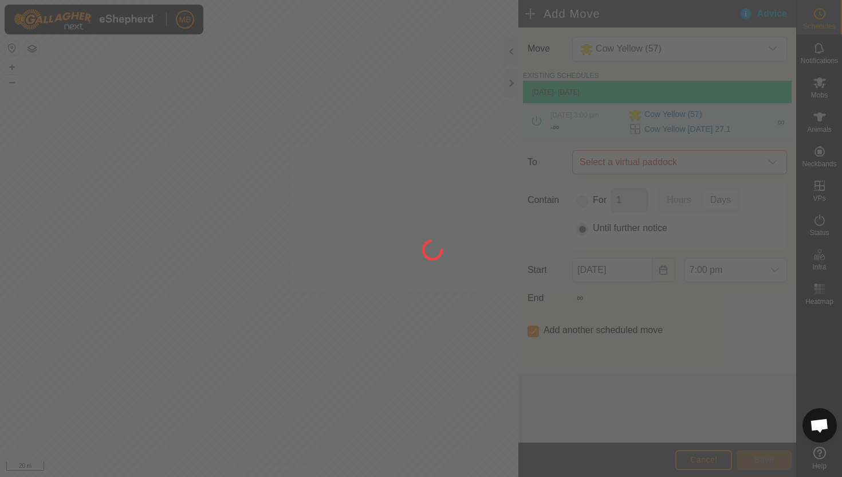
type input "[DATE]"
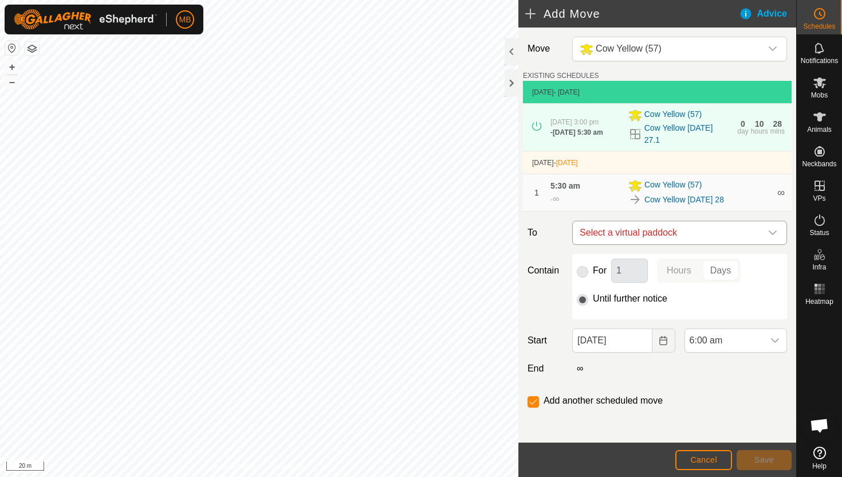
click at [772, 233] on icon "dropdown trigger" at bounding box center [772, 232] width 9 height 9
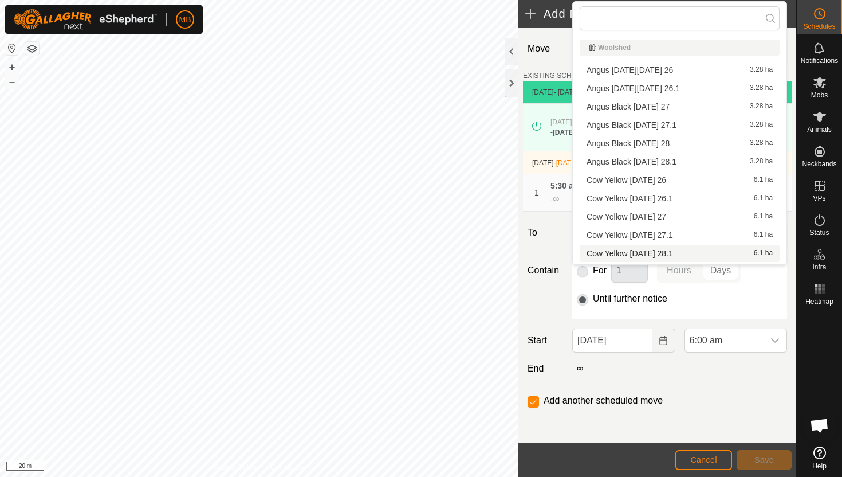
click at [706, 255] on li "Cow Yellow [DATE] 28.1 6.1 ha" at bounding box center [680, 253] width 200 height 17
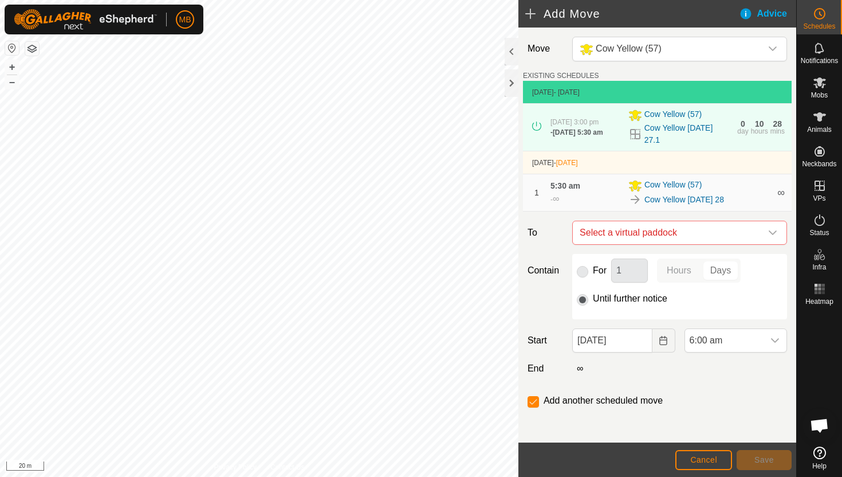
checkbox input "false"
click at [753, 342] on span "6:00 am" at bounding box center [724, 340] width 79 height 23
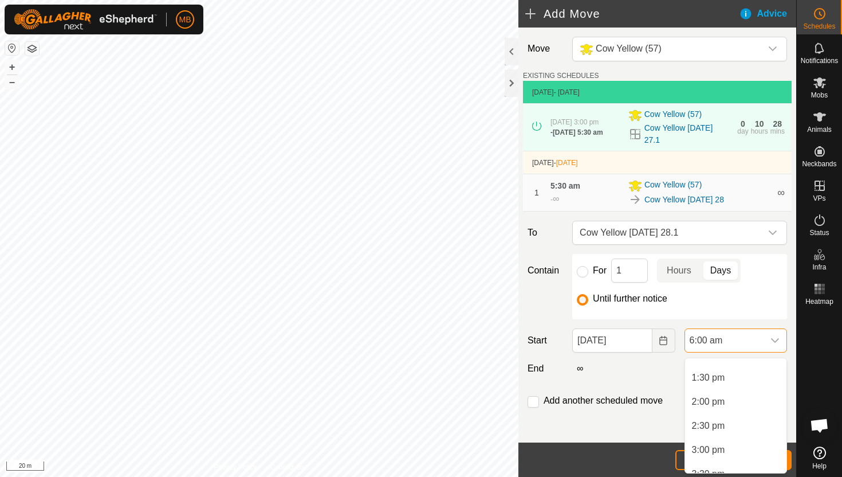
scroll to position [596, 0]
click at [742, 443] on li "3:00 pm" at bounding box center [735, 446] width 101 height 23
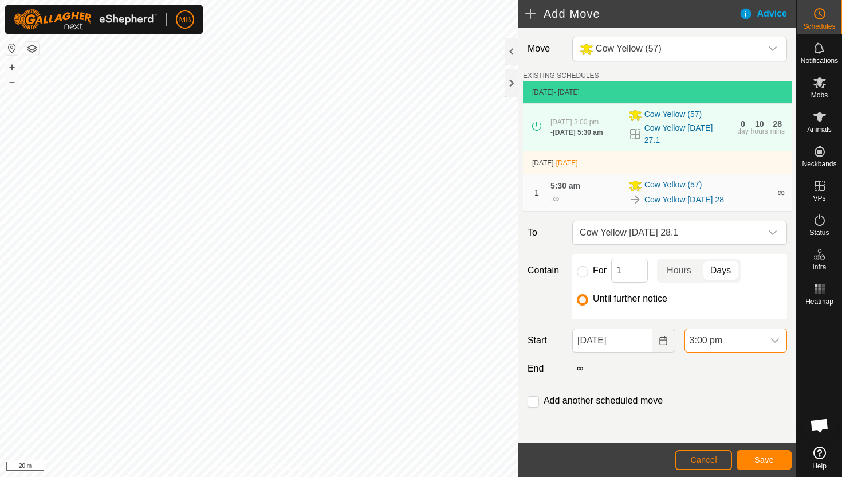
scroll to position [241, 0]
click at [766, 458] on span "Save" at bounding box center [764, 459] width 19 height 9
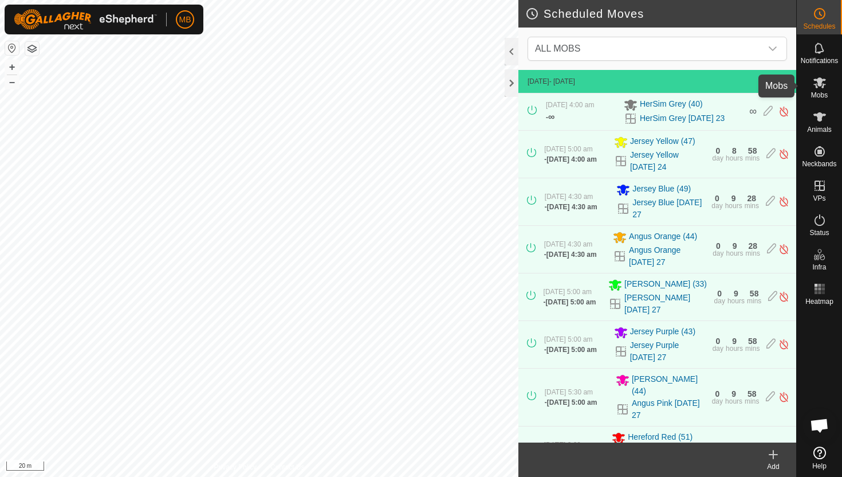
click at [821, 88] on icon at bounding box center [820, 83] width 14 height 14
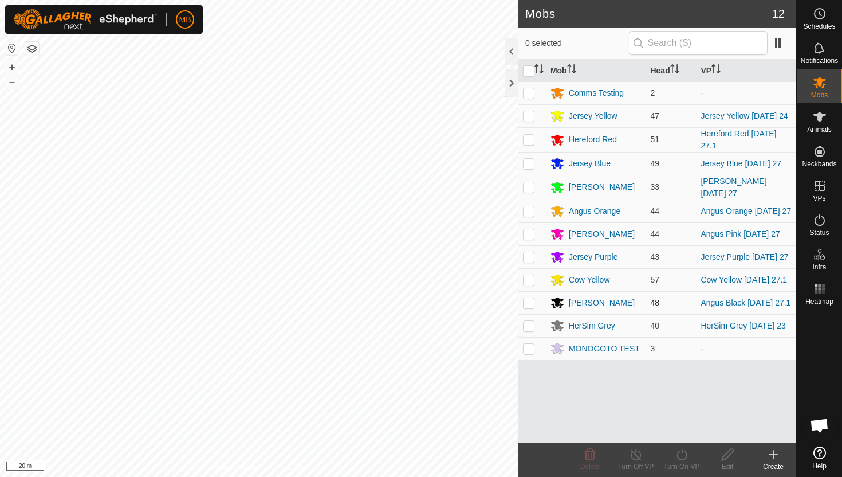
click at [532, 307] on p-checkbox at bounding box center [528, 302] width 11 height 9
checkbox input "true"
click at [682, 454] on icon at bounding box center [682, 455] width 14 height 14
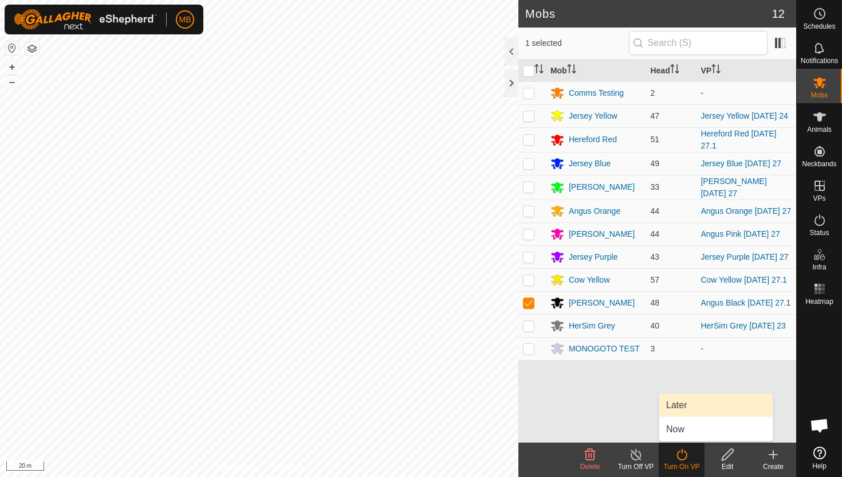
click at [686, 402] on link "Later" at bounding box center [716, 405] width 113 height 23
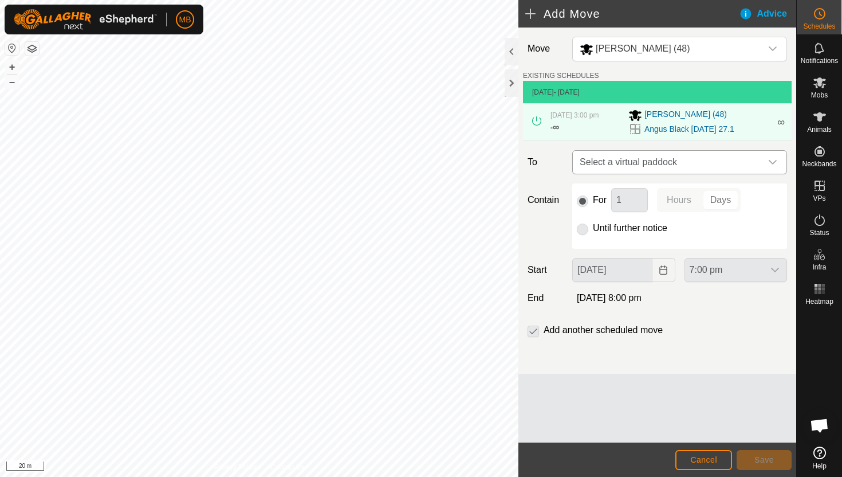
click at [768, 159] on icon "dropdown trigger" at bounding box center [772, 162] width 9 height 9
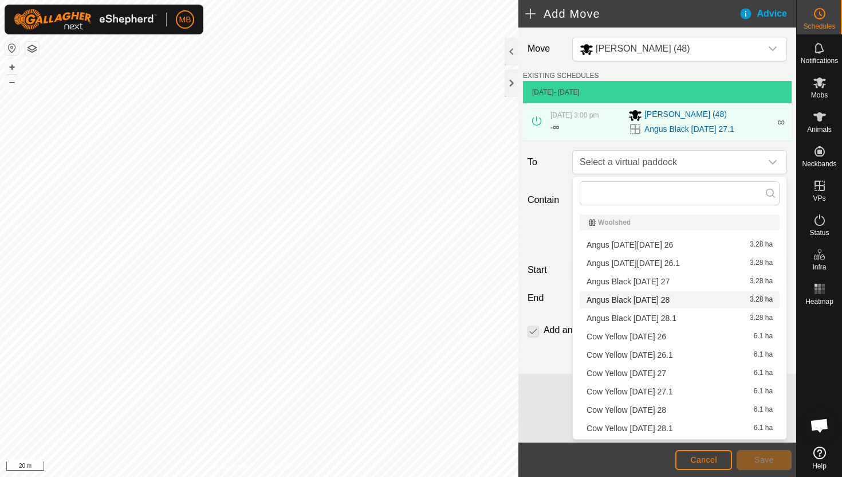
click at [686, 299] on li "Angus Black [DATE] 28 3.28 ha" at bounding box center [680, 299] width 200 height 17
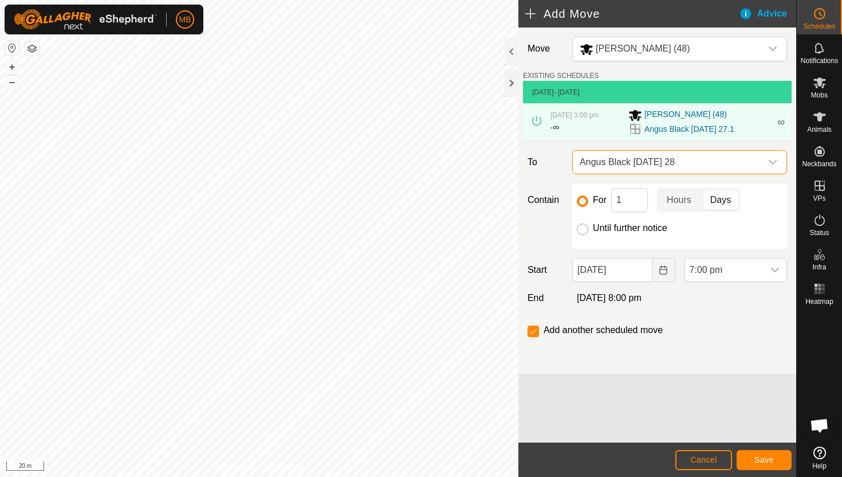
click at [583, 227] on input "Until further notice" at bounding box center [582, 228] width 11 height 11
radio input "true"
checkbox input "false"
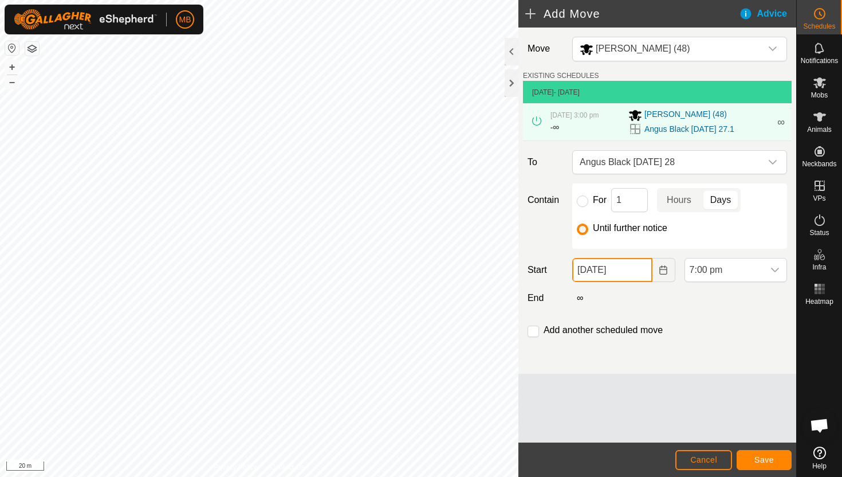
click at [643, 276] on input "[DATE]" at bounding box center [612, 270] width 80 height 24
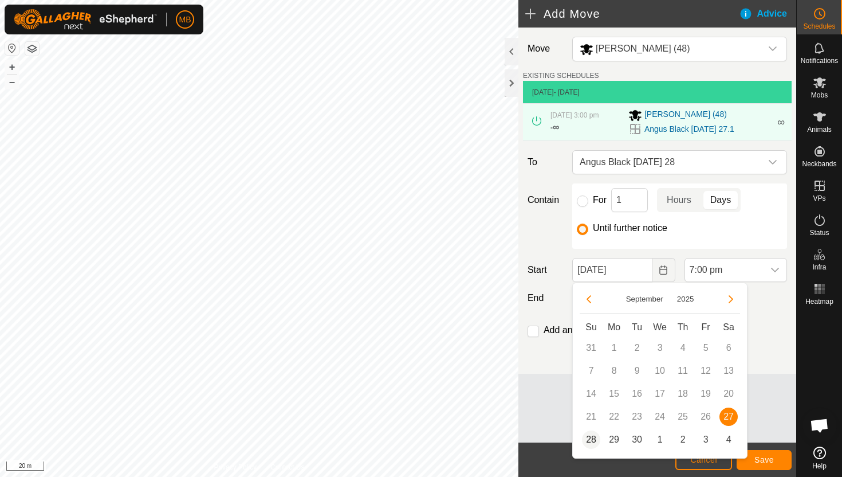
click at [592, 440] on span "28" at bounding box center [591, 439] width 18 height 18
type input "[DATE]"
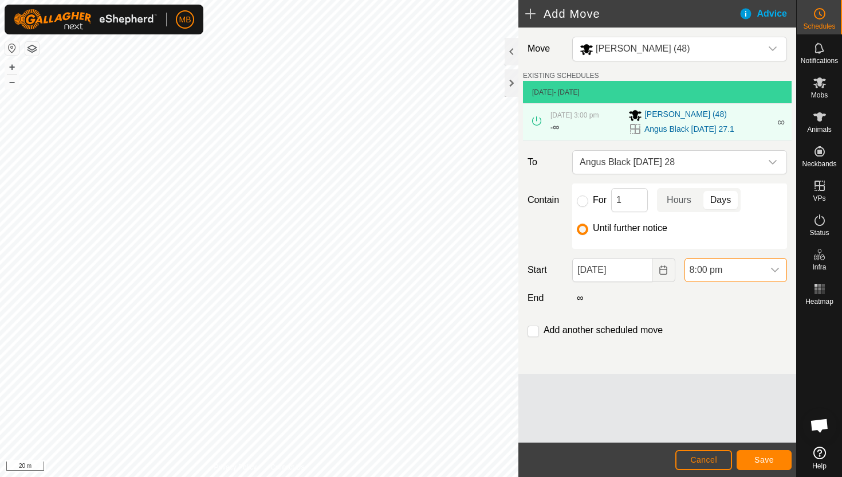
click at [756, 267] on span "8:00 pm" at bounding box center [724, 269] width 79 height 23
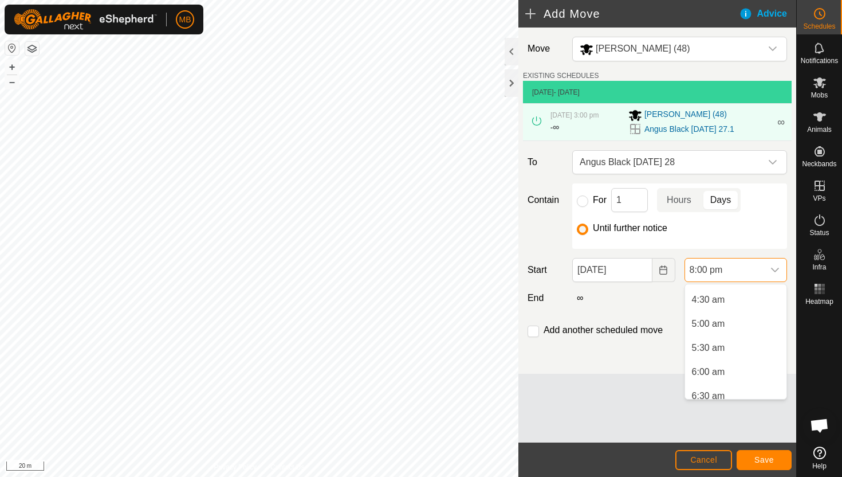
scroll to position [164, 0]
click at [740, 344] on li "5:30 am" at bounding box center [735, 348] width 101 height 23
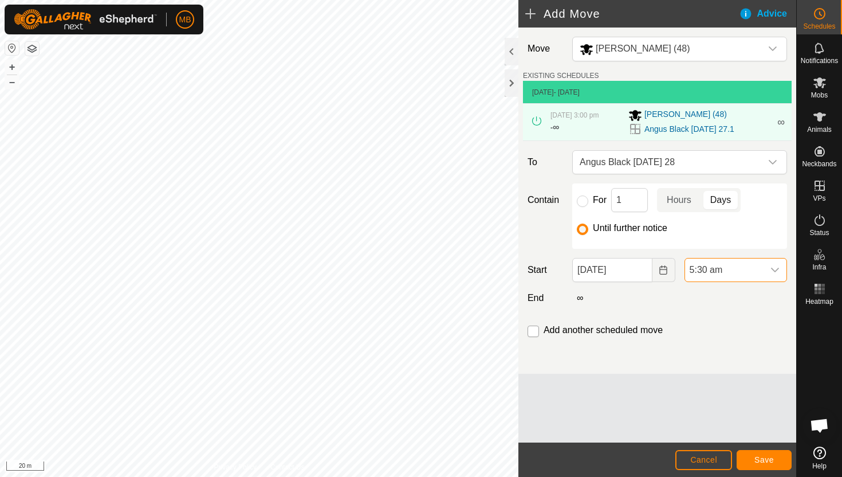
click at [532, 328] on input "checkbox" at bounding box center [533, 330] width 11 height 11
checkbox input "true"
click at [767, 455] on span "Save" at bounding box center [764, 459] width 19 height 9
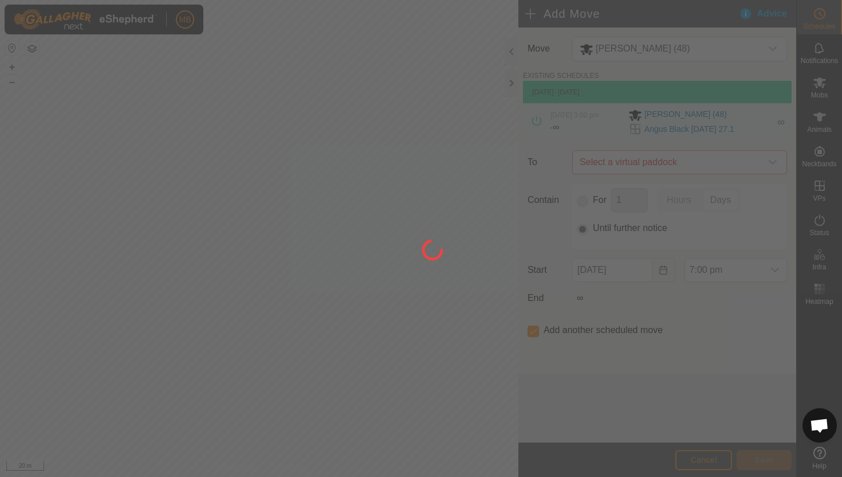
type input "[DATE]"
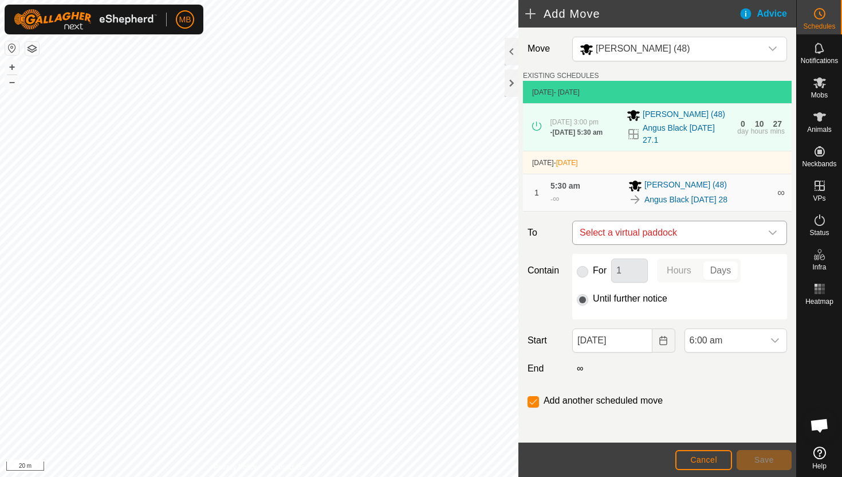
click at [772, 236] on icon "dropdown trigger" at bounding box center [772, 232] width 9 height 9
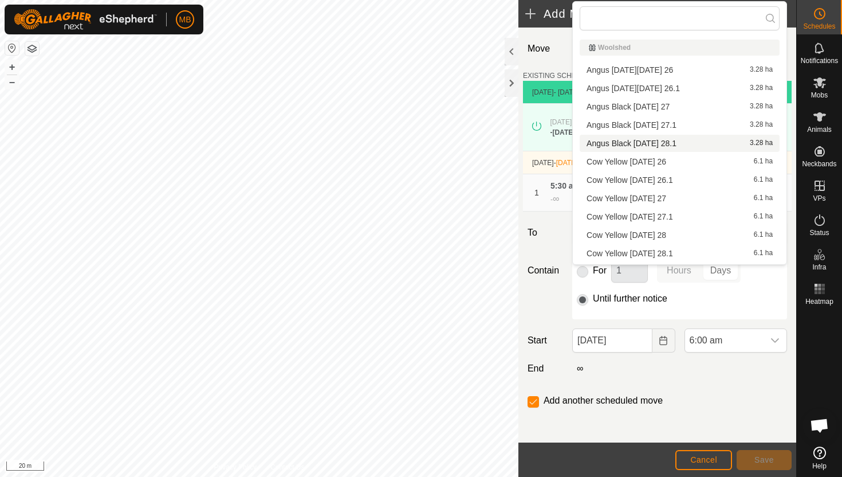
click at [676, 140] on li "Angus Black [DATE] 28.1 3.28 ha" at bounding box center [680, 143] width 200 height 17
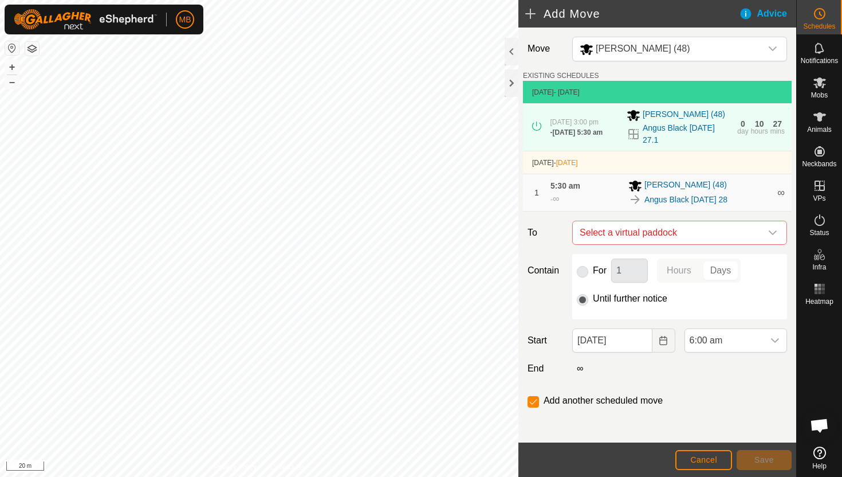
checkbox input "false"
click at [750, 342] on span "6:00 am" at bounding box center [724, 340] width 79 height 23
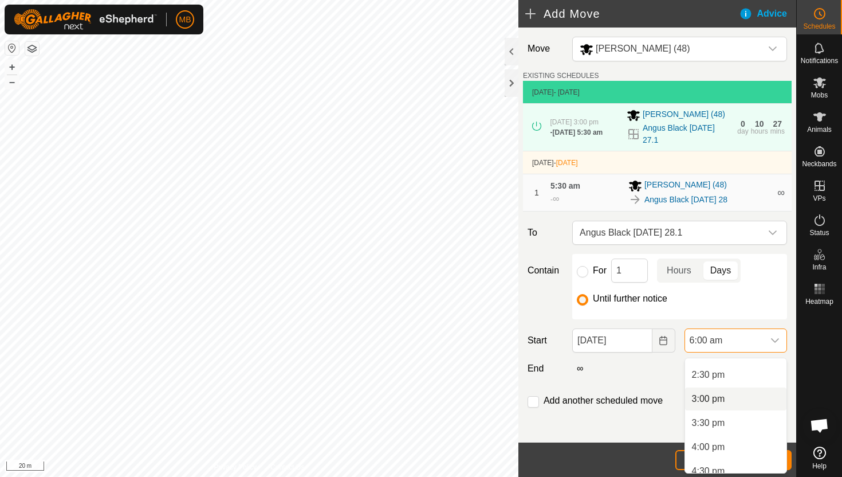
click at [740, 403] on li "3:00 pm" at bounding box center [735, 398] width 101 height 23
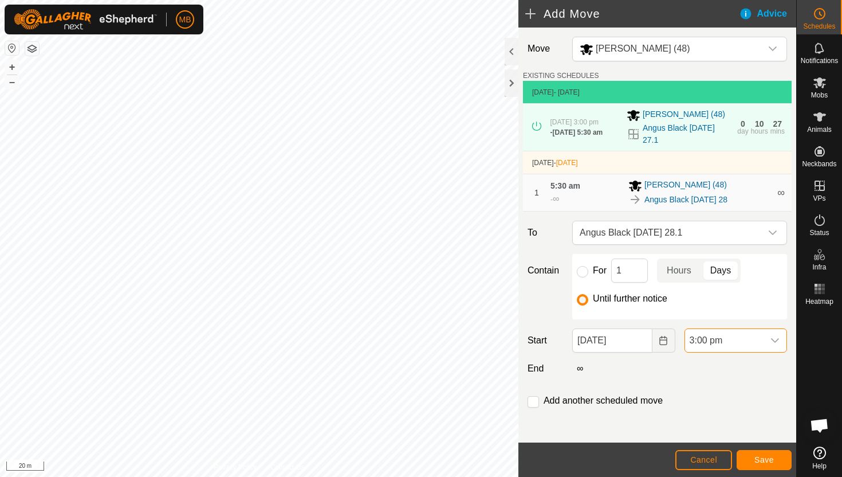
scroll to position [241, 0]
click at [763, 460] on span "Save" at bounding box center [764, 459] width 19 height 9
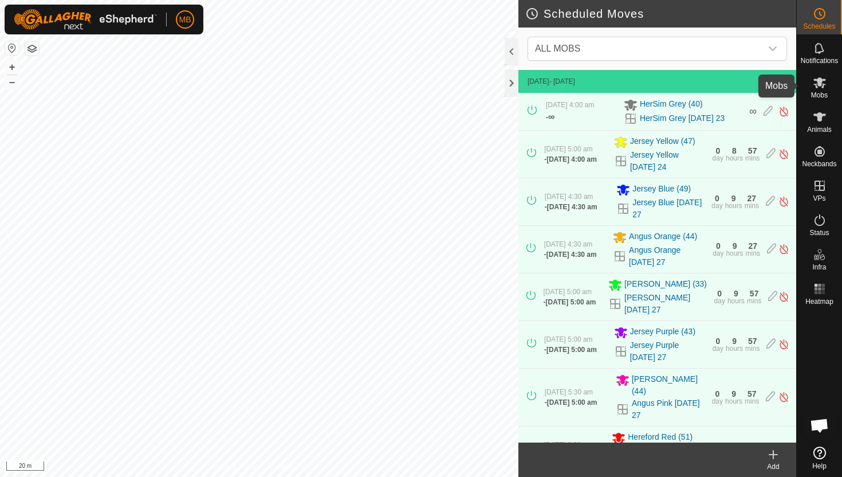
click at [821, 81] on icon at bounding box center [820, 82] width 13 height 11
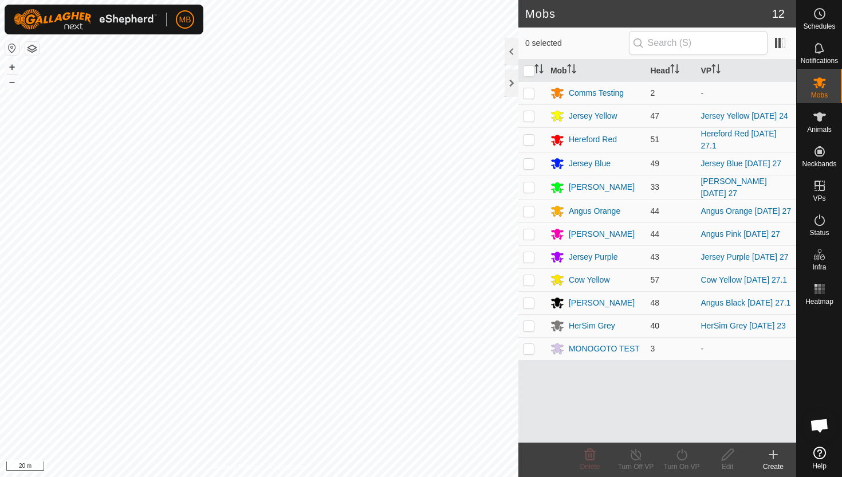
click at [529, 330] on p-checkbox at bounding box center [528, 325] width 11 height 9
checkbox input "true"
click at [680, 450] on icon at bounding box center [682, 454] width 10 height 11
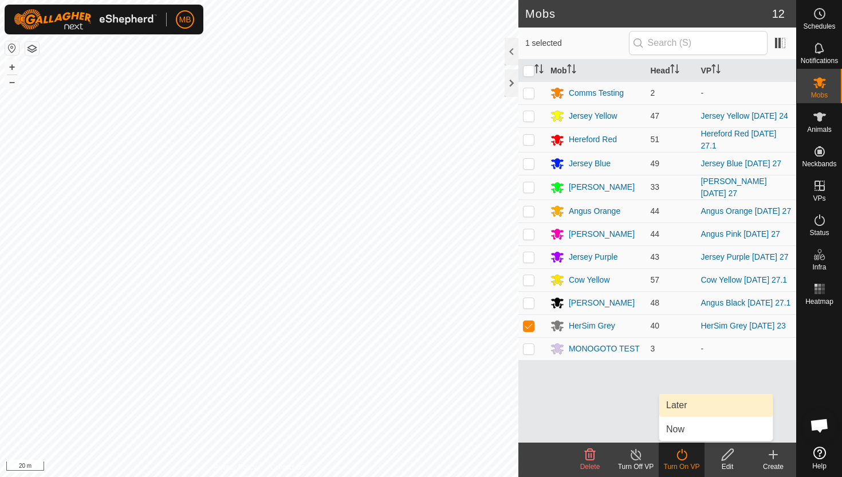
click at [693, 408] on link "Later" at bounding box center [716, 405] width 113 height 23
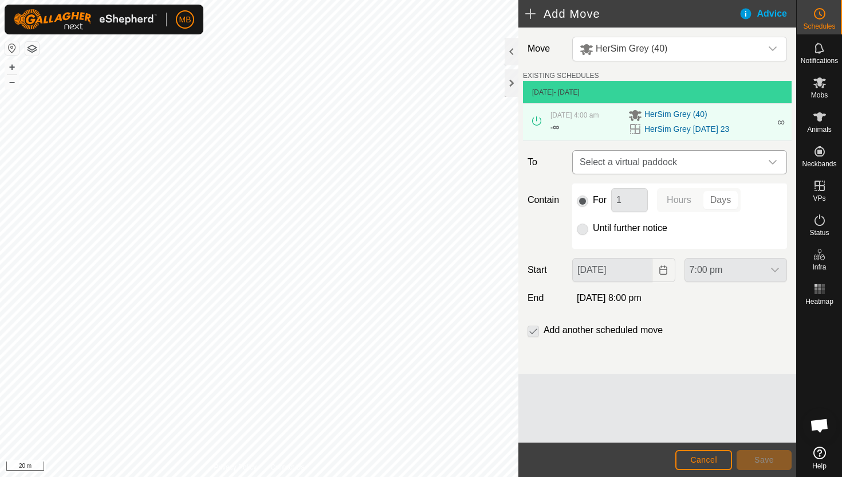
click at [772, 163] on icon "dropdown trigger" at bounding box center [773, 162] width 8 height 5
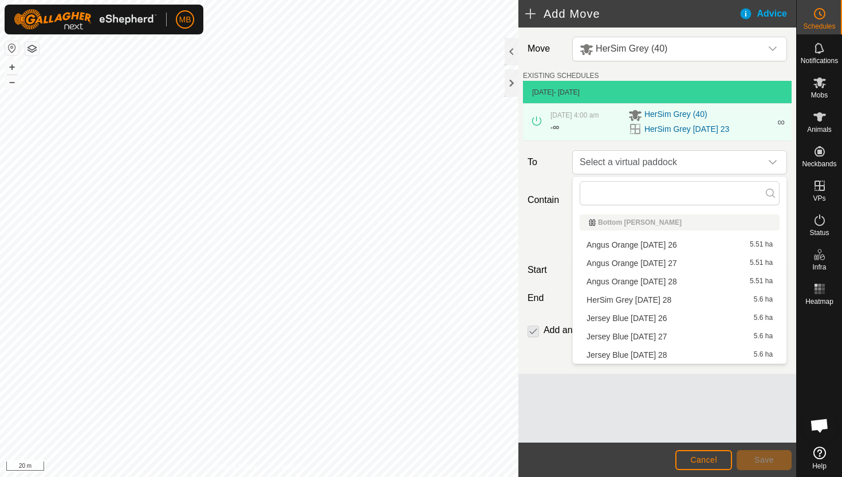
click at [684, 304] on li "HerSim Grey [DATE] 28 5.6 ha" at bounding box center [680, 299] width 200 height 17
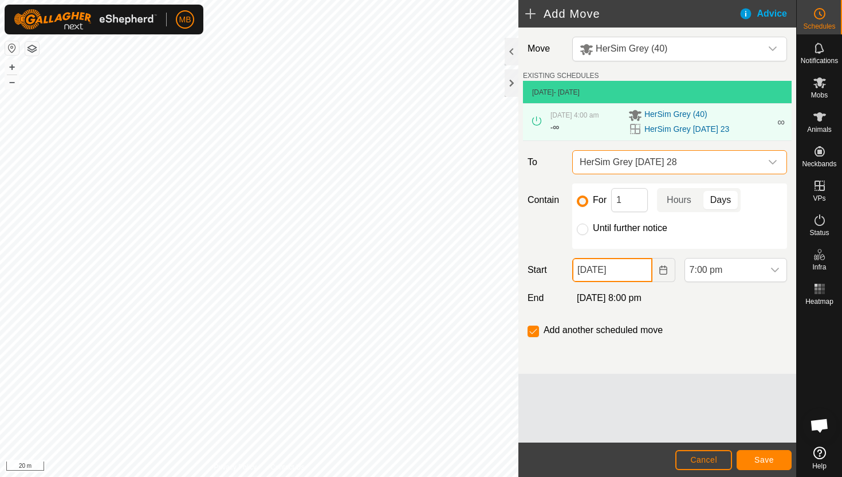
click at [641, 269] on input "[DATE]" at bounding box center [612, 270] width 80 height 24
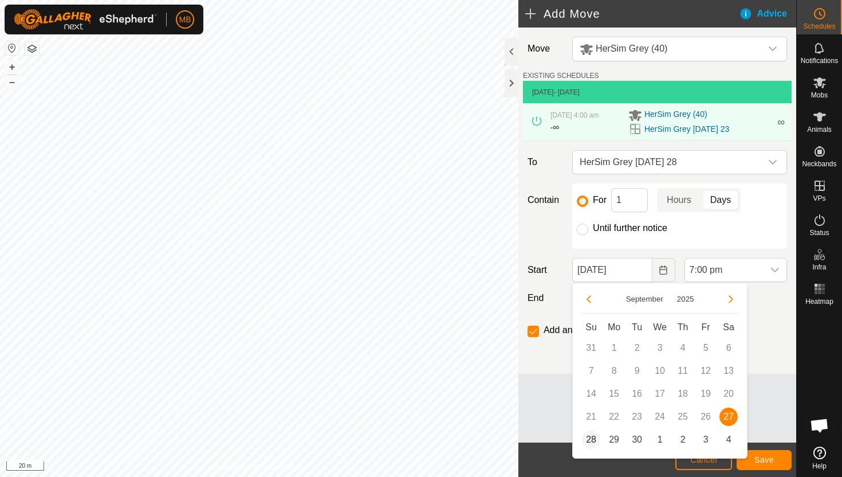
click at [590, 434] on span "28" at bounding box center [591, 439] width 18 height 18
type input "[DATE]"
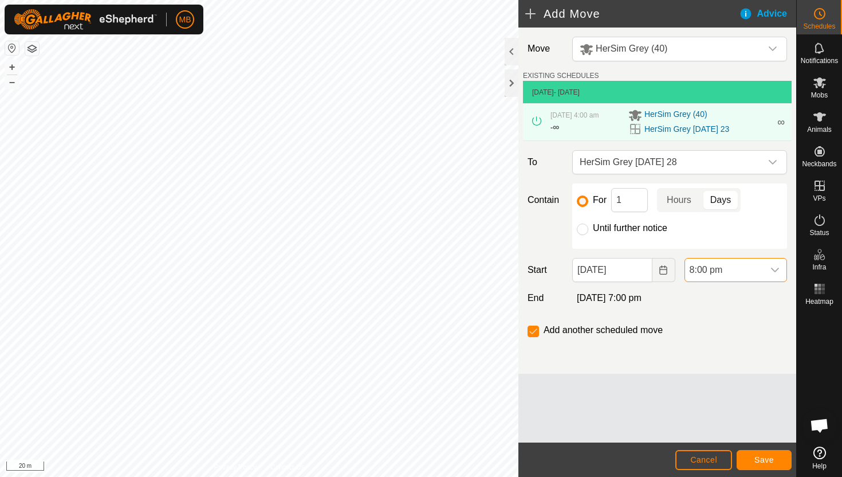
click at [754, 269] on span "8:00 pm" at bounding box center [724, 269] width 79 height 23
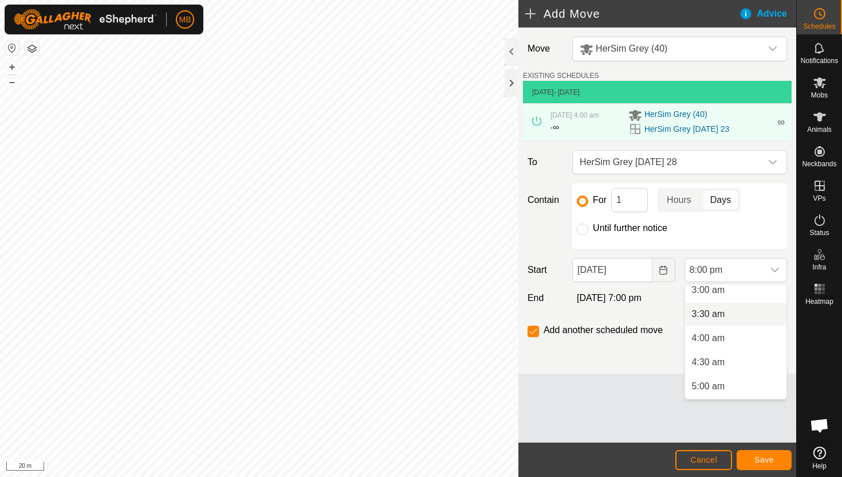
click at [756, 313] on li "3:30 am" at bounding box center [735, 314] width 101 height 23
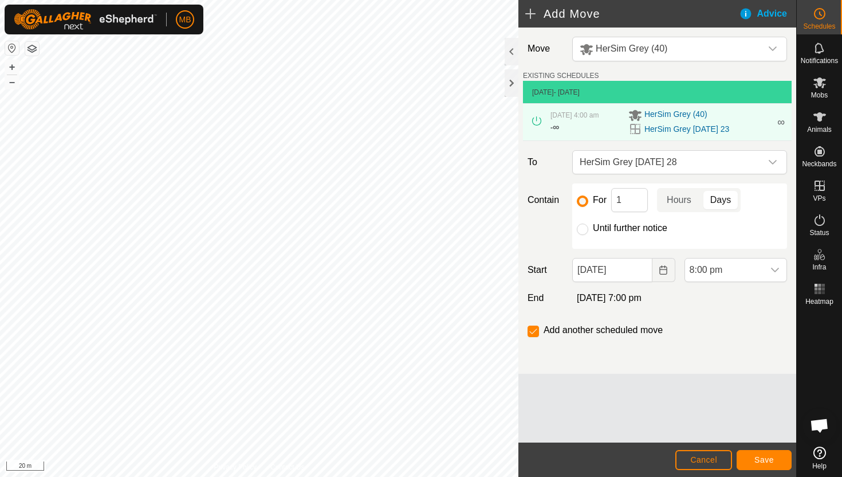
scroll to position [823, 0]
click at [531, 333] on input "checkbox" at bounding box center [533, 330] width 11 height 11
checkbox input "false"
click at [582, 229] on input "Until further notice" at bounding box center [582, 228] width 11 height 11
radio input "true"
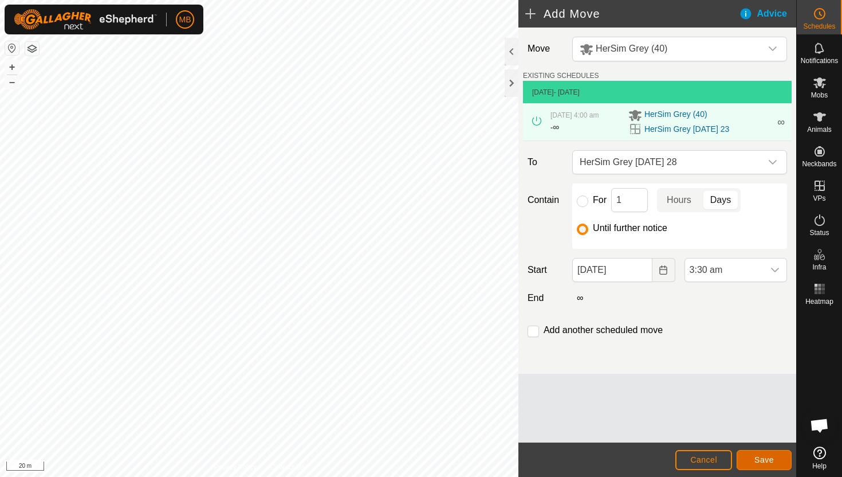
click at [767, 457] on span "Save" at bounding box center [764, 459] width 19 height 9
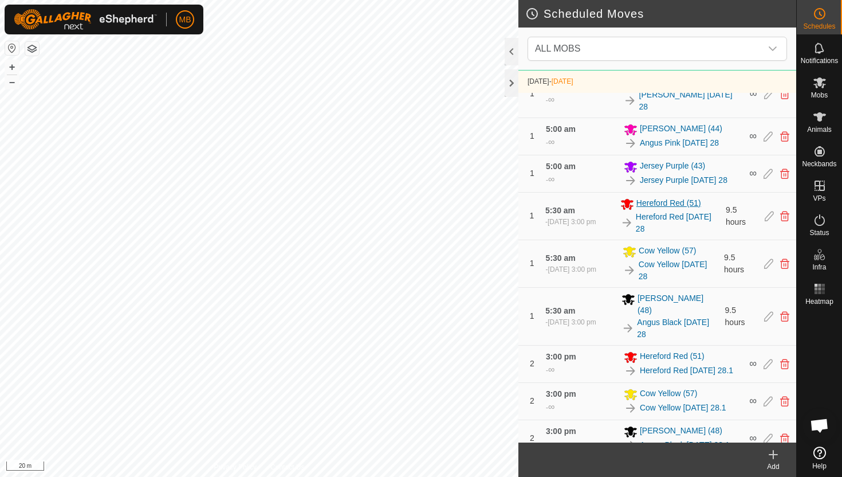
scroll to position [698, 0]
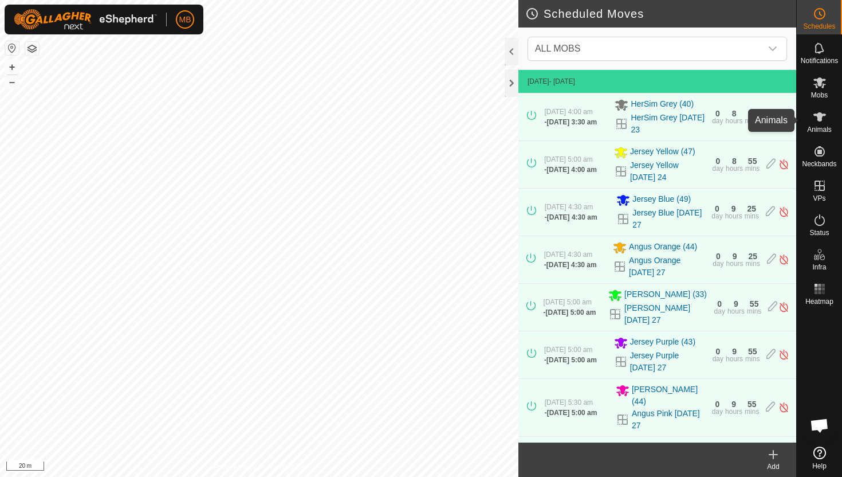
click at [821, 117] on icon at bounding box center [820, 116] width 13 height 9
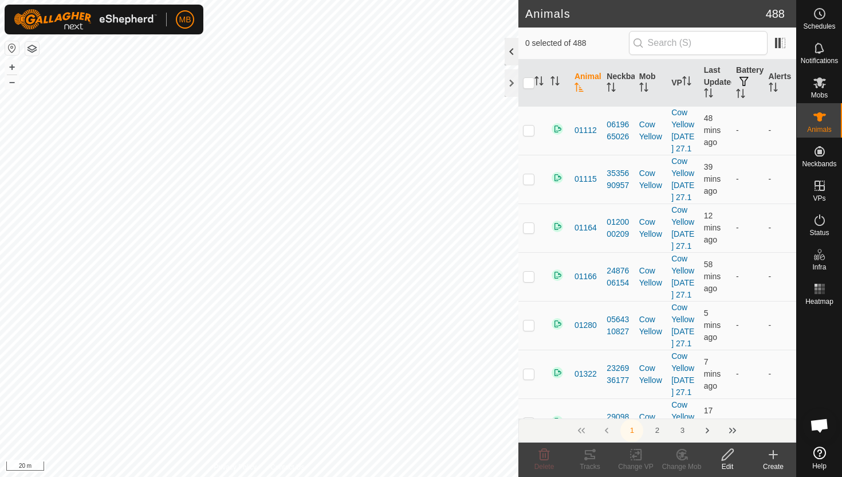
click at [508, 51] on div at bounding box center [512, 52] width 14 height 28
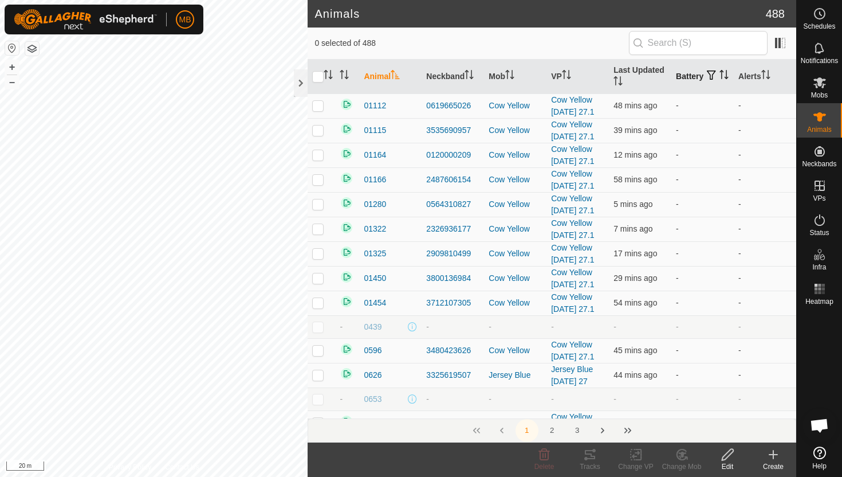
click at [720, 77] on icon "Activate to sort" at bounding box center [724, 74] width 9 height 9
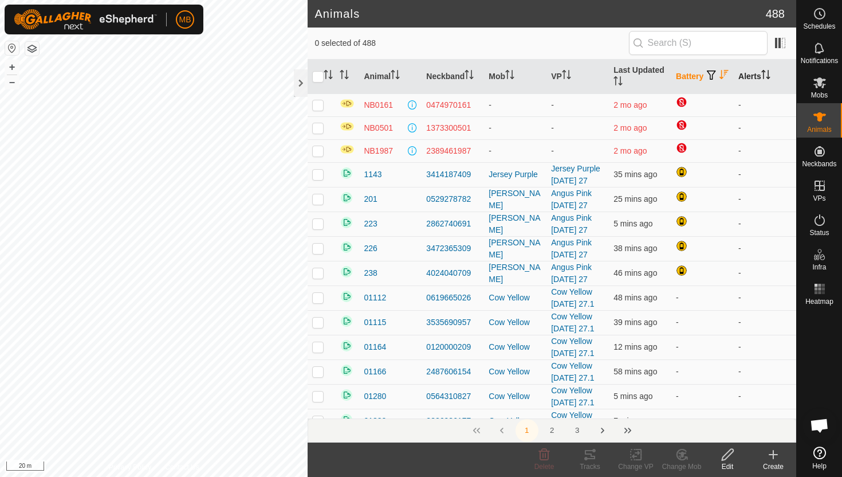
click at [769, 72] on icon "Activate to sort" at bounding box center [768, 74] width 1 height 9
click at [770, 72] on icon "Activate to sort" at bounding box center [766, 74] width 9 height 9
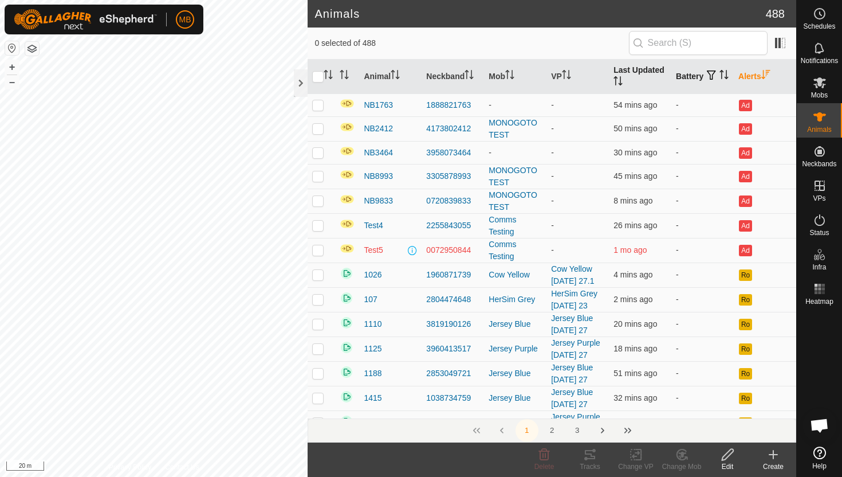
click at [619, 84] on icon "Activate to sort" at bounding box center [621, 84] width 4 height 2
